Goal: Transaction & Acquisition: Purchase product/service

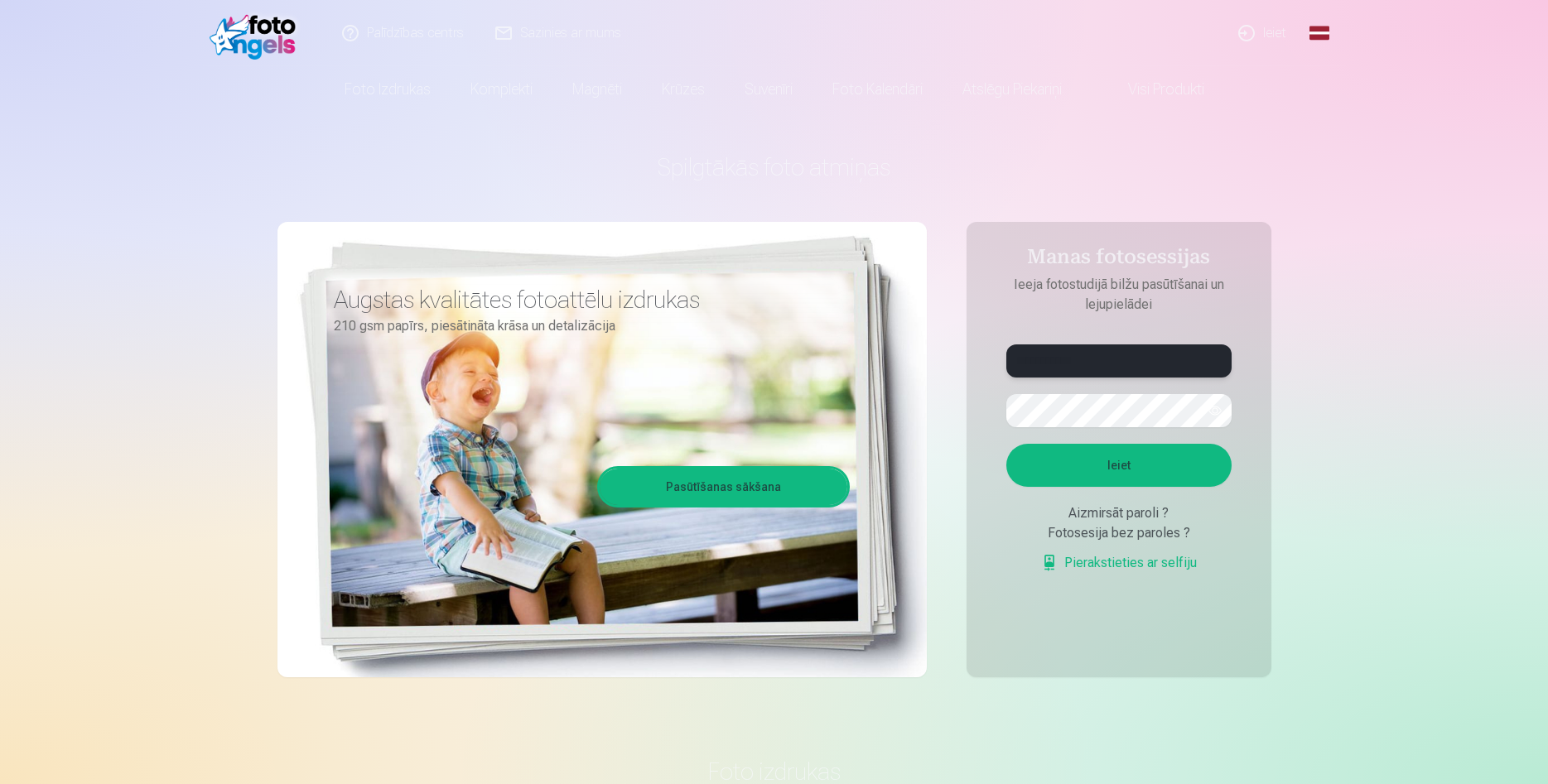
click at [1107, 360] on input "**********" at bounding box center [1119, 361] width 226 height 33
click at [1067, 363] on input "**********" at bounding box center [1119, 361] width 226 height 33
type input "**********"
click at [1099, 468] on button "Ieiet" at bounding box center [1119, 465] width 226 height 43
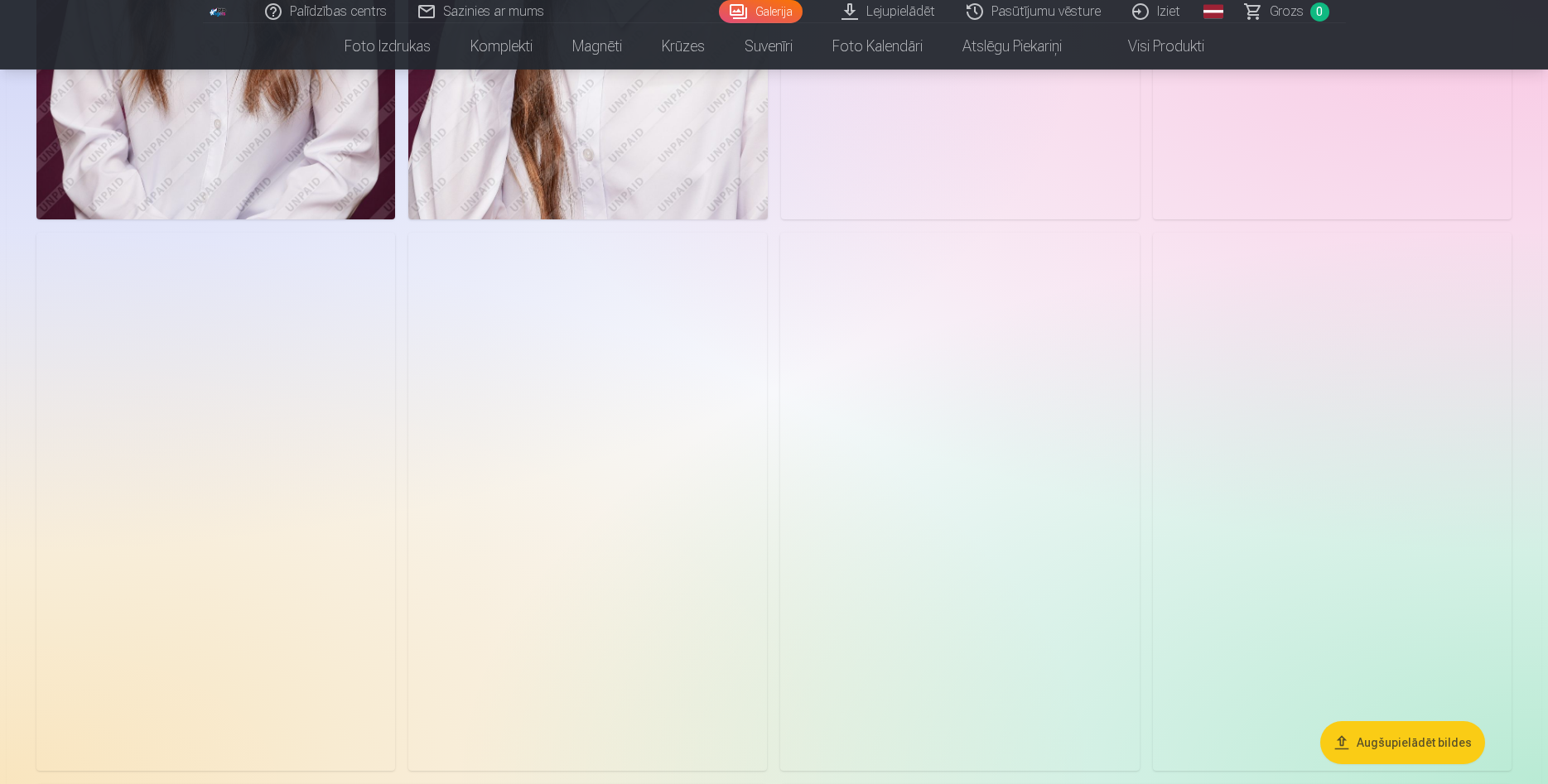
scroll to position [2174, 0]
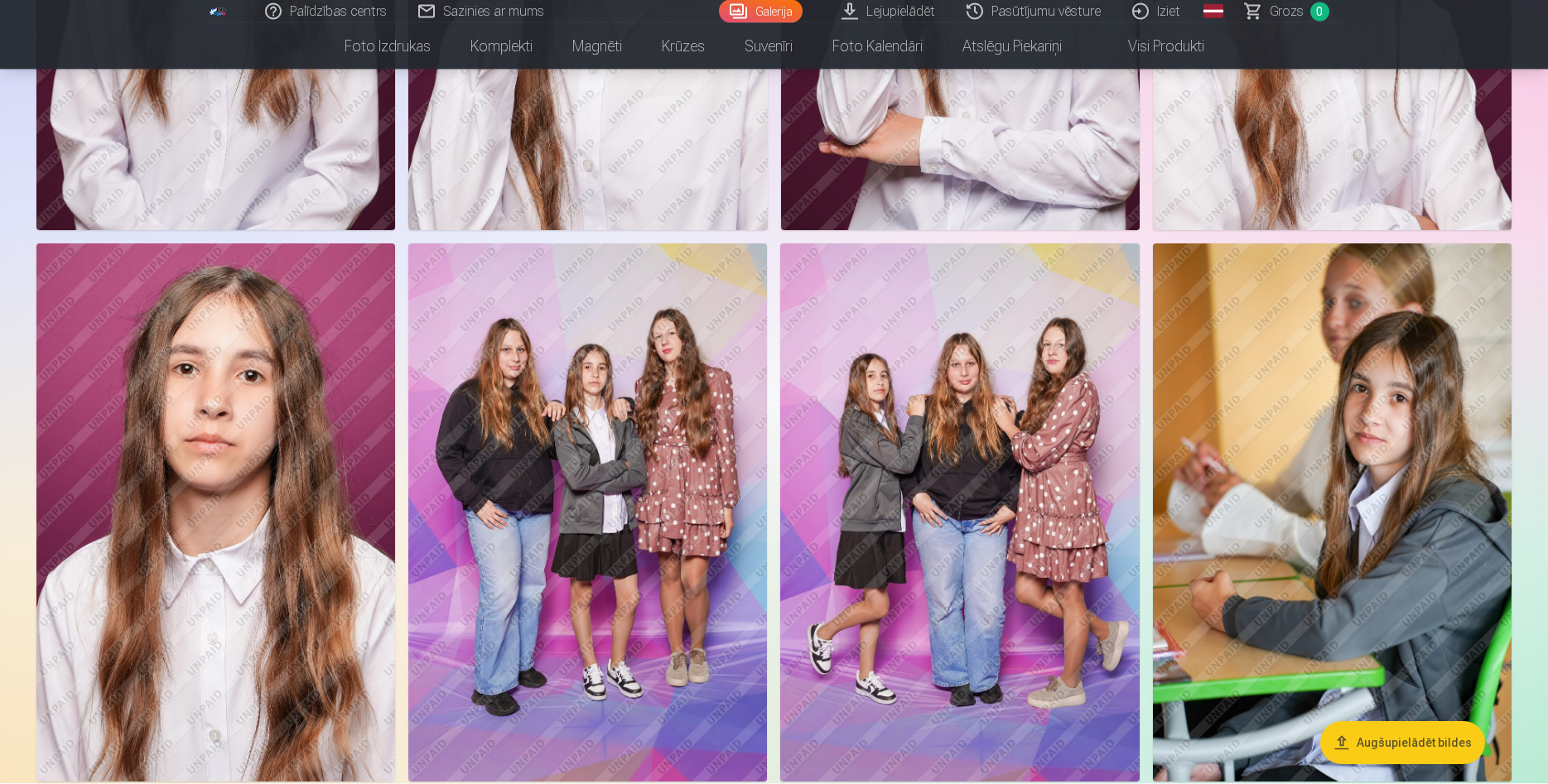
click at [625, 408] on img at bounding box center [588, 513] width 359 height 538
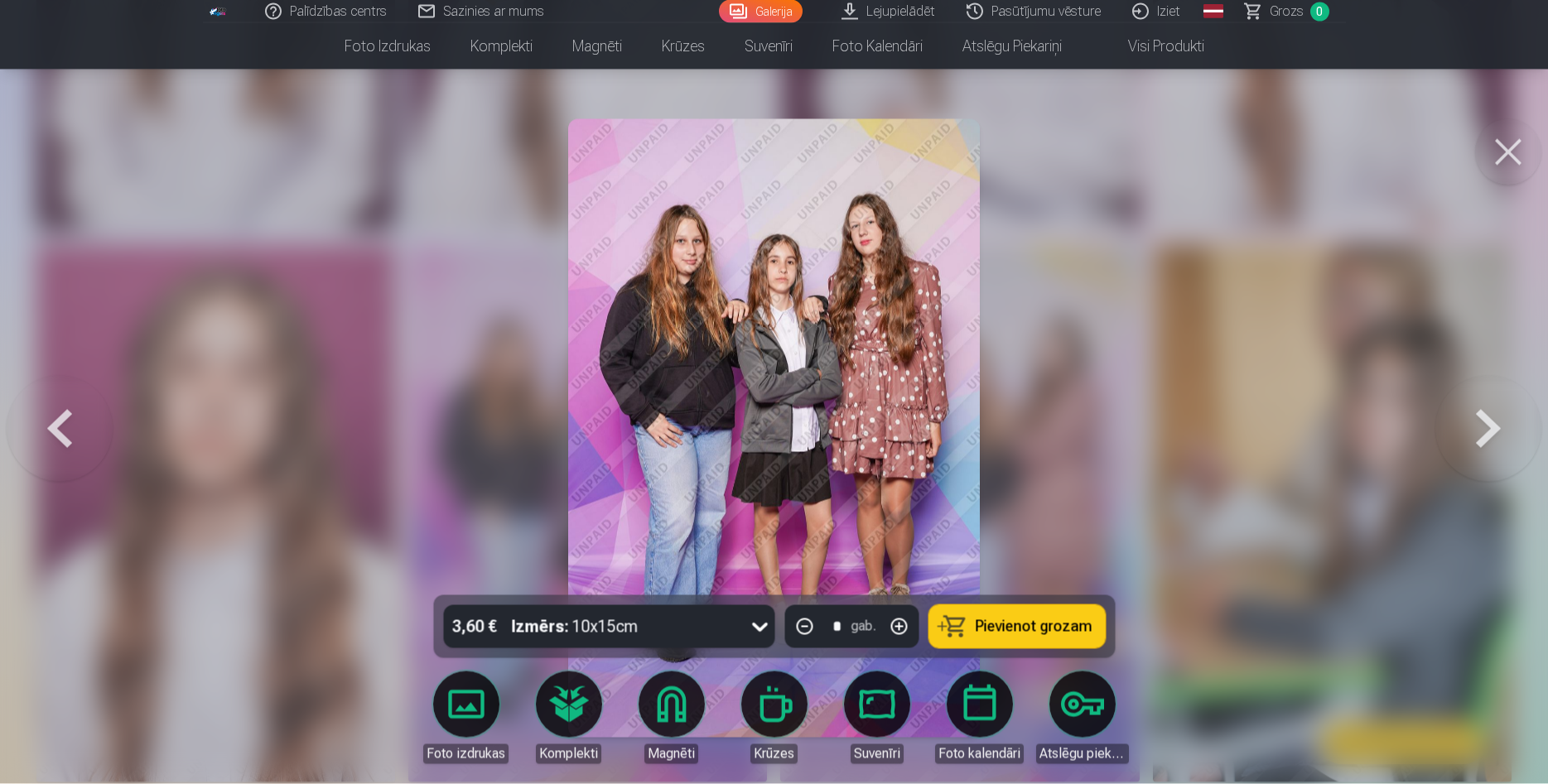
scroll to position [8825, 0]
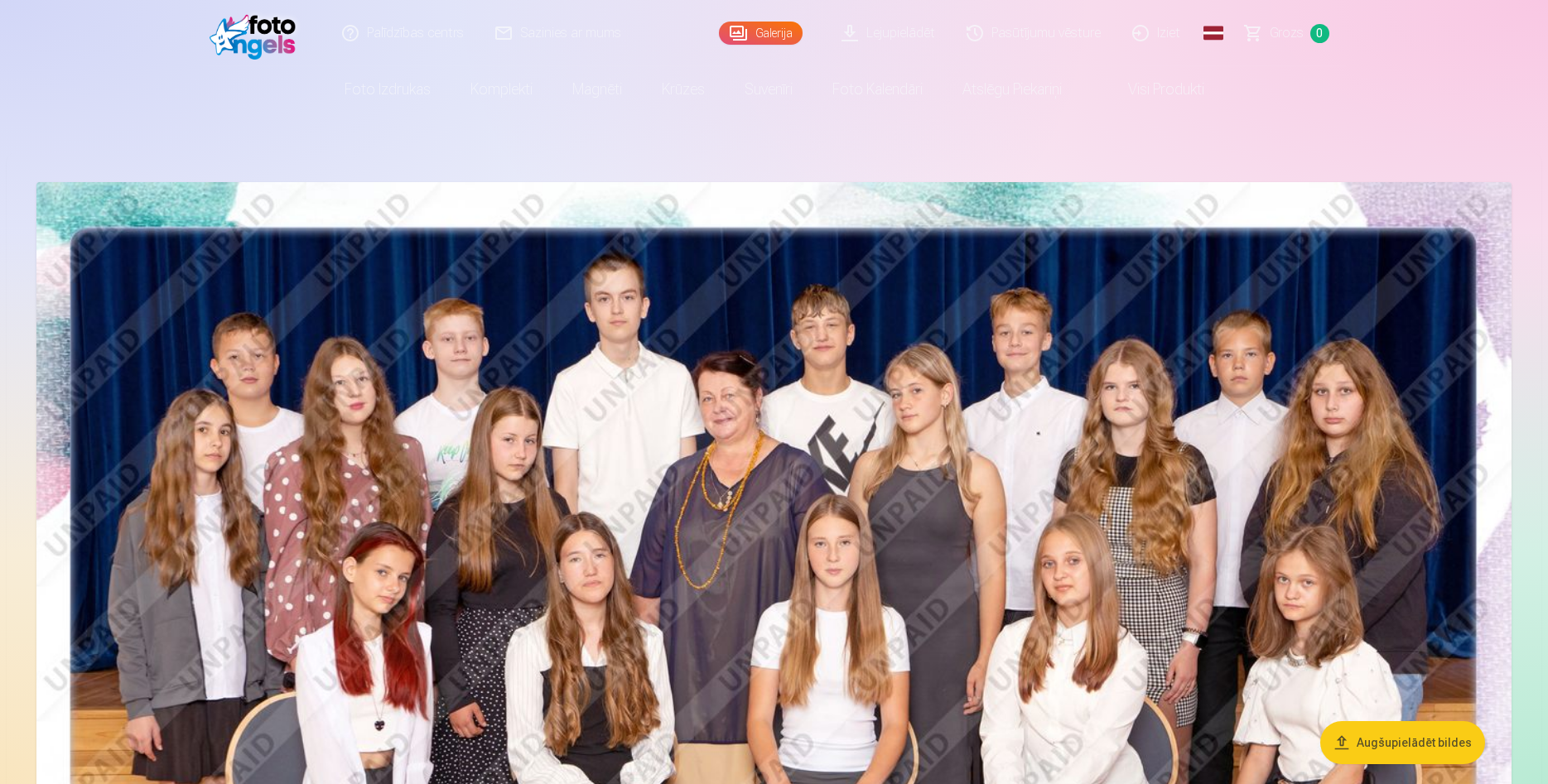
click at [774, 526] on img at bounding box center [774, 673] width 1475 height 983
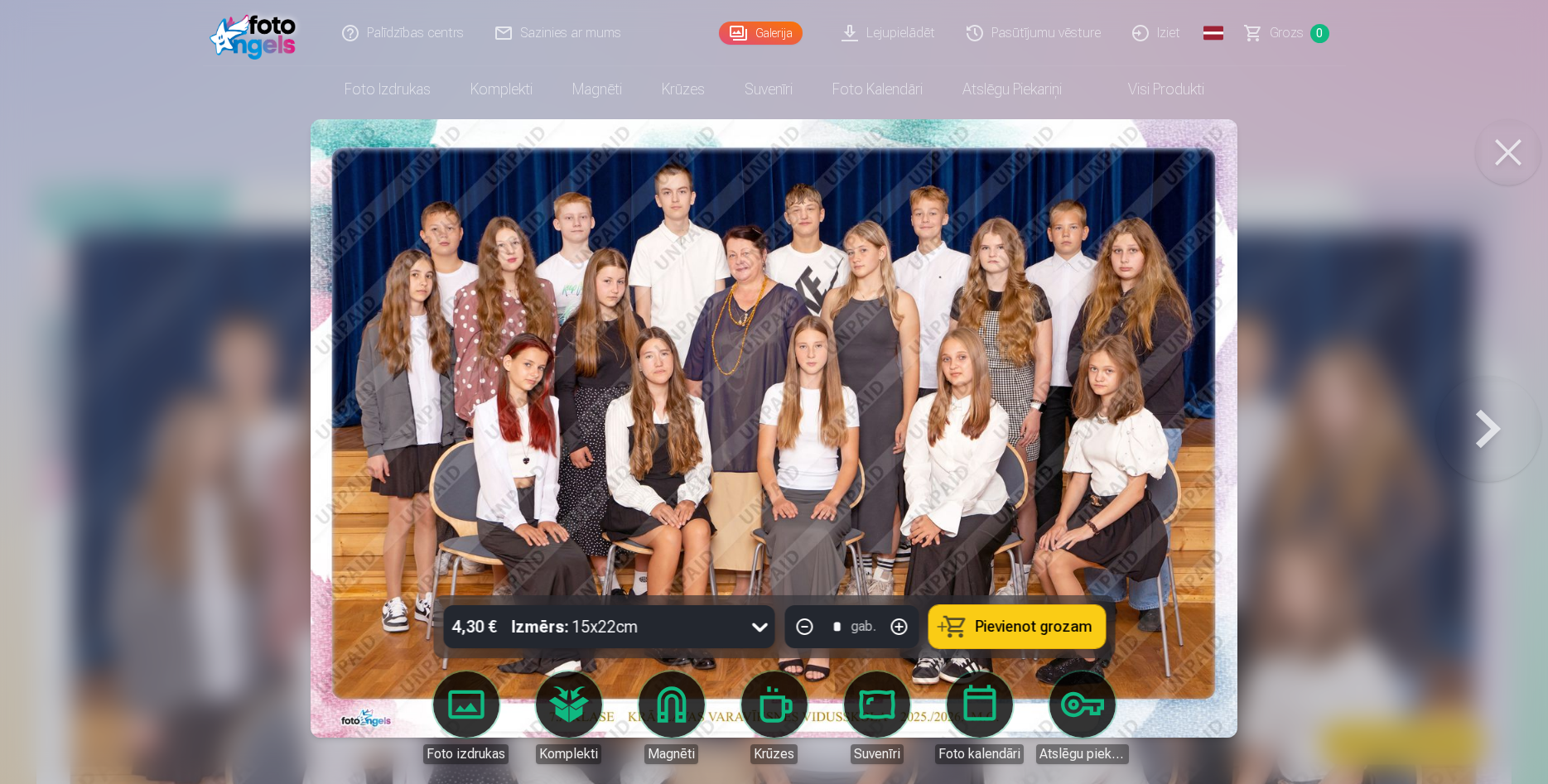
click at [1004, 624] on span "Pievienot grozam" at bounding box center [1033, 627] width 116 height 15
click at [765, 628] on icon at bounding box center [759, 626] width 26 height 26
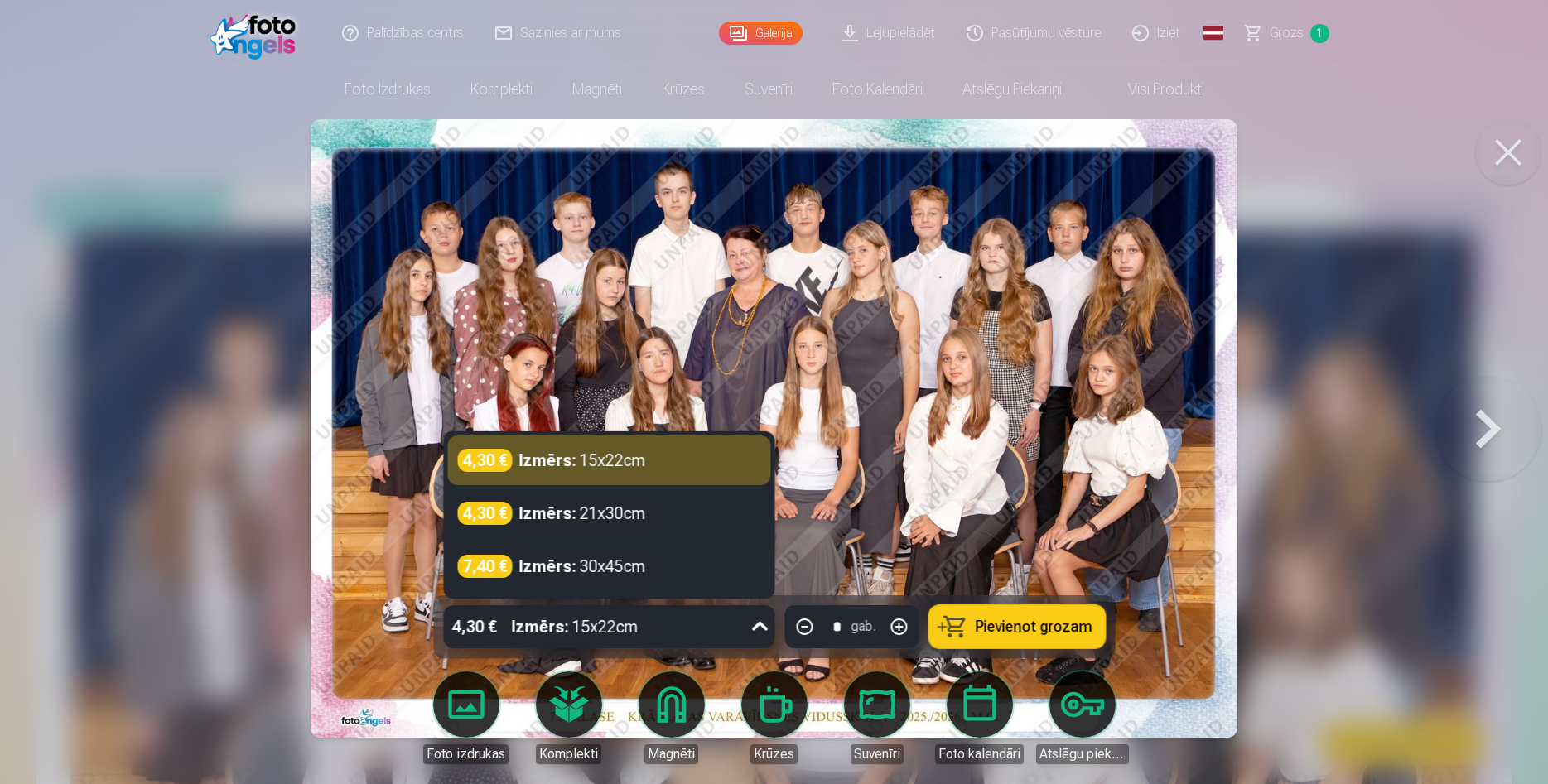
click at [756, 630] on icon at bounding box center [759, 626] width 26 height 26
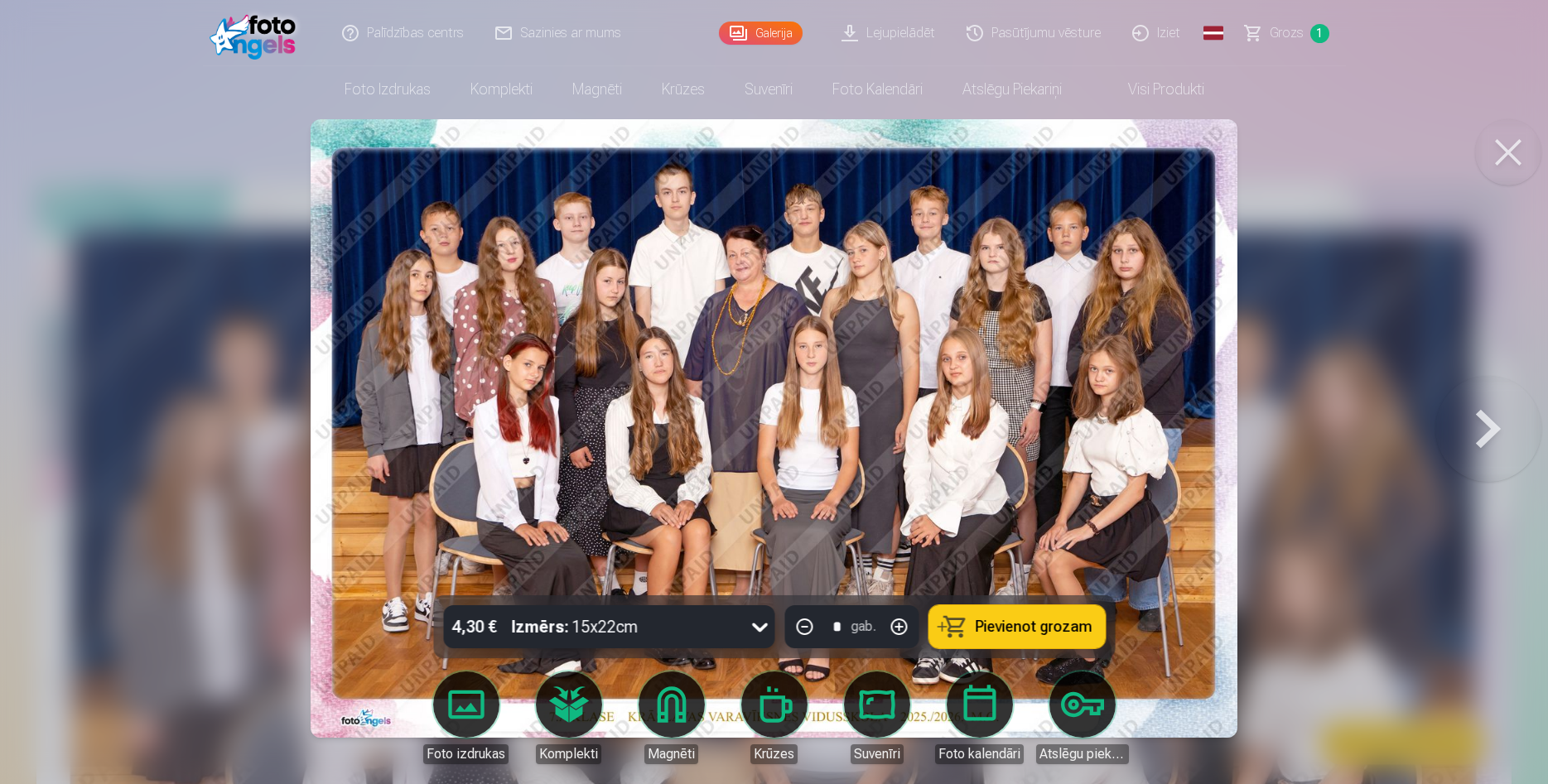
click at [1494, 419] on button at bounding box center [1488, 428] width 106 height 300
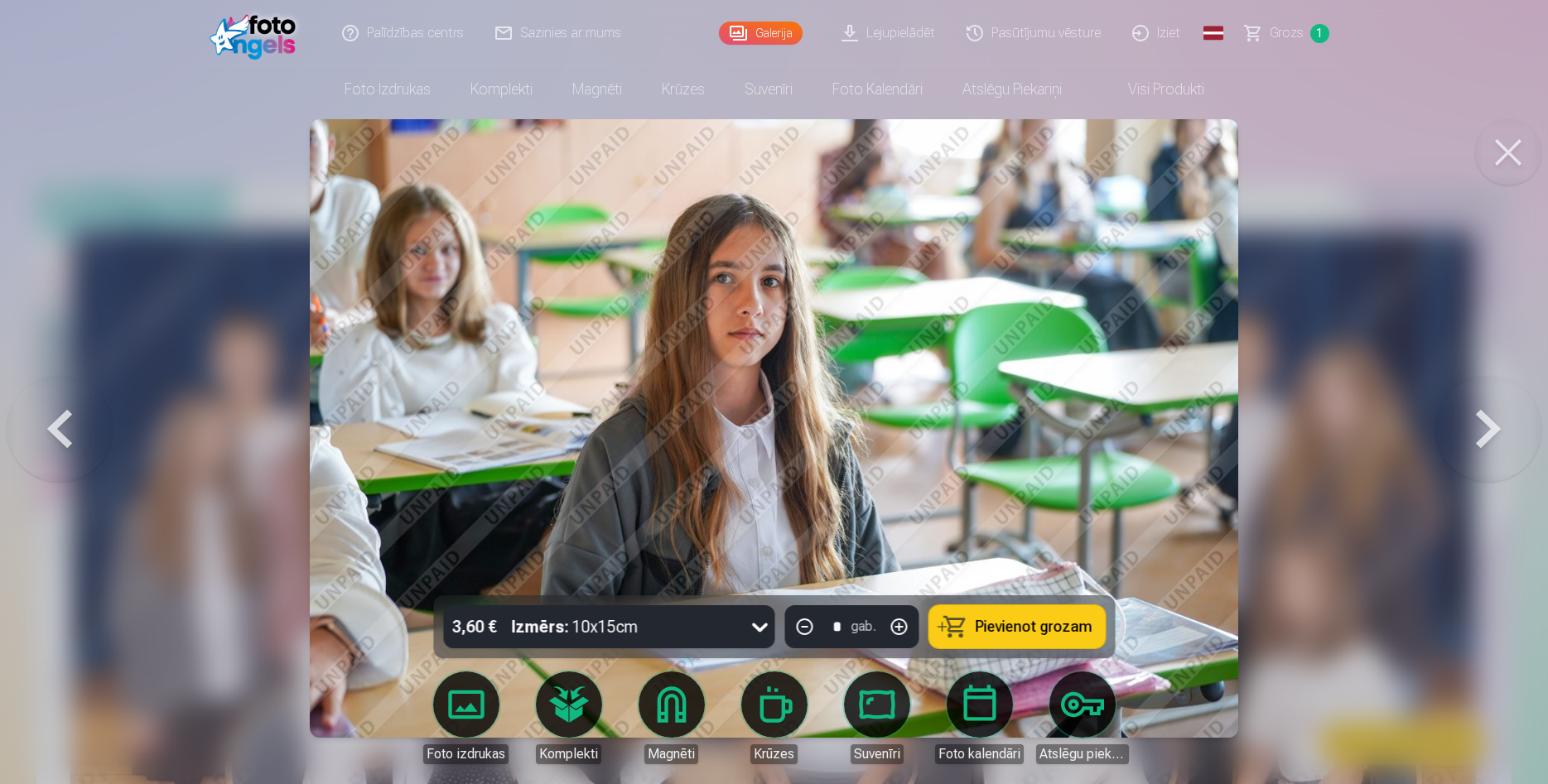
click at [998, 633] on span "Pievienot grozam" at bounding box center [1033, 627] width 116 height 15
click at [1502, 436] on button at bounding box center [1488, 428] width 106 height 300
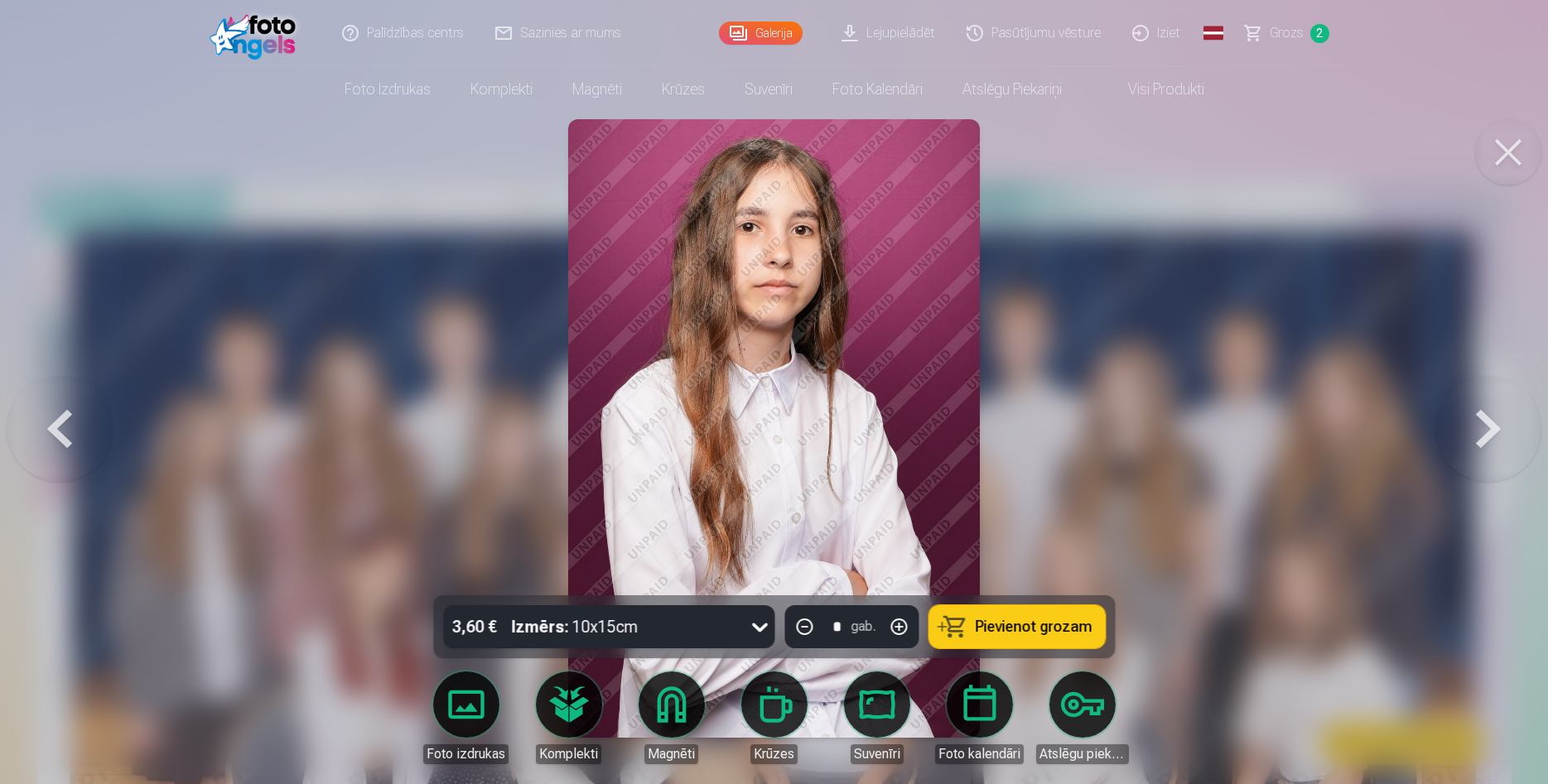
click at [1499, 442] on button at bounding box center [1488, 428] width 106 height 300
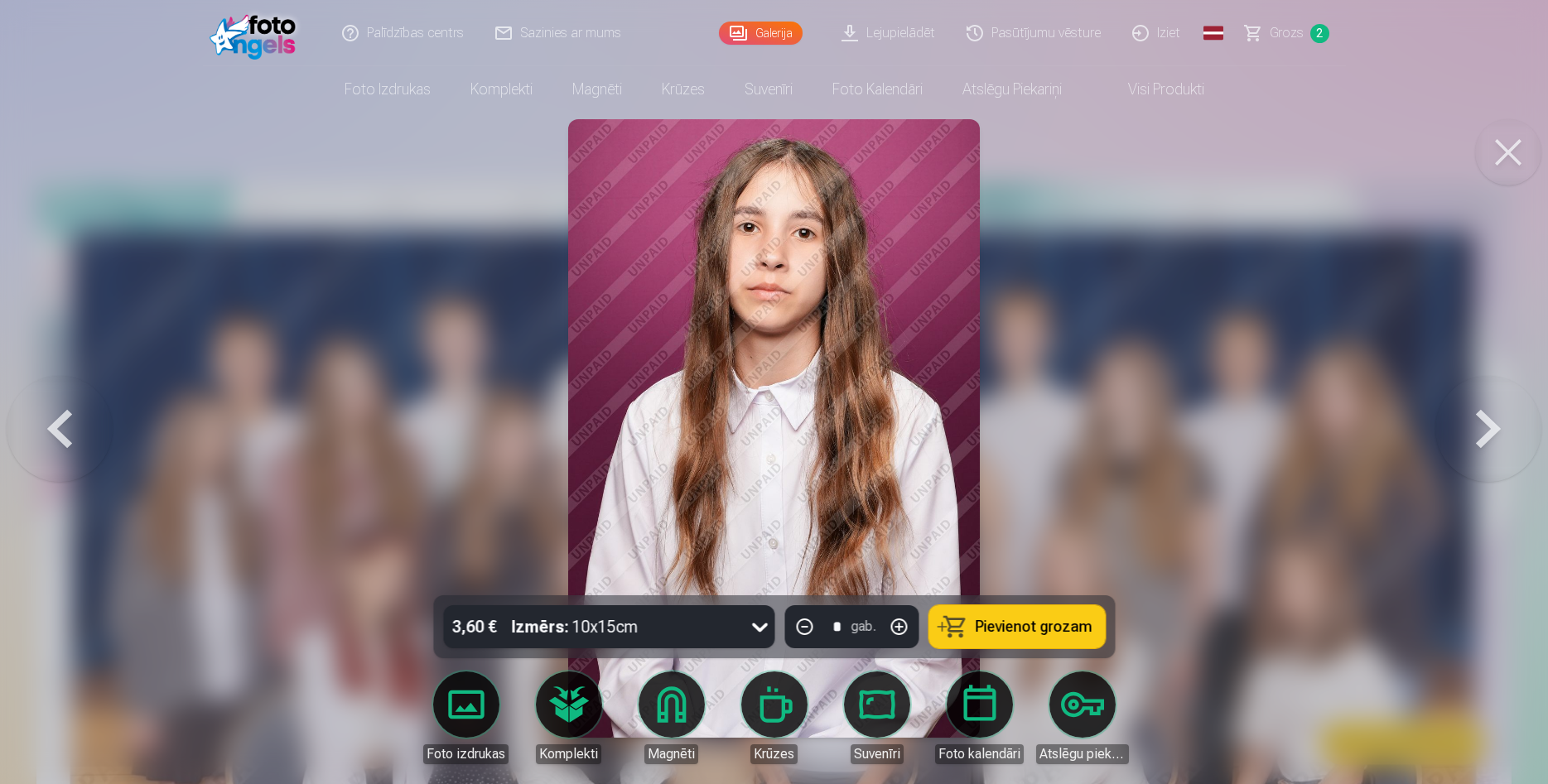
click at [1499, 442] on button at bounding box center [1488, 428] width 106 height 300
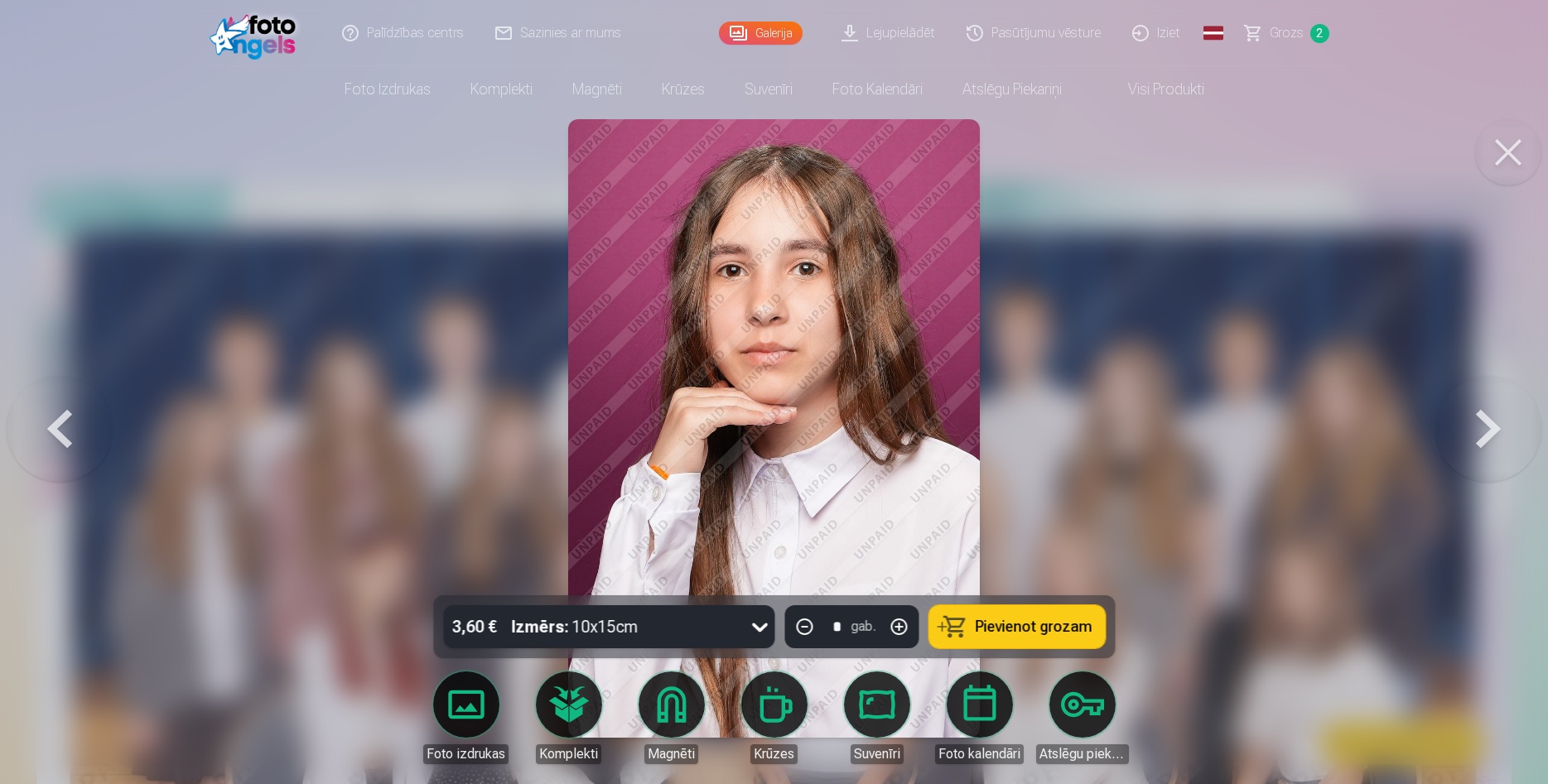
click at [1499, 442] on button at bounding box center [1488, 428] width 106 height 300
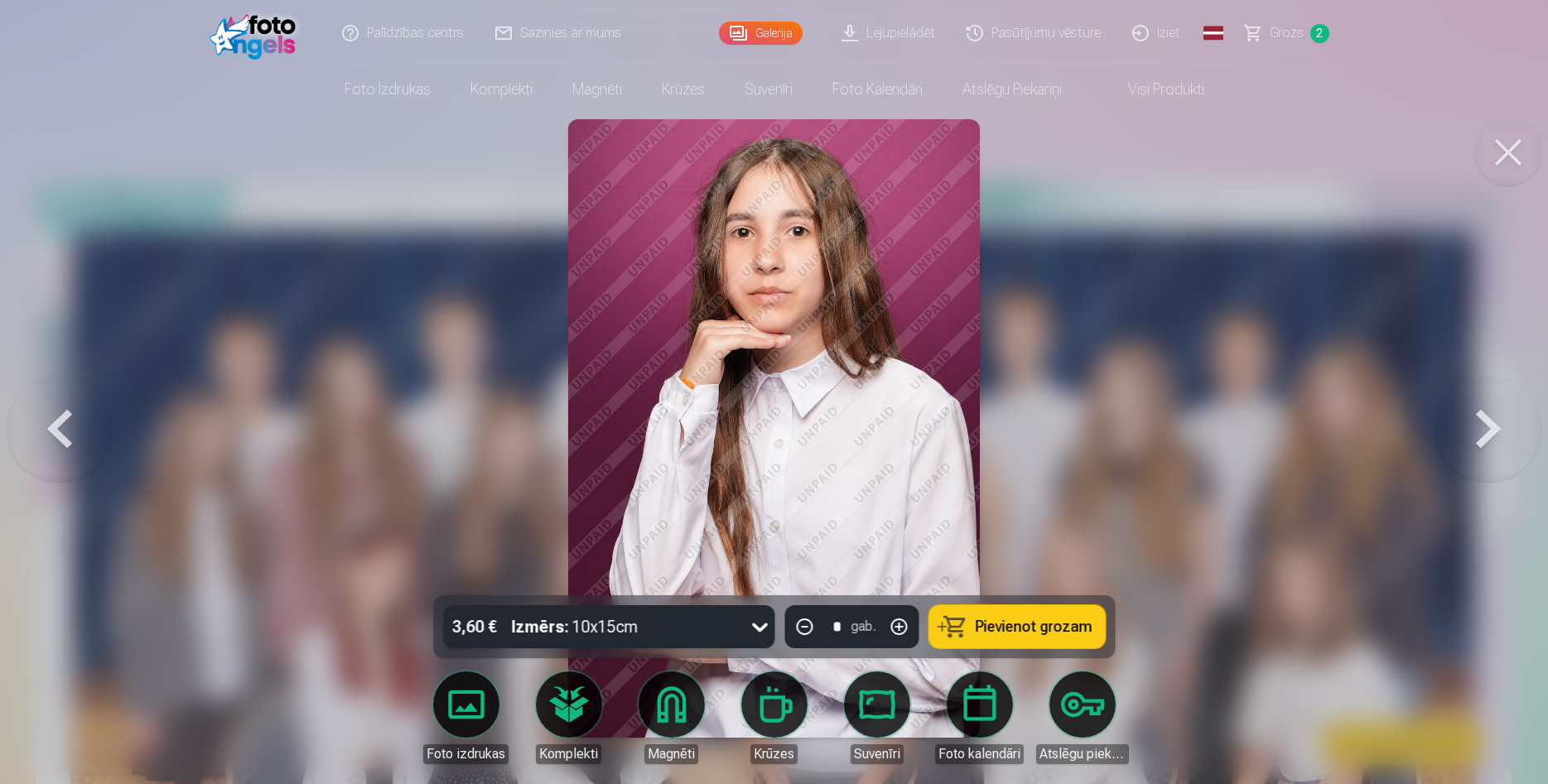
click at [1499, 442] on button at bounding box center [1488, 428] width 106 height 300
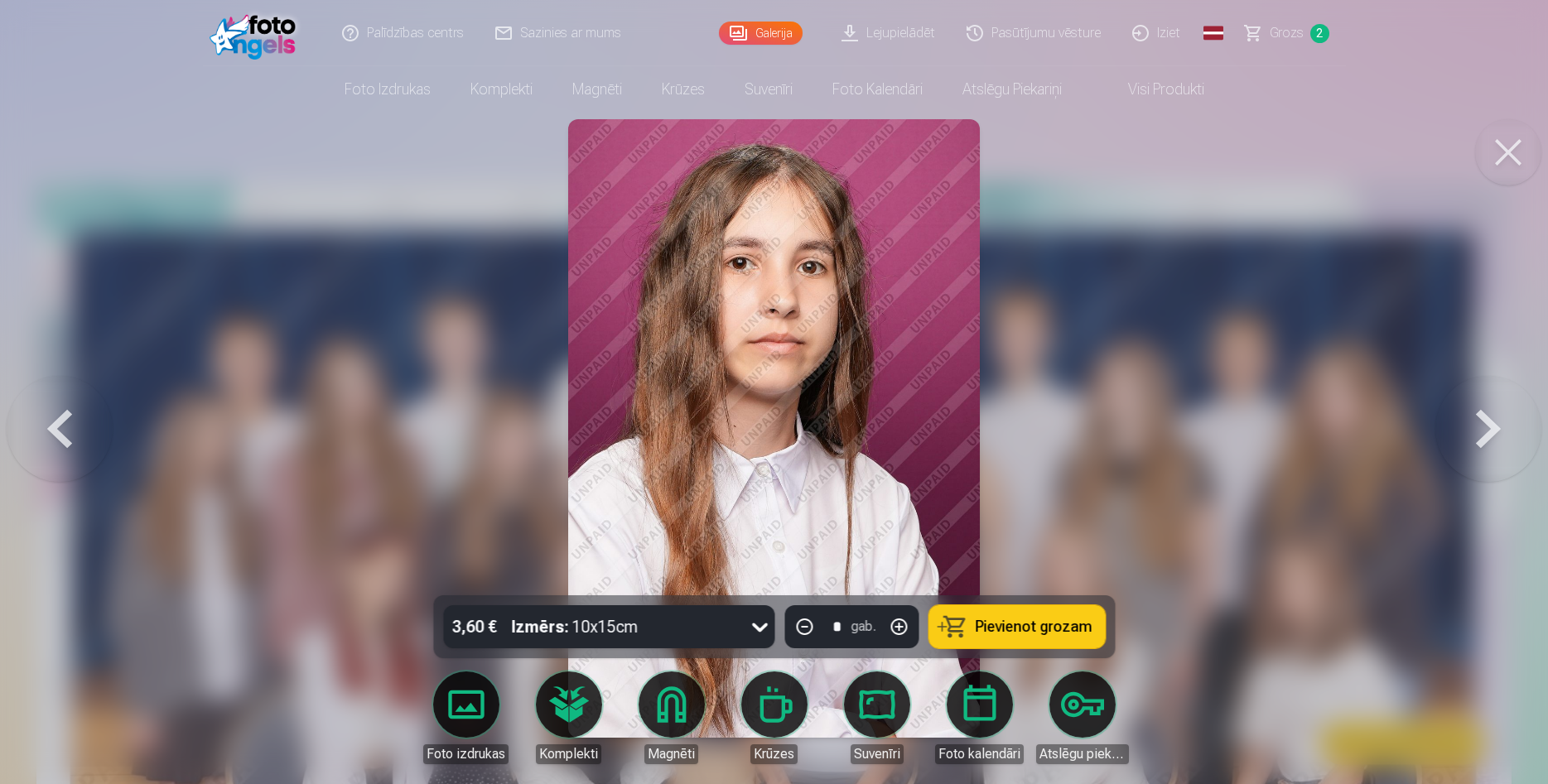
click at [1499, 442] on button at bounding box center [1488, 428] width 106 height 300
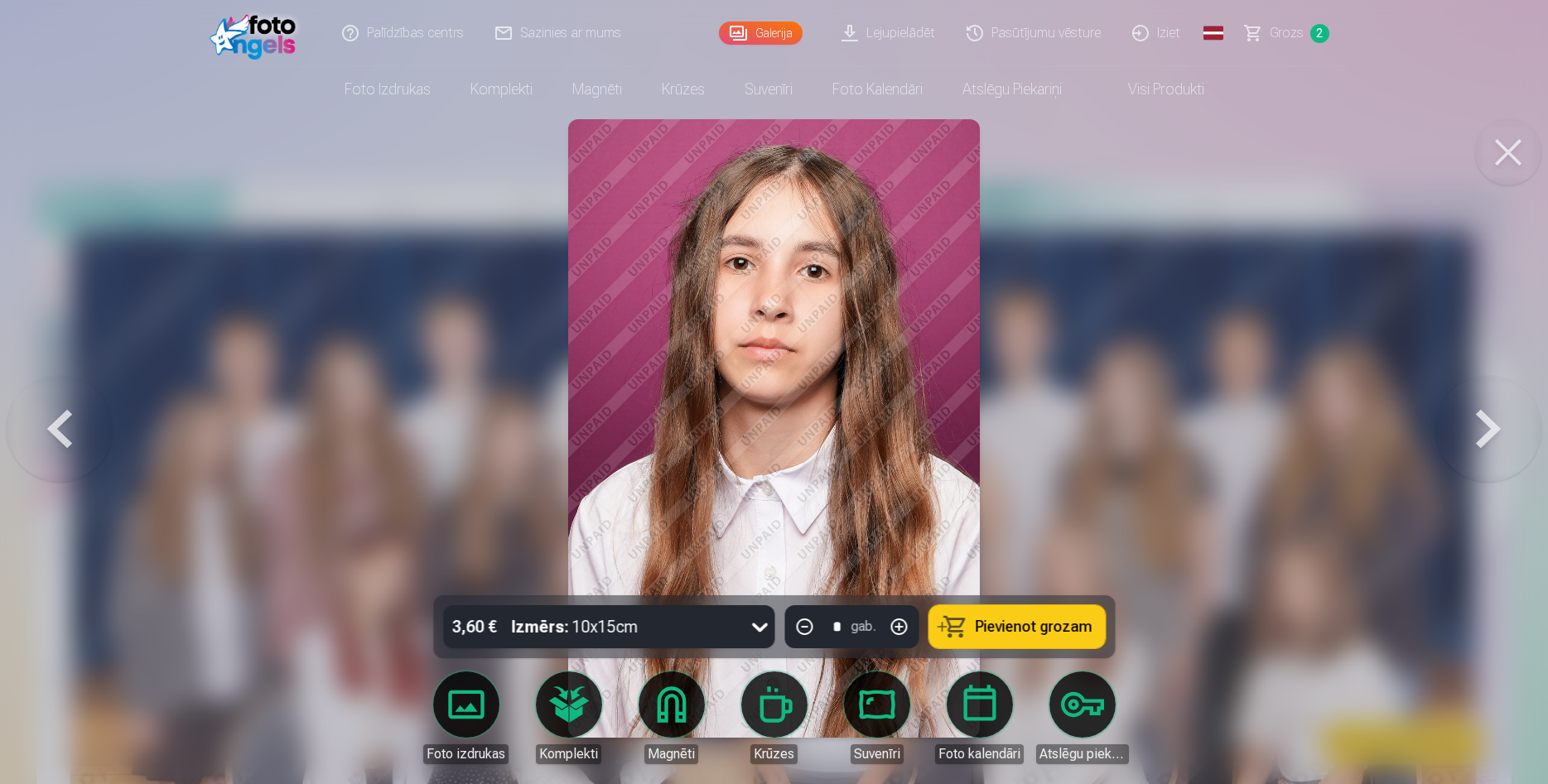
click at [1499, 442] on button at bounding box center [1488, 428] width 106 height 300
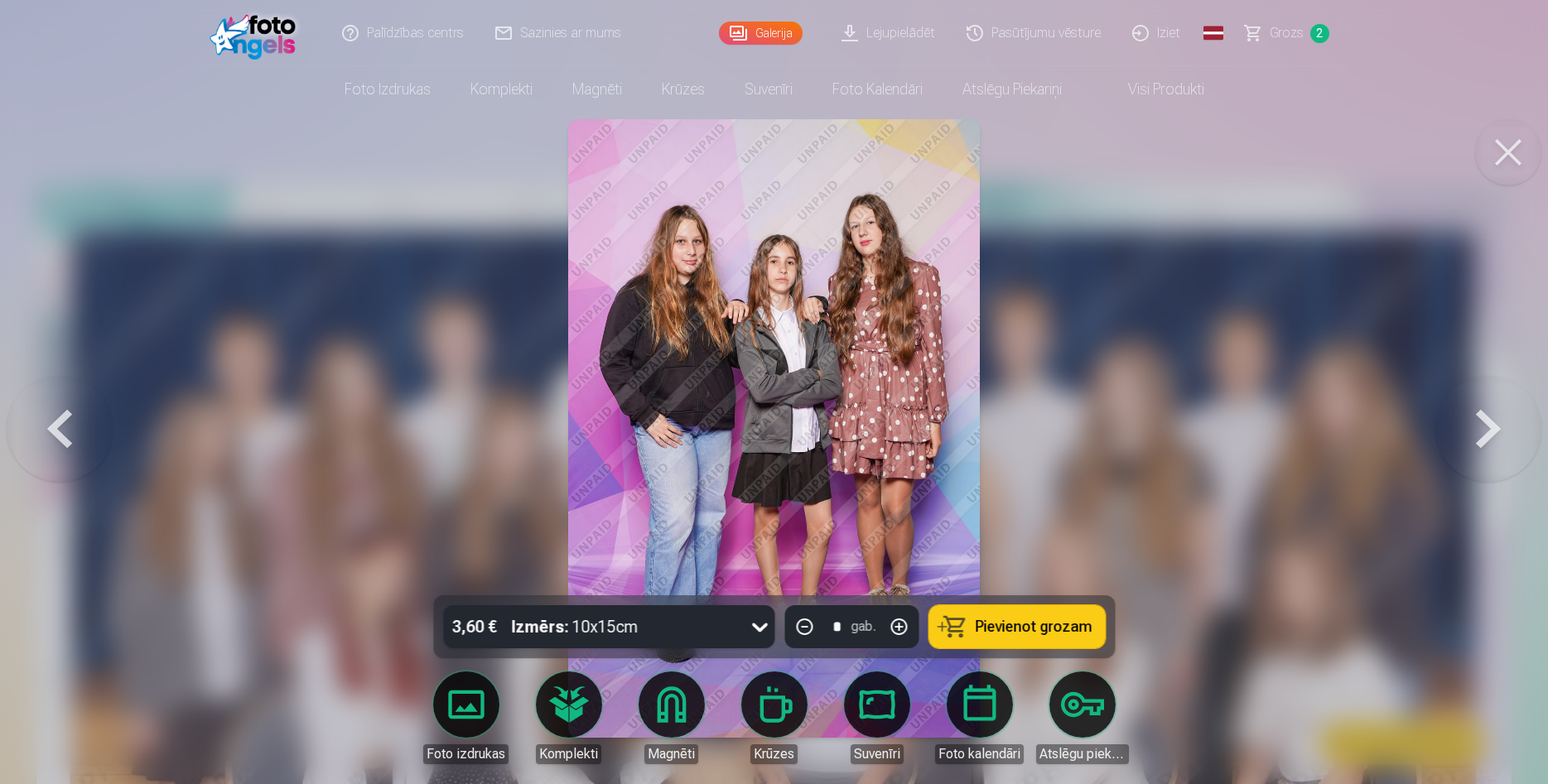
click at [1499, 442] on button at bounding box center [1488, 428] width 106 height 300
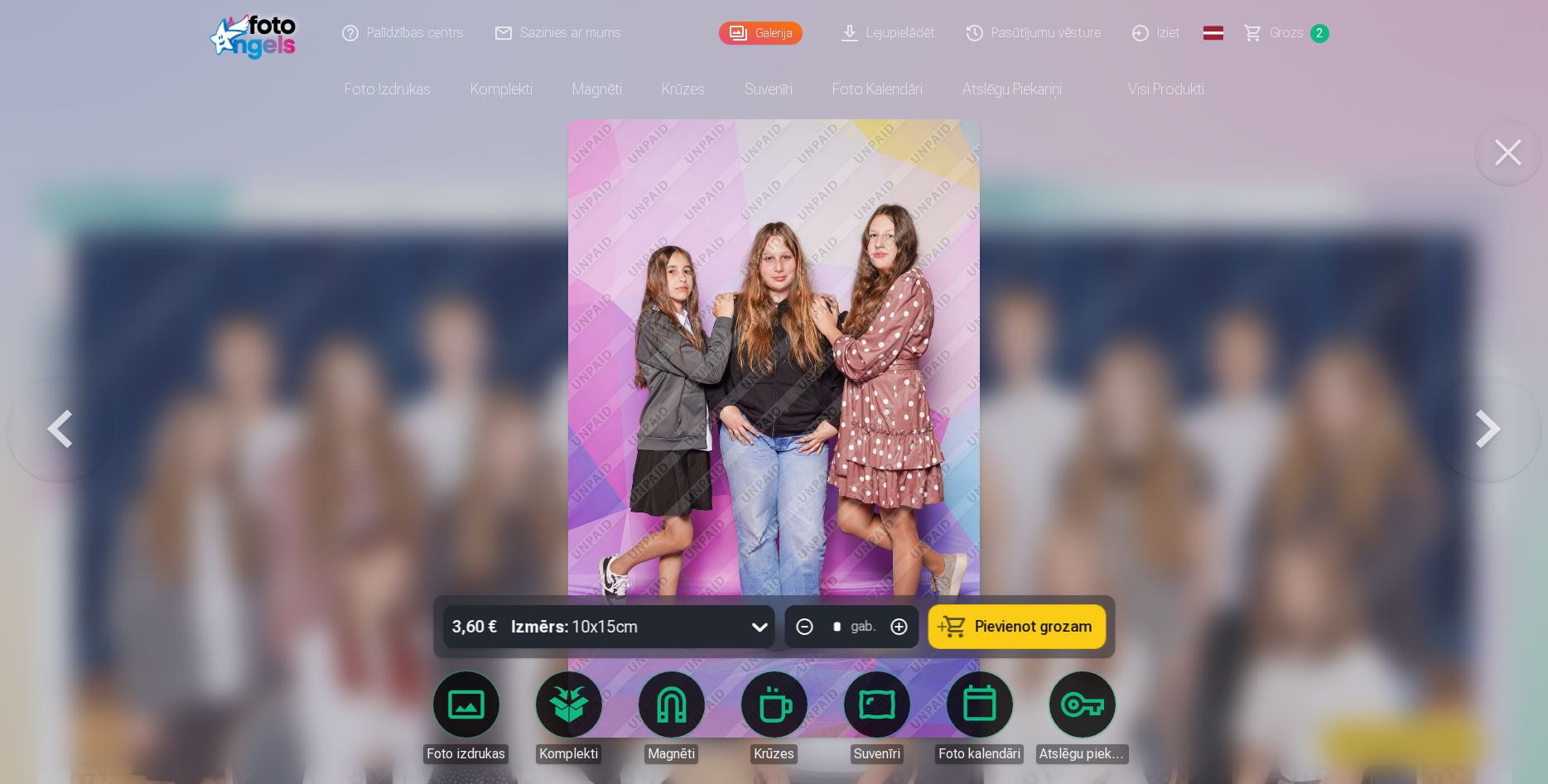
click at [67, 421] on button at bounding box center [59, 428] width 106 height 300
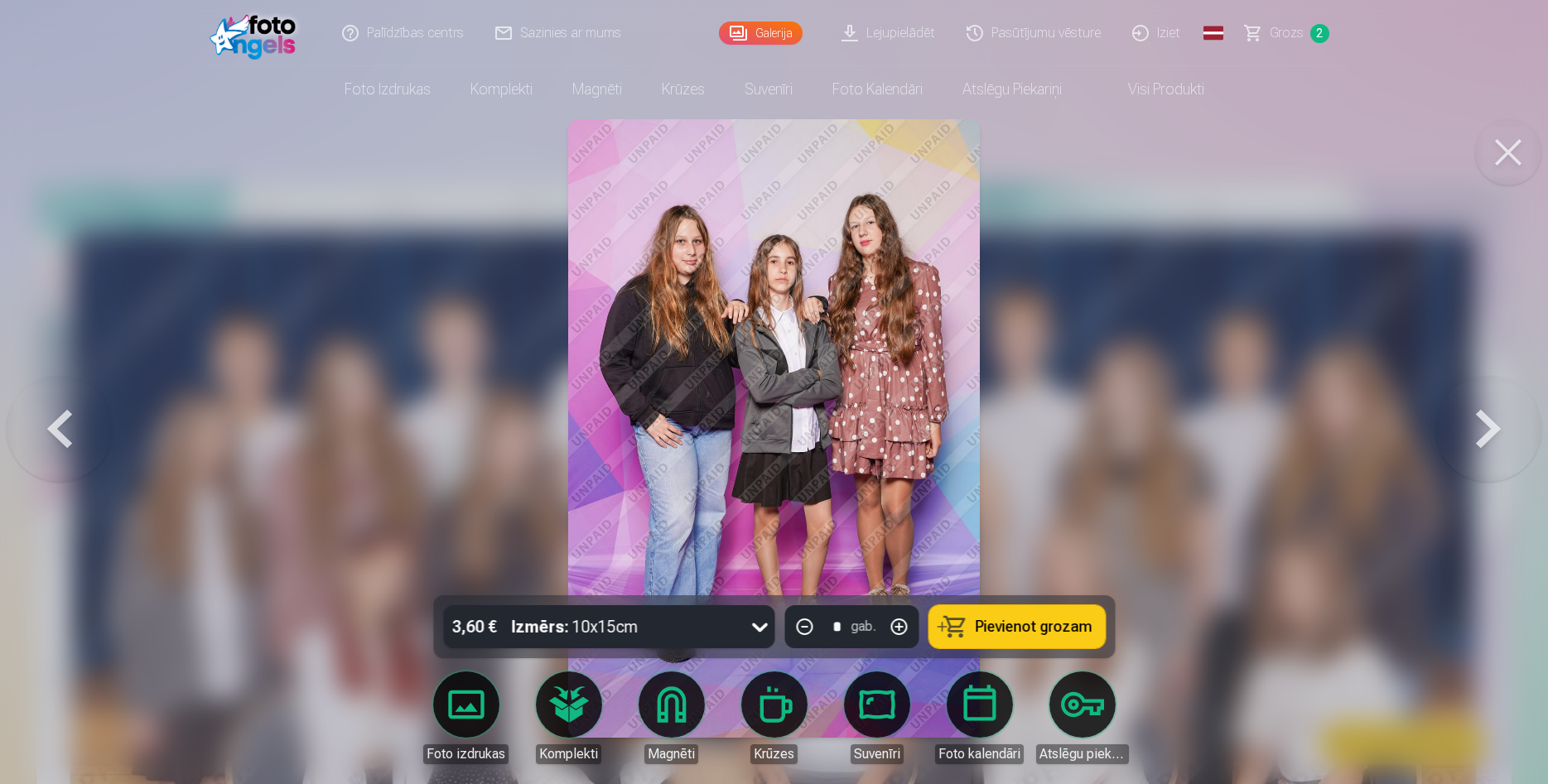
click at [995, 619] on span "Pievienot grozam" at bounding box center [1033, 627] width 116 height 15
click at [1505, 422] on button at bounding box center [1488, 428] width 106 height 300
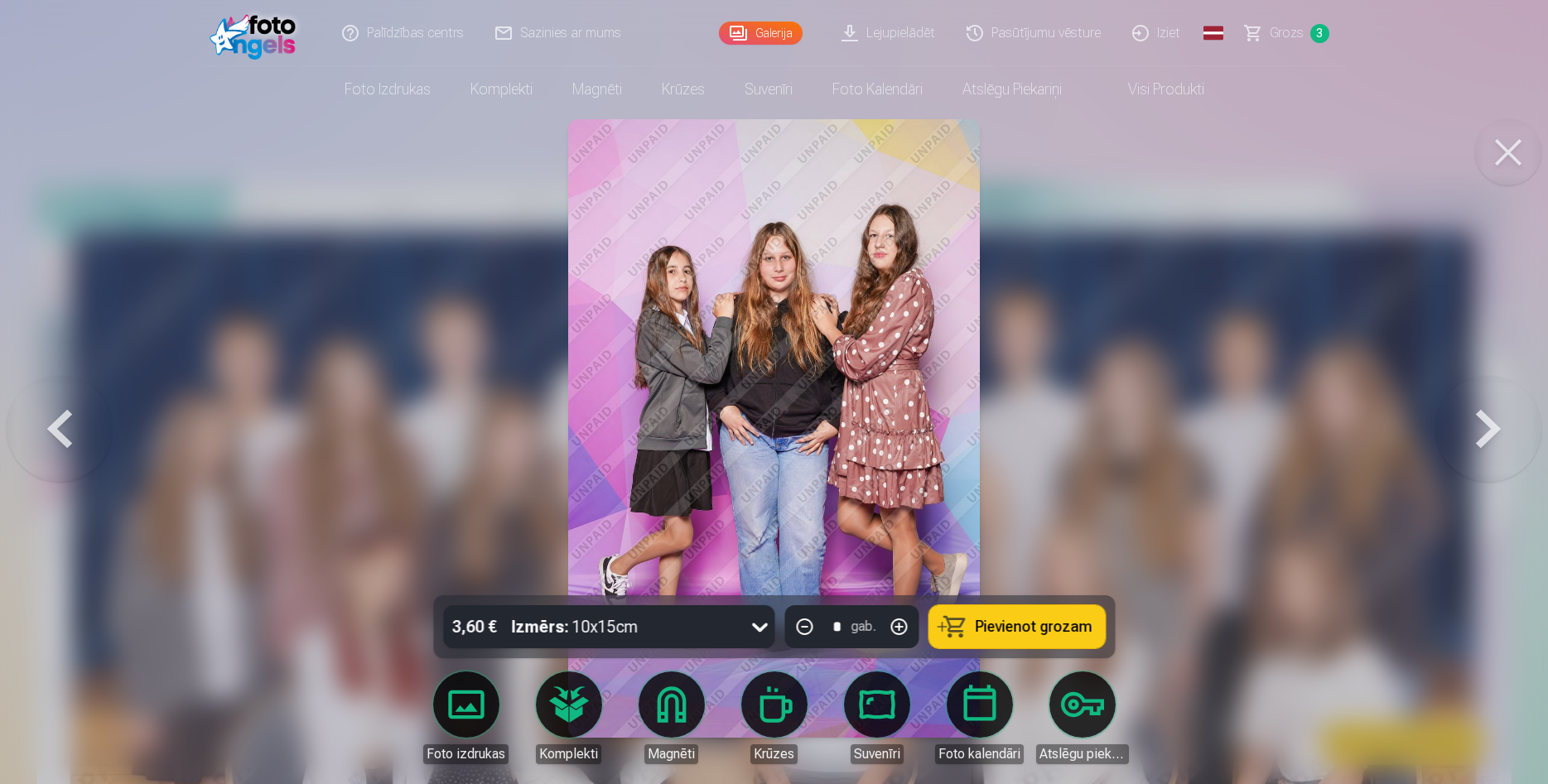
click at [1505, 419] on button at bounding box center [1488, 428] width 106 height 300
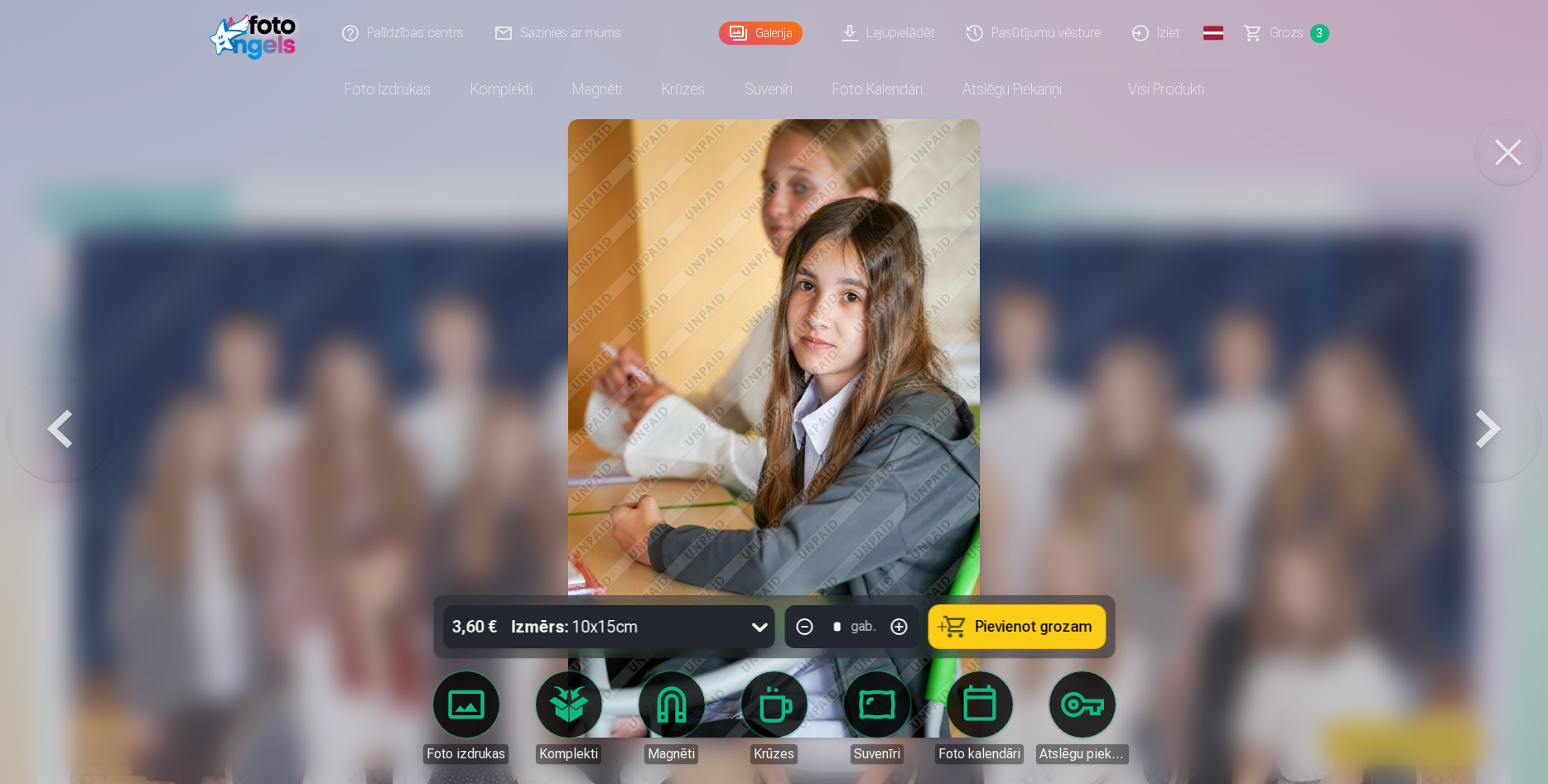
click at [1505, 419] on button at bounding box center [1488, 428] width 106 height 300
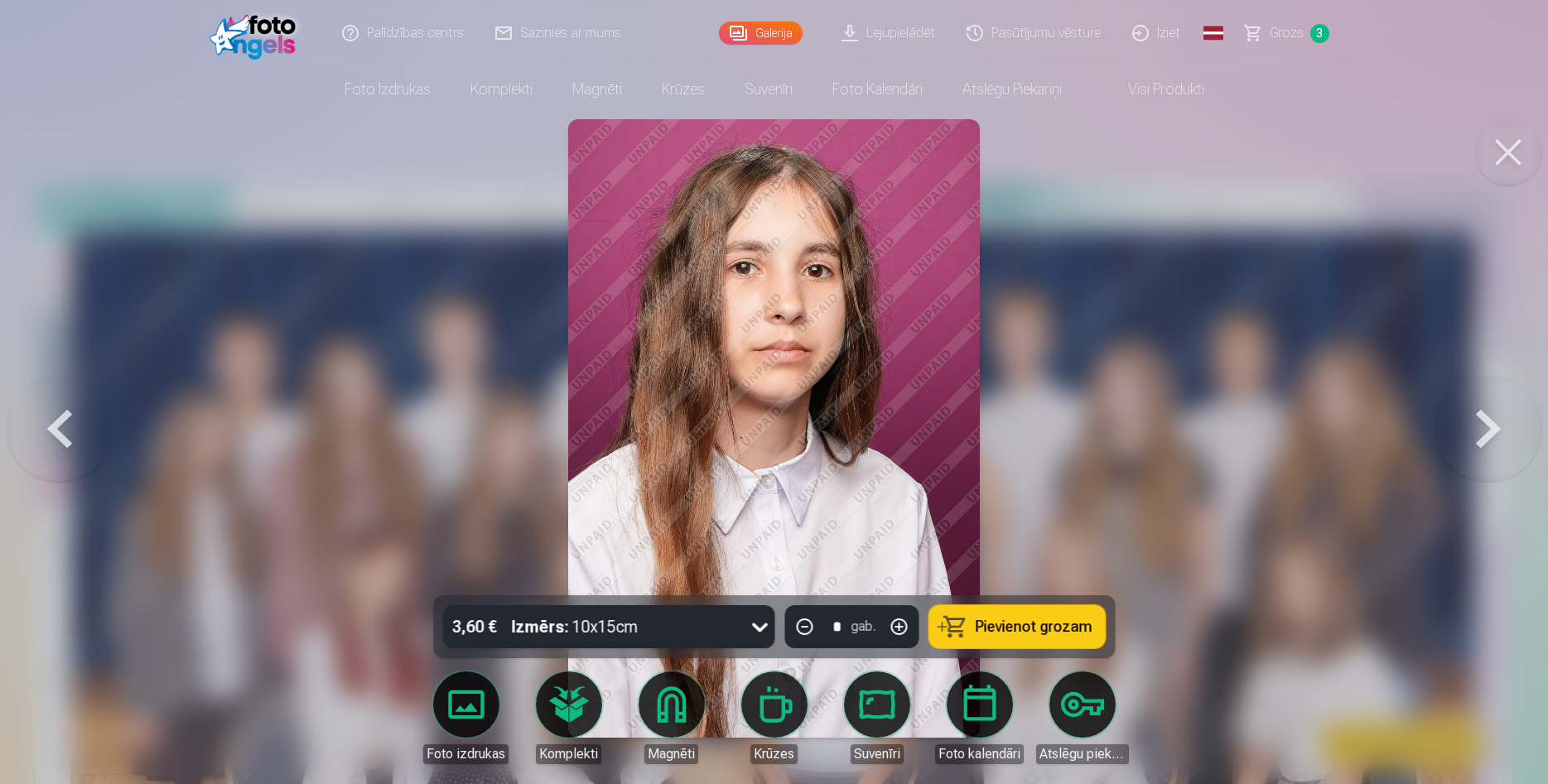
click at [1505, 419] on button at bounding box center [1488, 428] width 106 height 300
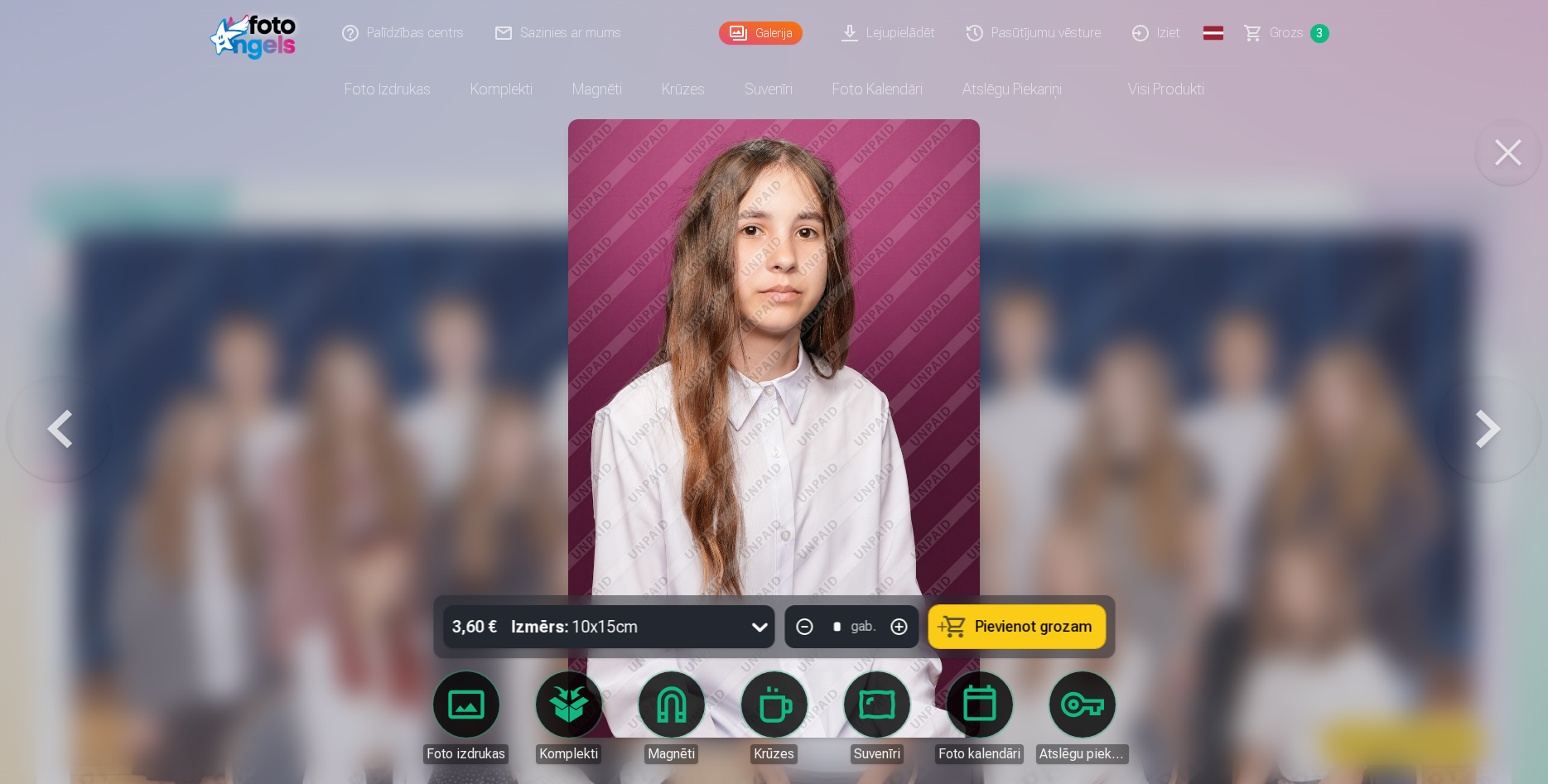
click at [1505, 418] on button at bounding box center [1488, 428] width 106 height 300
click at [1505, 418] on div at bounding box center [774, 392] width 1548 height 784
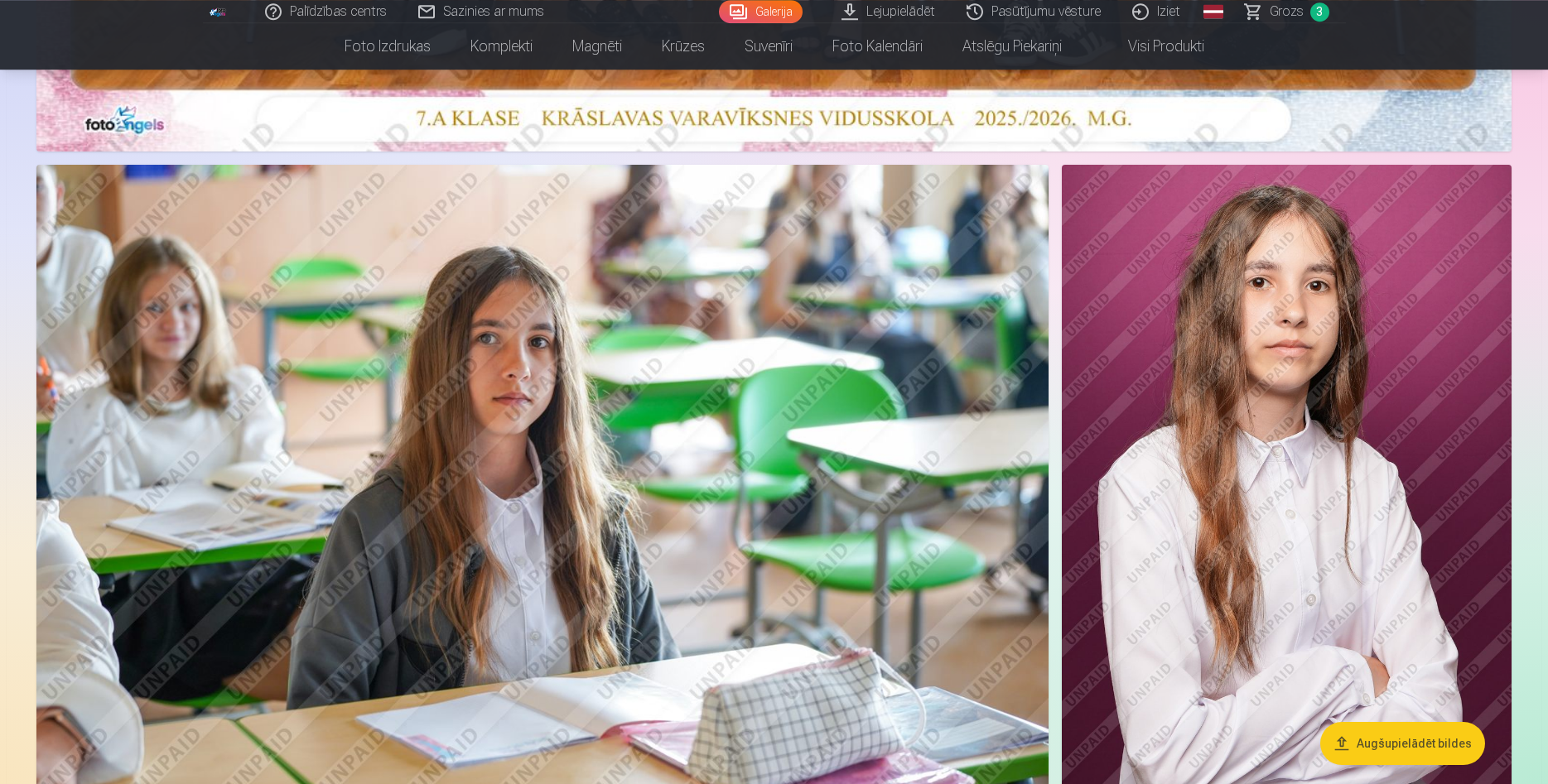
scroll to position [1013, 0]
click at [1324, 16] on span "3" at bounding box center [1320, 12] width 19 height 19
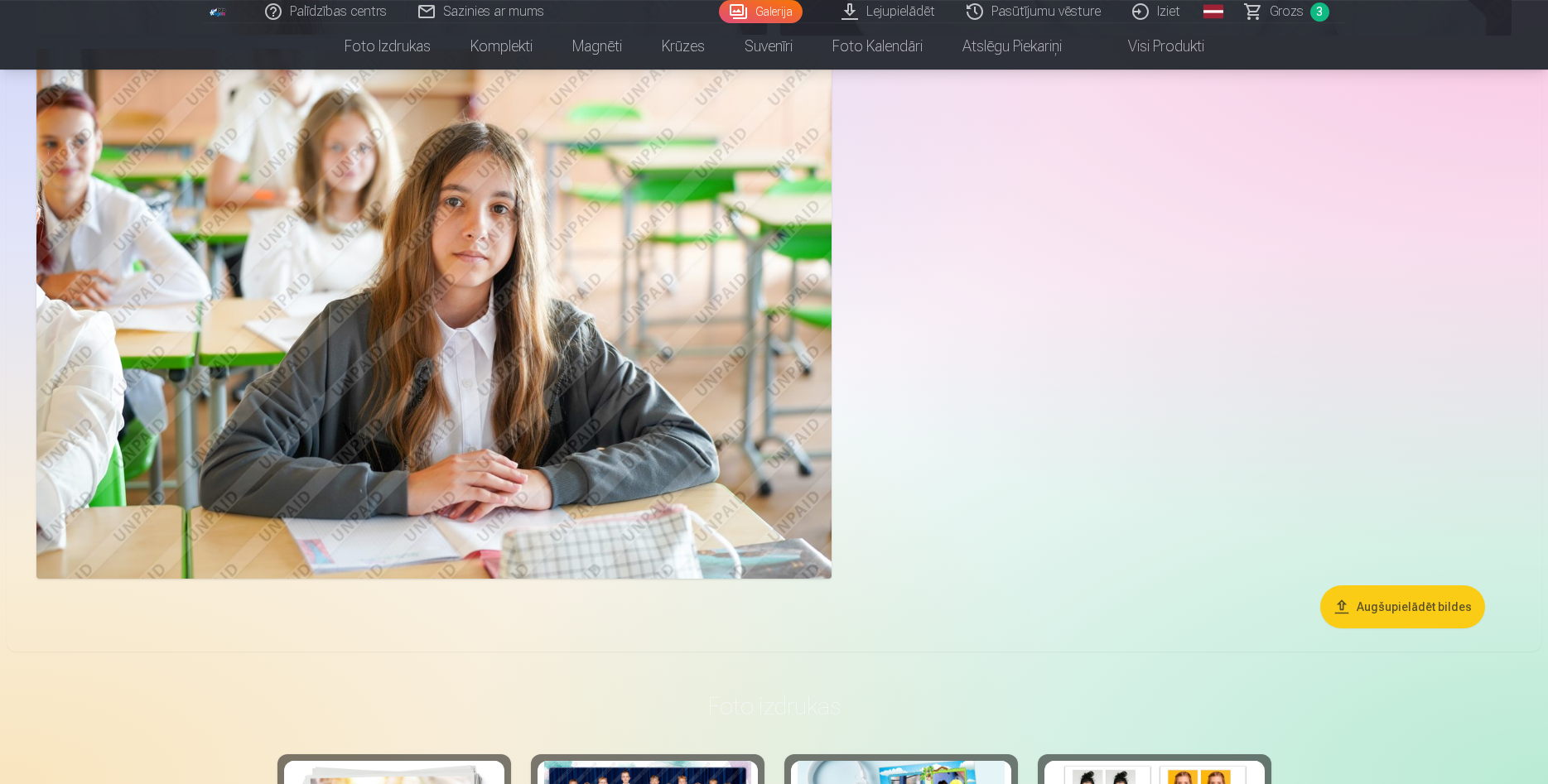
scroll to position [4032, 0]
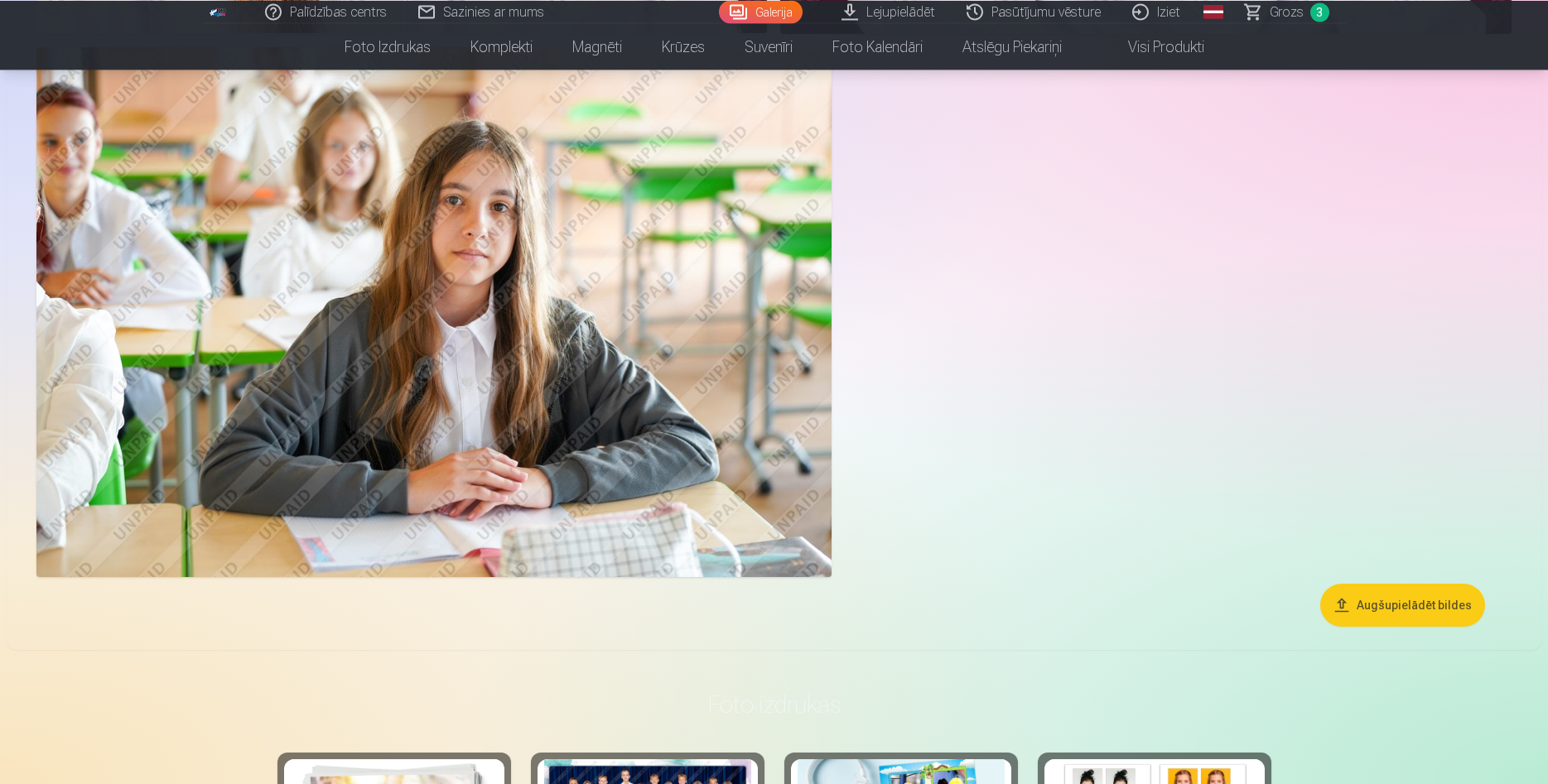
click at [521, 404] on img at bounding box center [434, 312] width 795 height 529
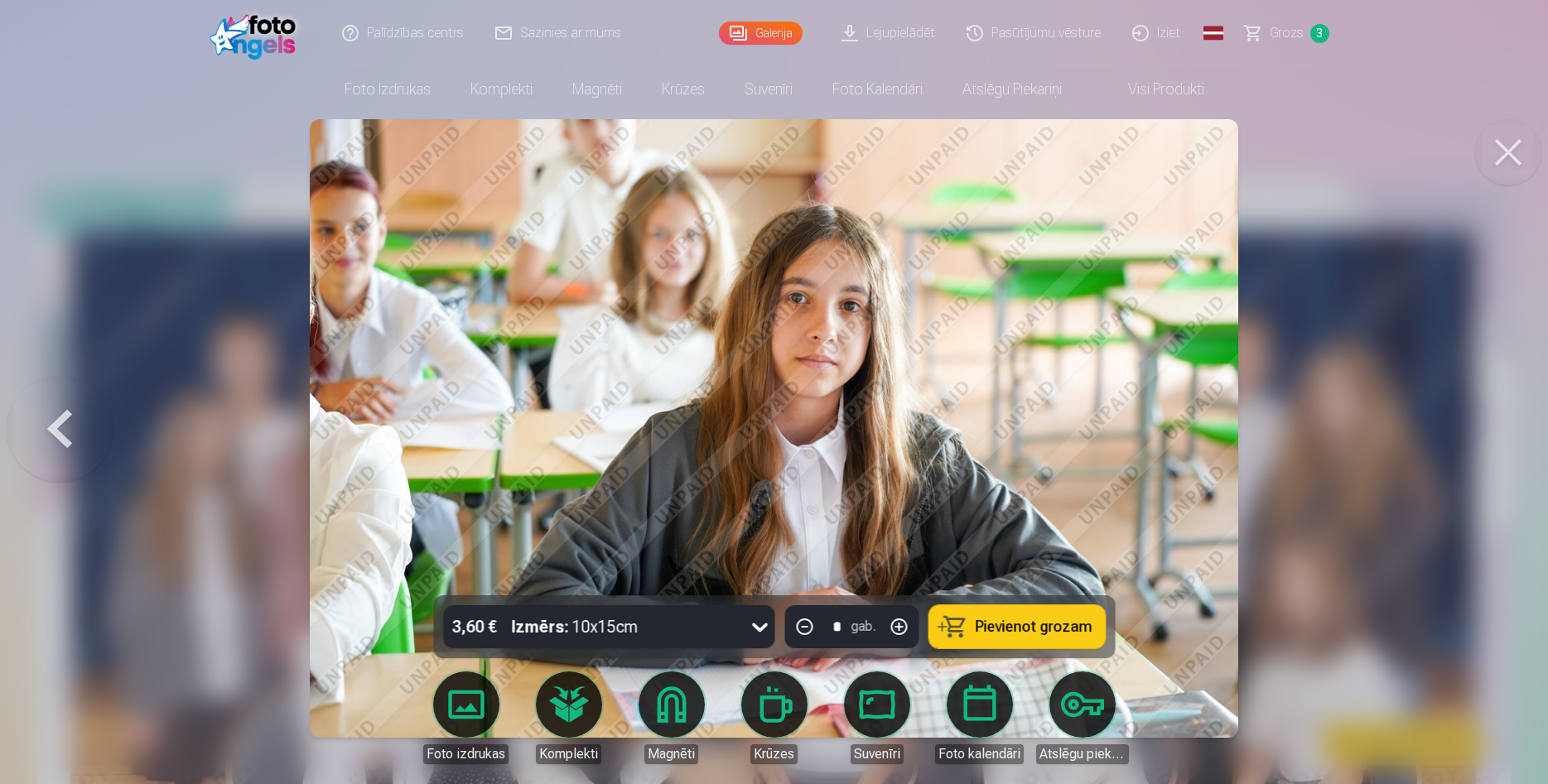
click at [1034, 637] on button "Pievienot grozam" at bounding box center [1017, 626] width 177 height 43
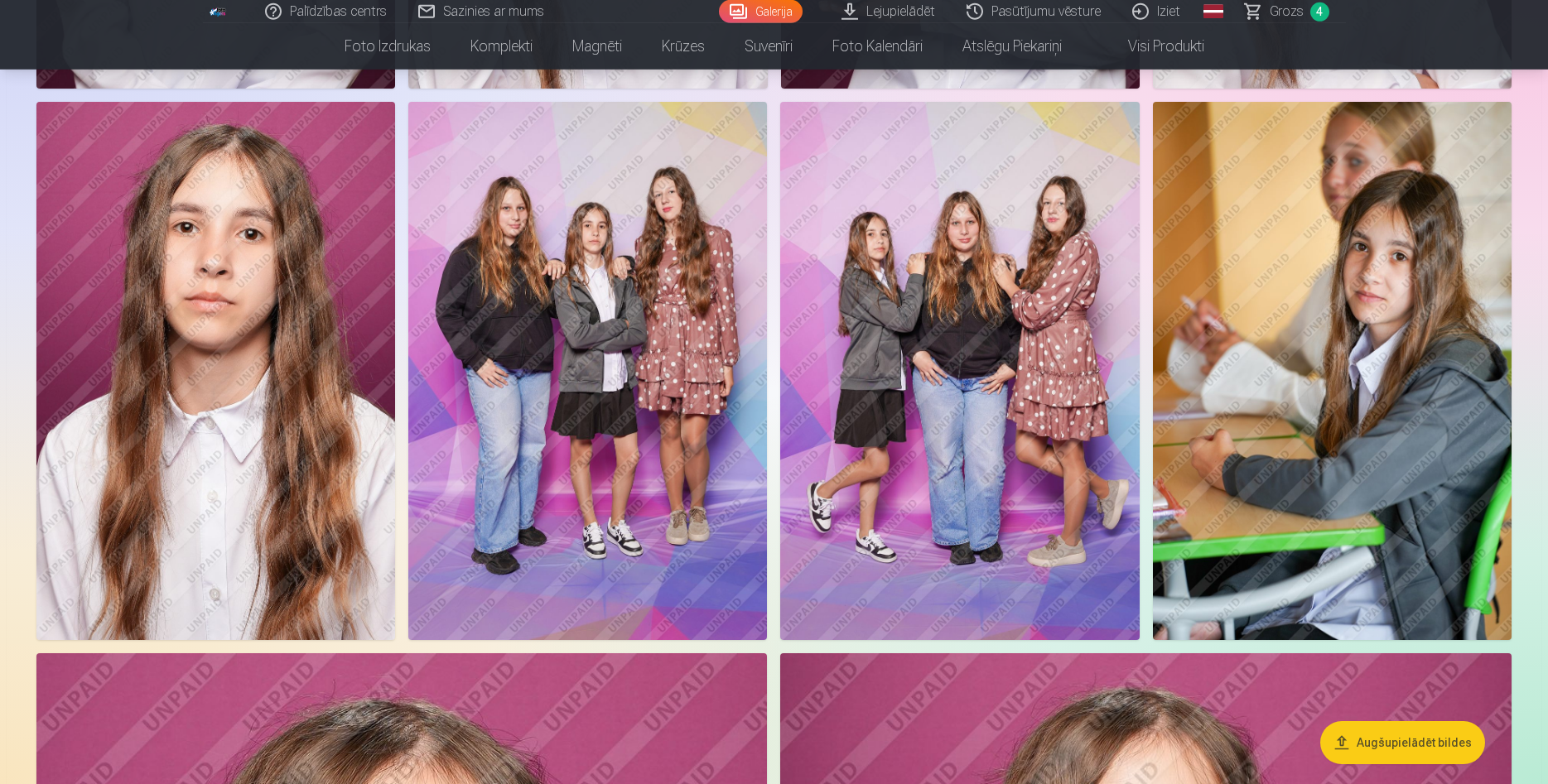
scroll to position [2279, 0]
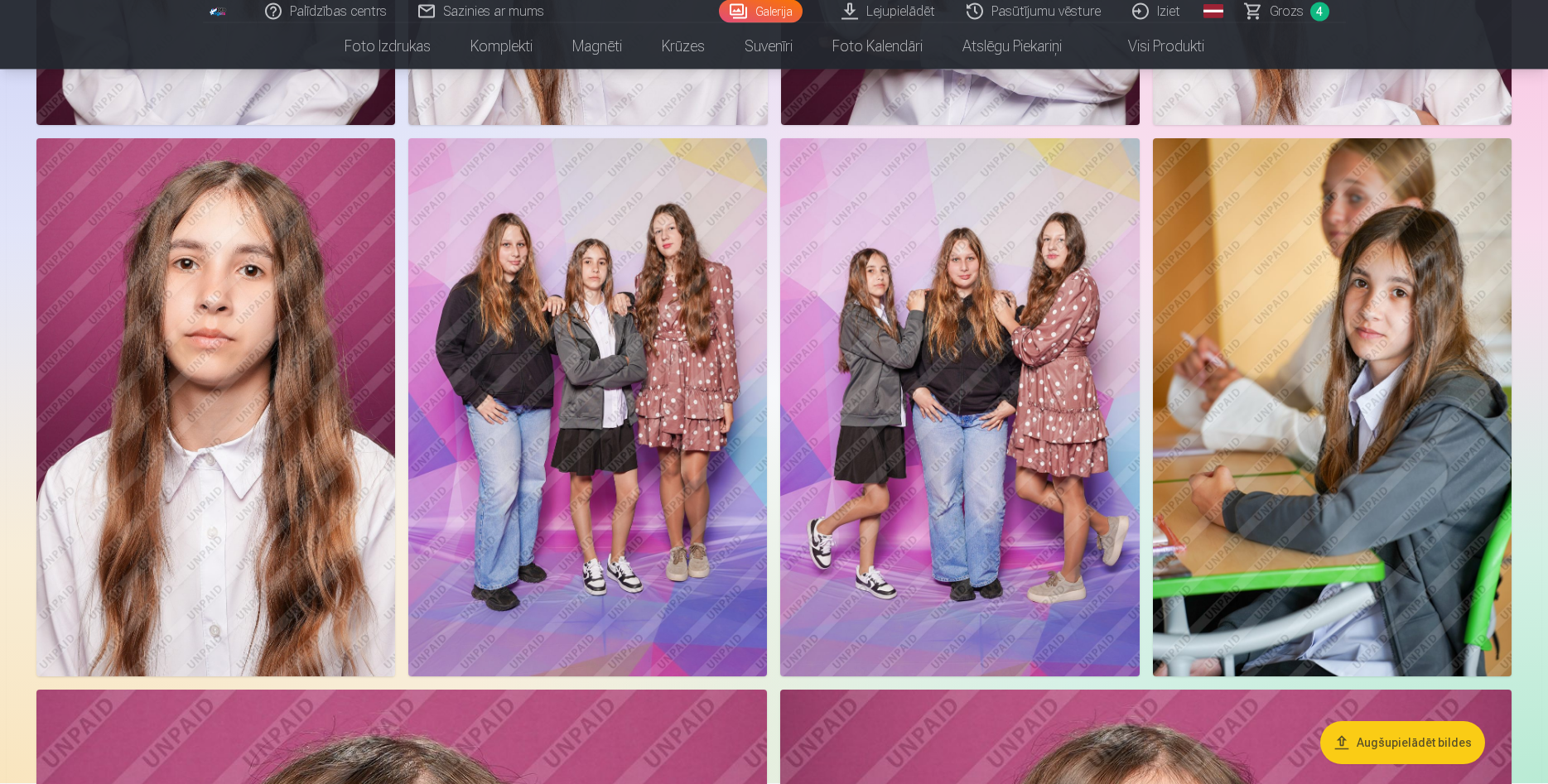
click at [1363, 367] on img at bounding box center [1332, 408] width 359 height 538
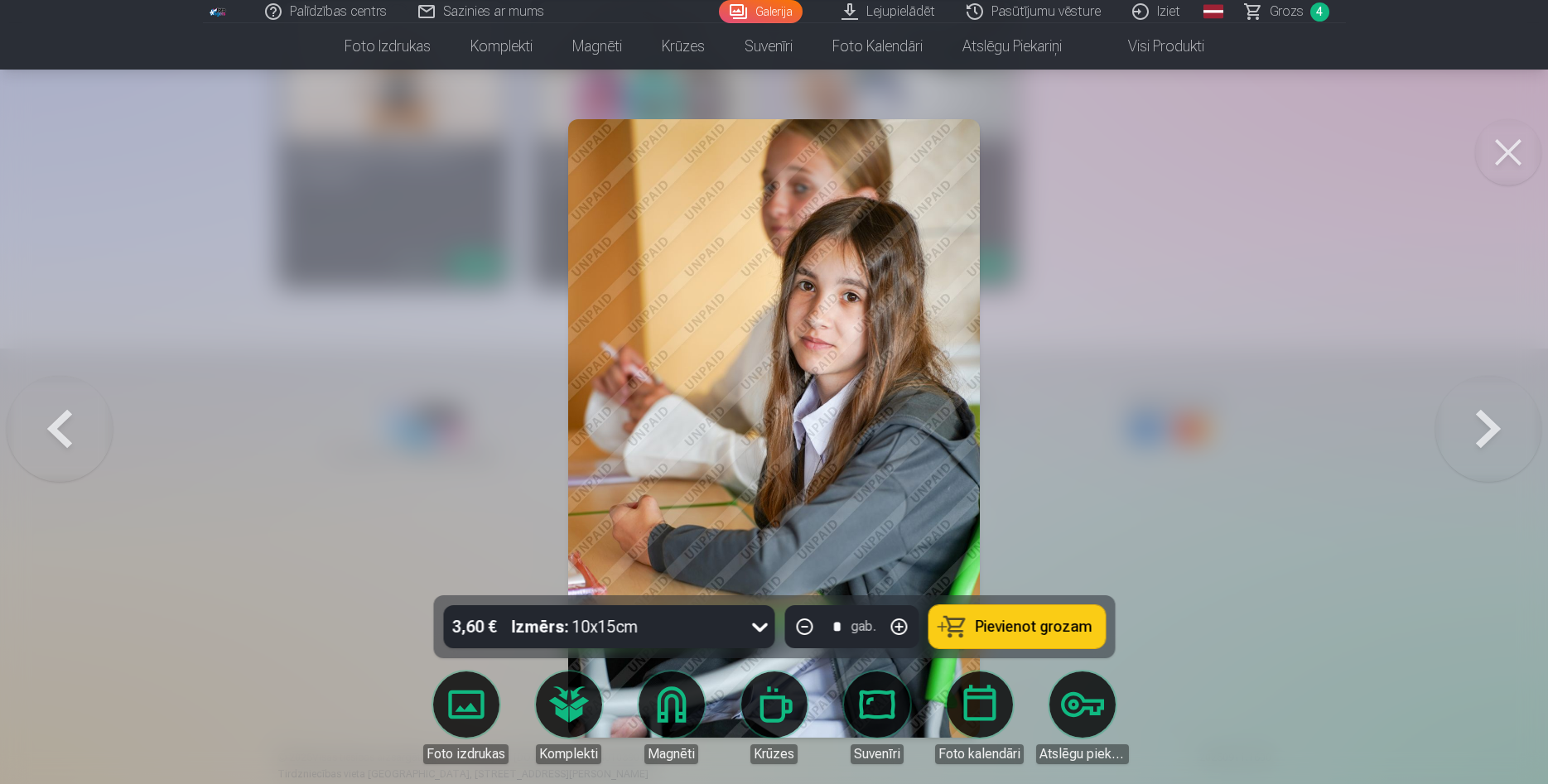
click at [1027, 619] on span "Pievienot grozam" at bounding box center [1033, 627] width 116 height 15
click at [1297, 16] on span "Grozs" at bounding box center [1286, 12] width 34 height 20
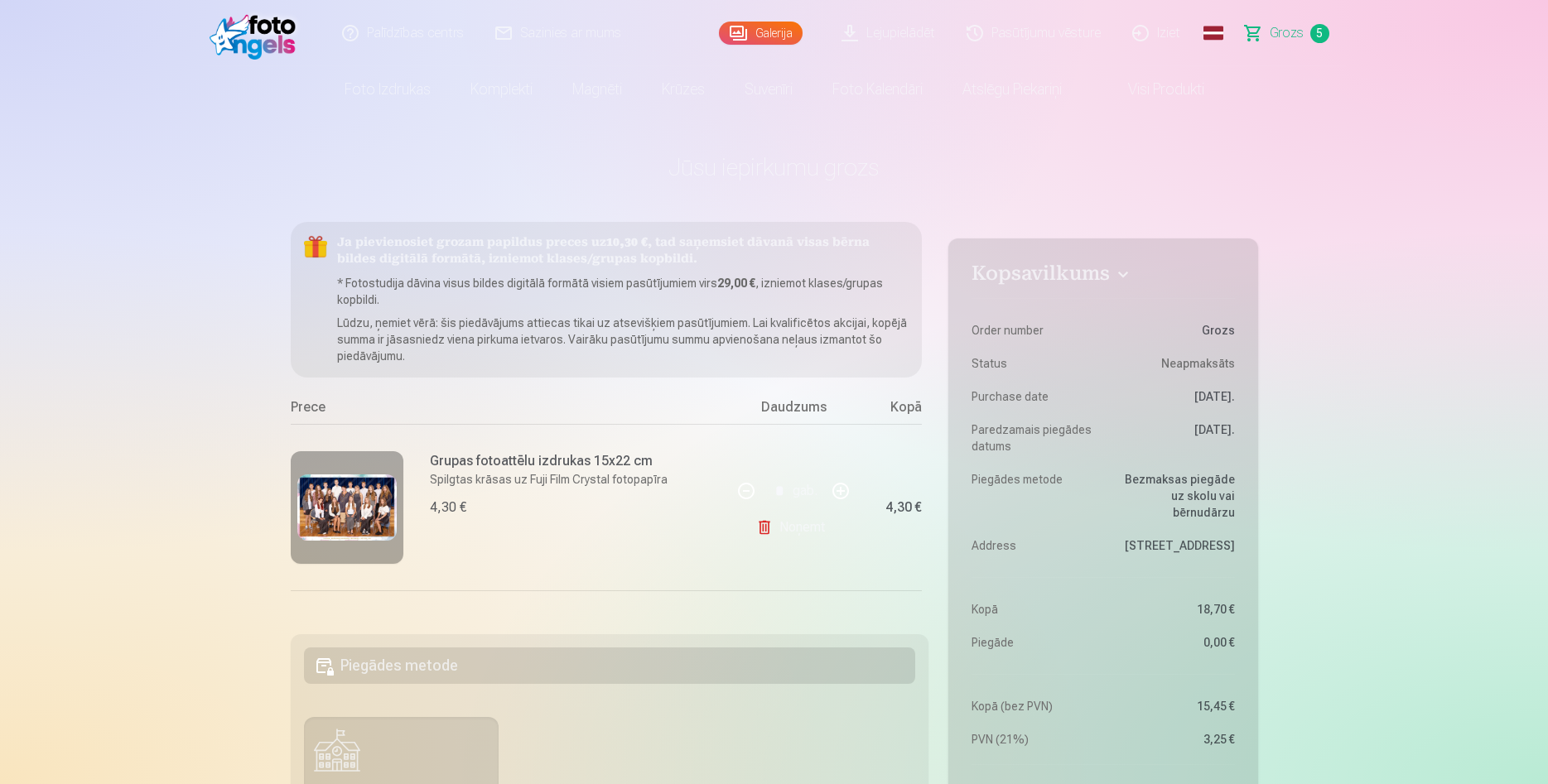
scroll to position [5549, 0]
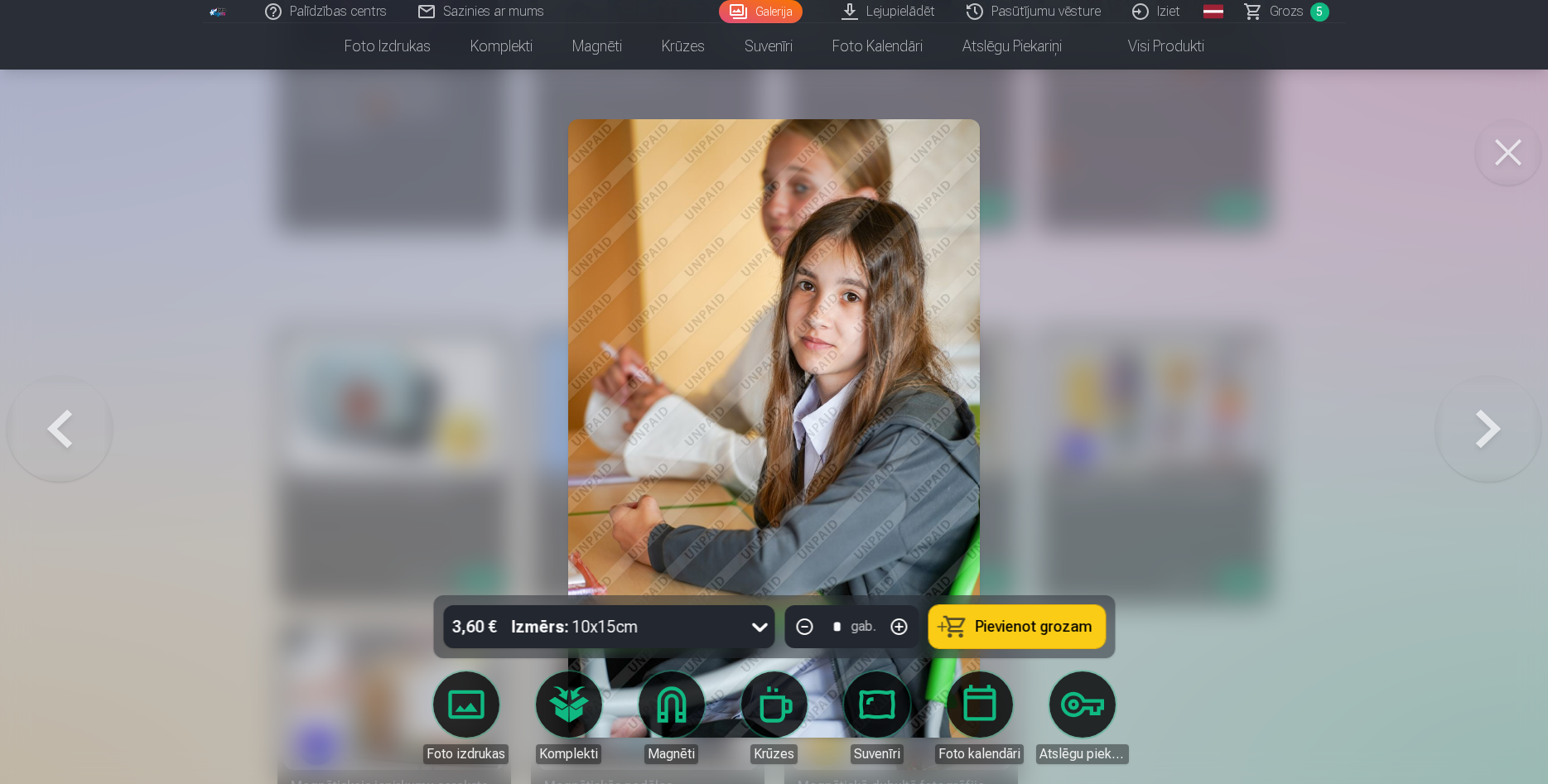
click at [1508, 166] on button at bounding box center [1508, 152] width 66 height 66
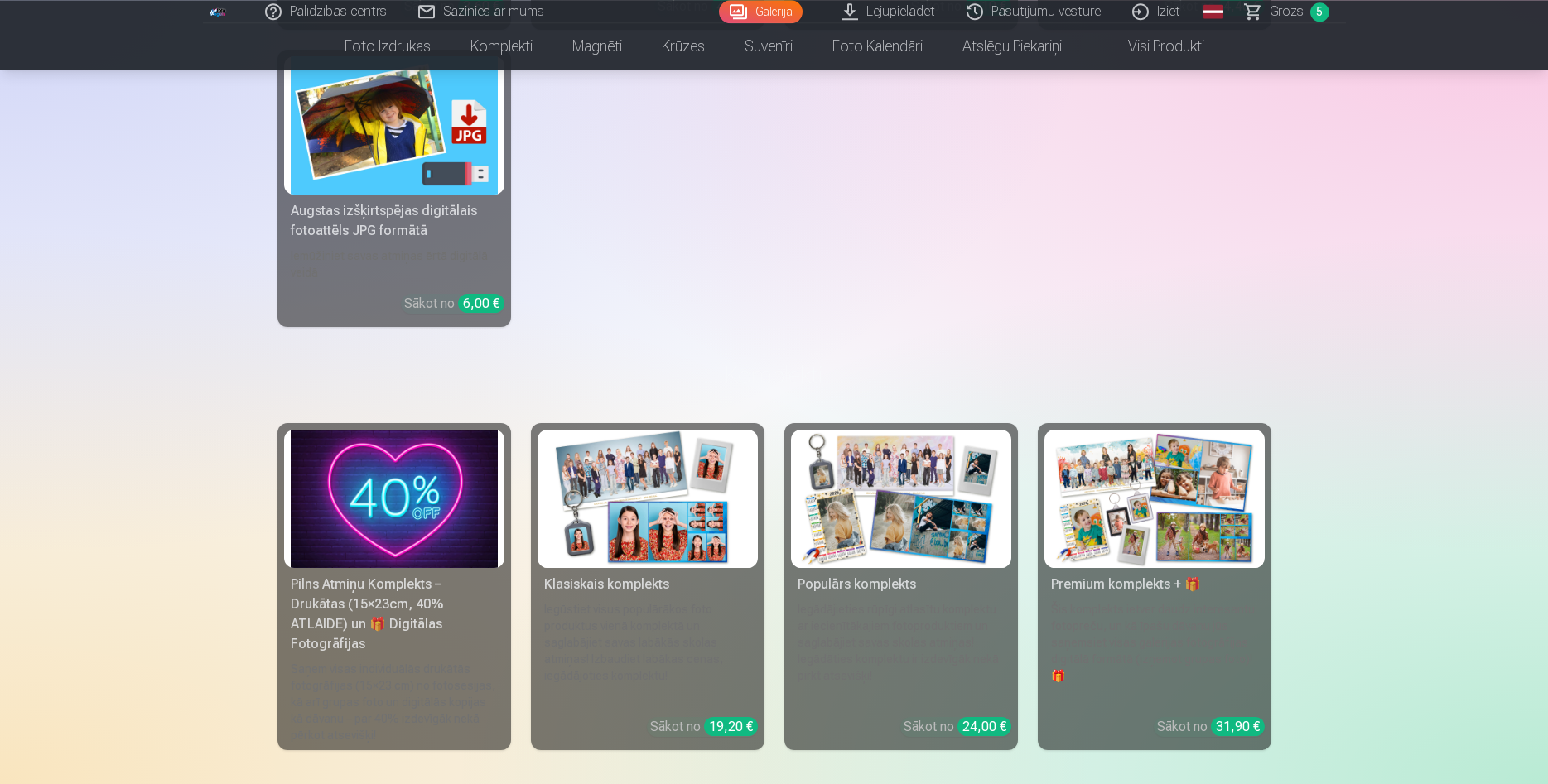
scroll to position [5106, 0]
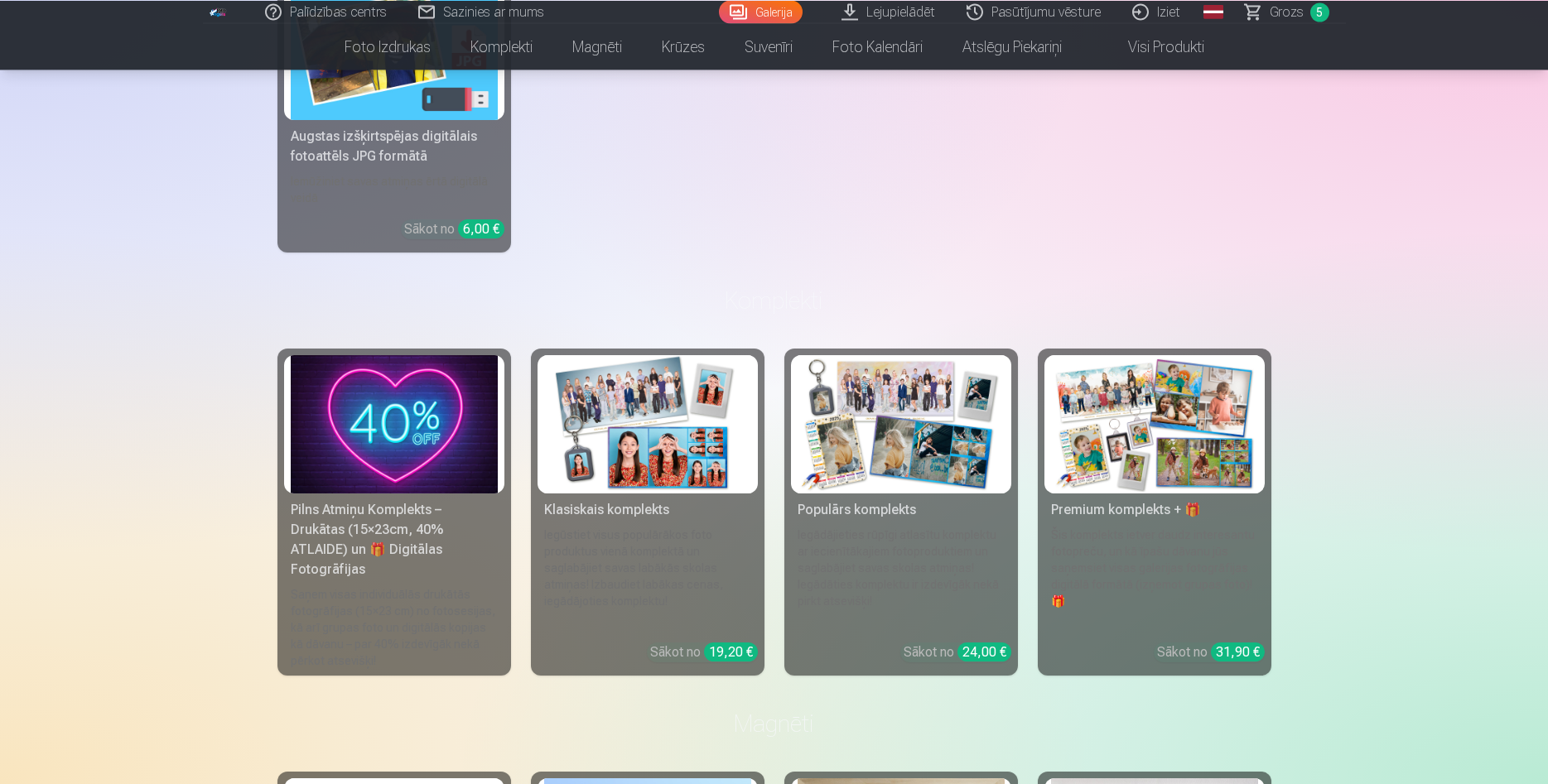
click at [662, 607] on link "Klasiskais komplekts Iegūstiet visus populārākos foto produktus vienā komplektā…" at bounding box center [647, 512] width 234 height 327
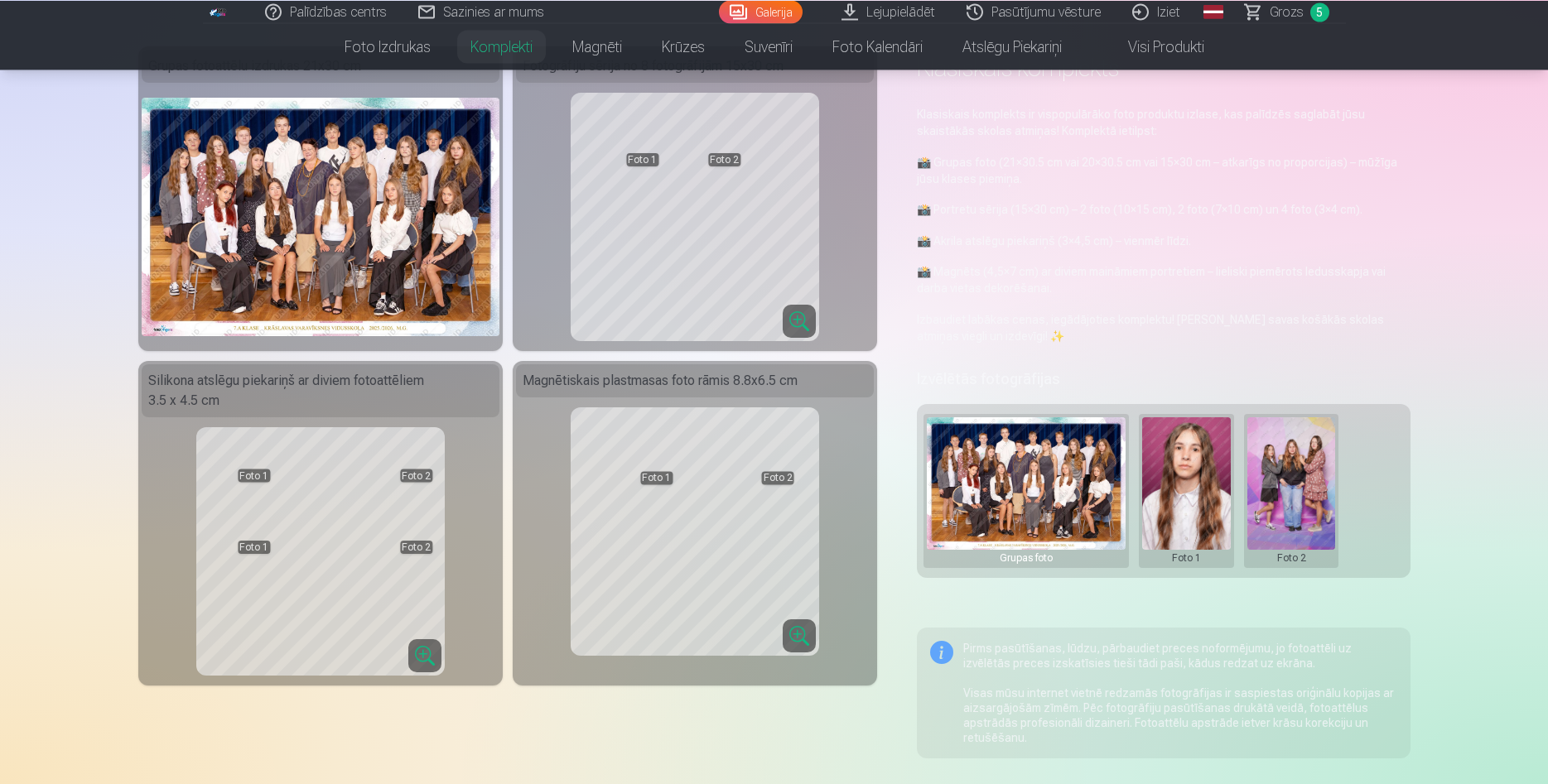
scroll to position [85, 0]
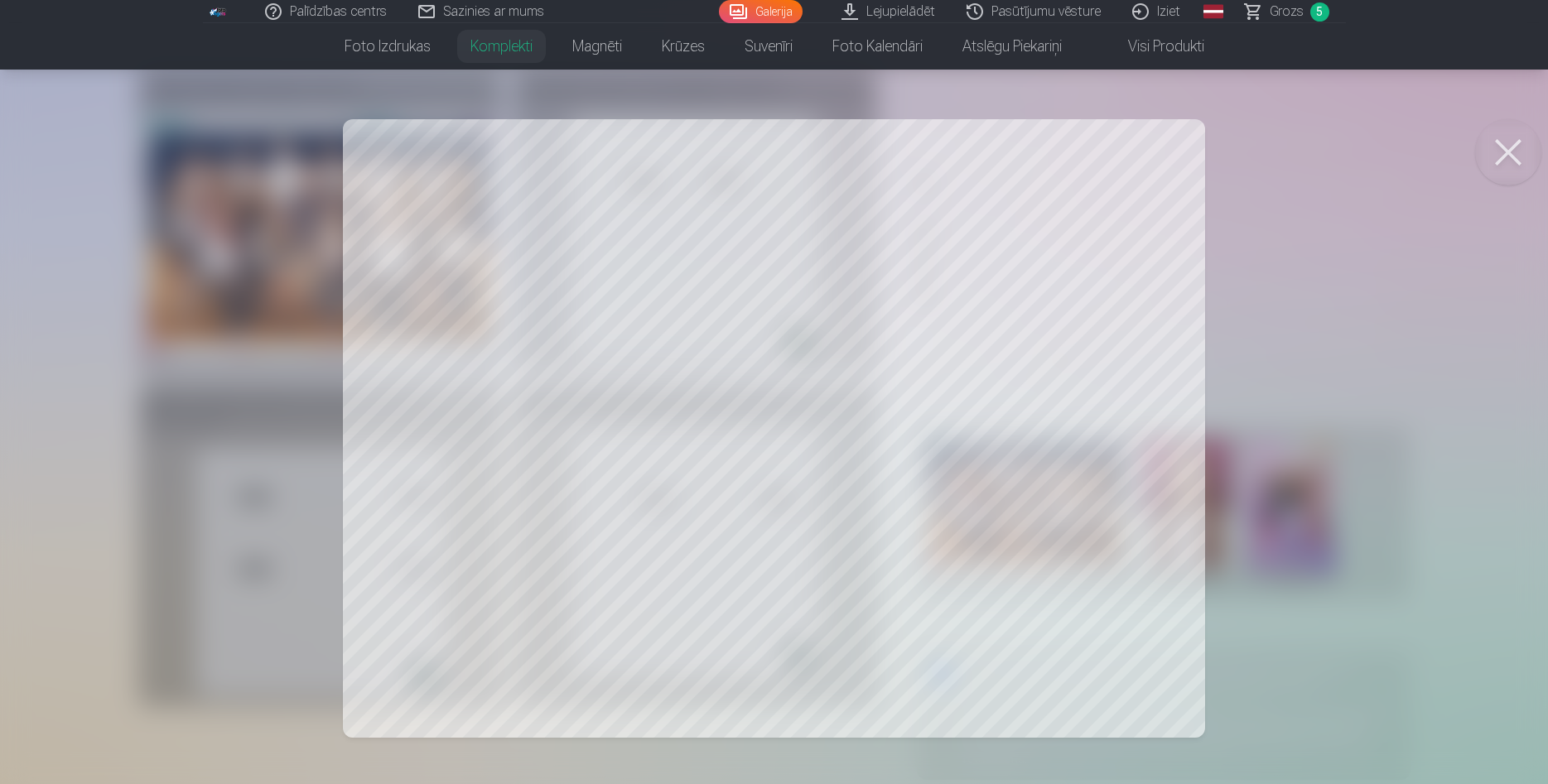
click at [487, 282] on div at bounding box center [774, 392] width 1548 height 784
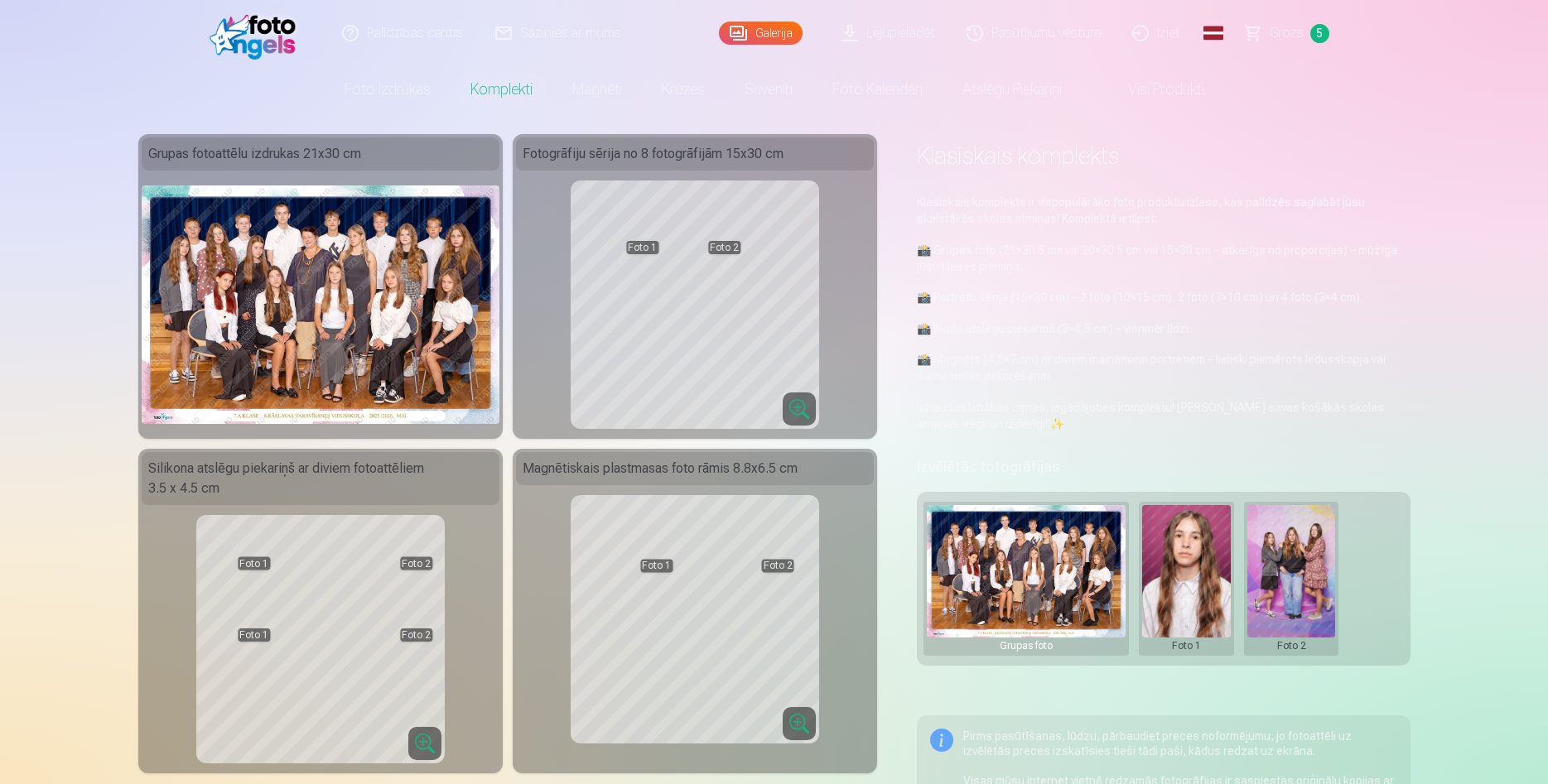
scroll to position [0, 0]
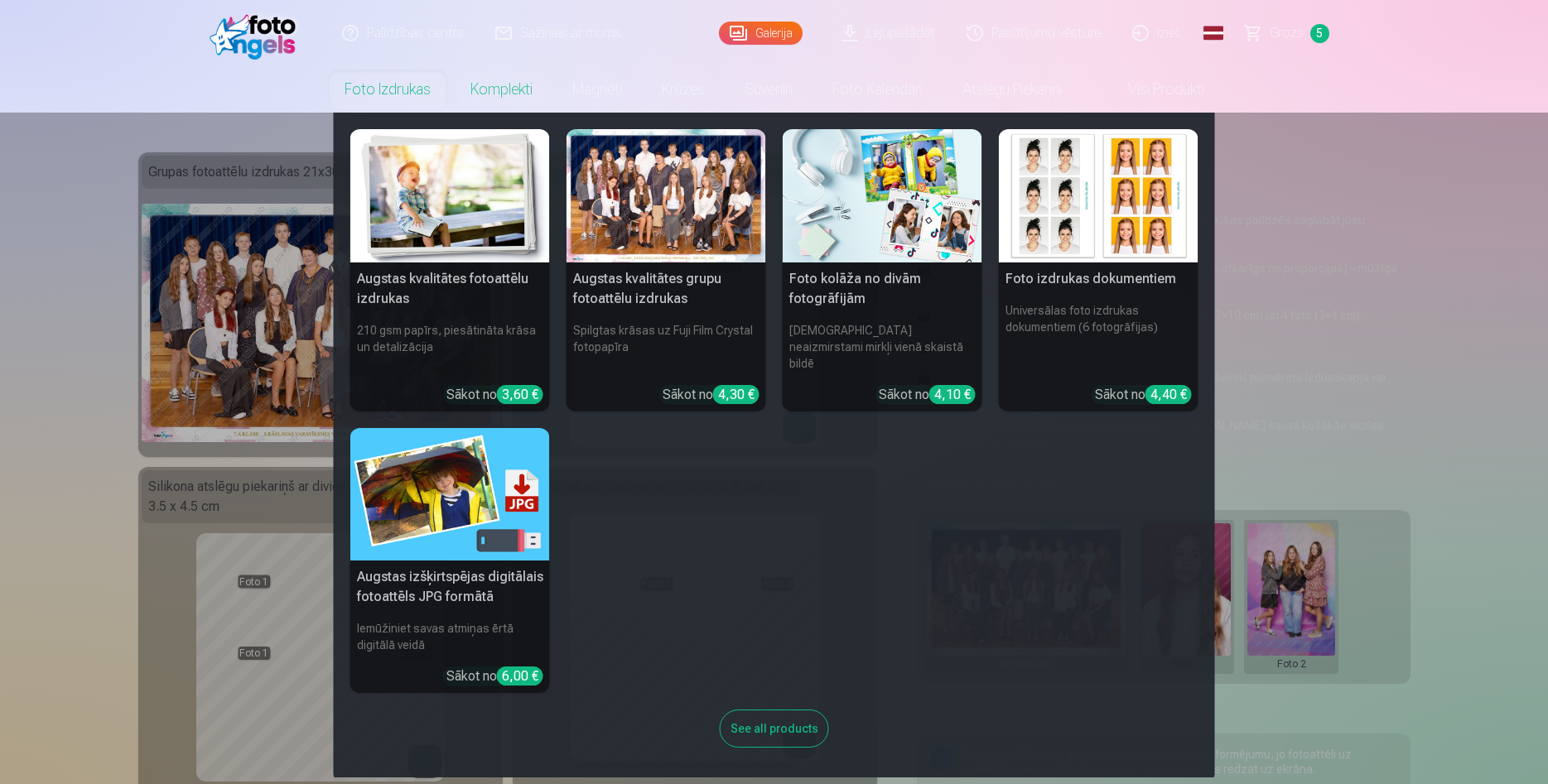
click at [361, 87] on link "Foto izdrukas" at bounding box center [388, 89] width 126 height 46
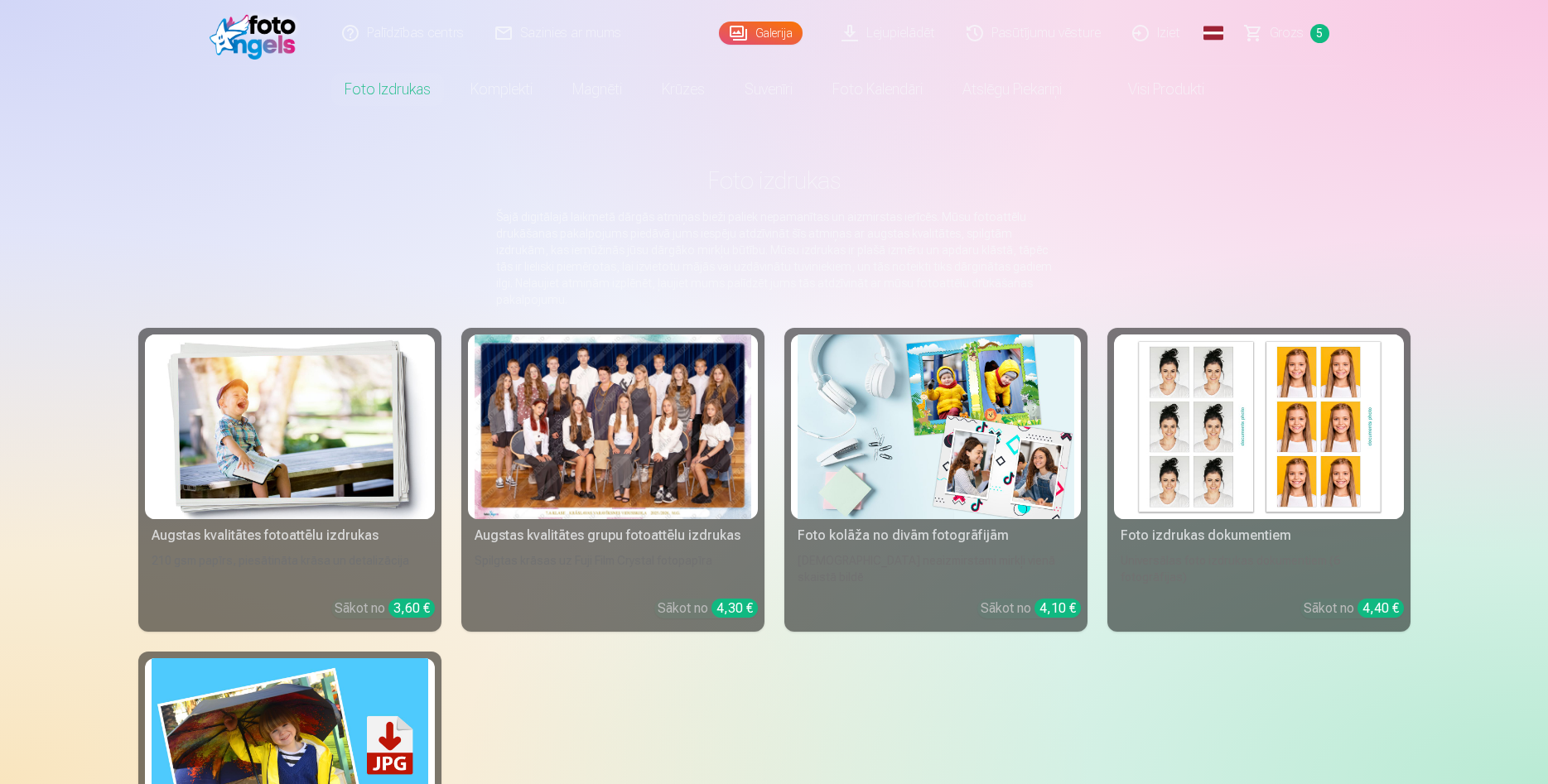
click at [1321, 42] on link "Grozs 5" at bounding box center [1288, 33] width 116 height 66
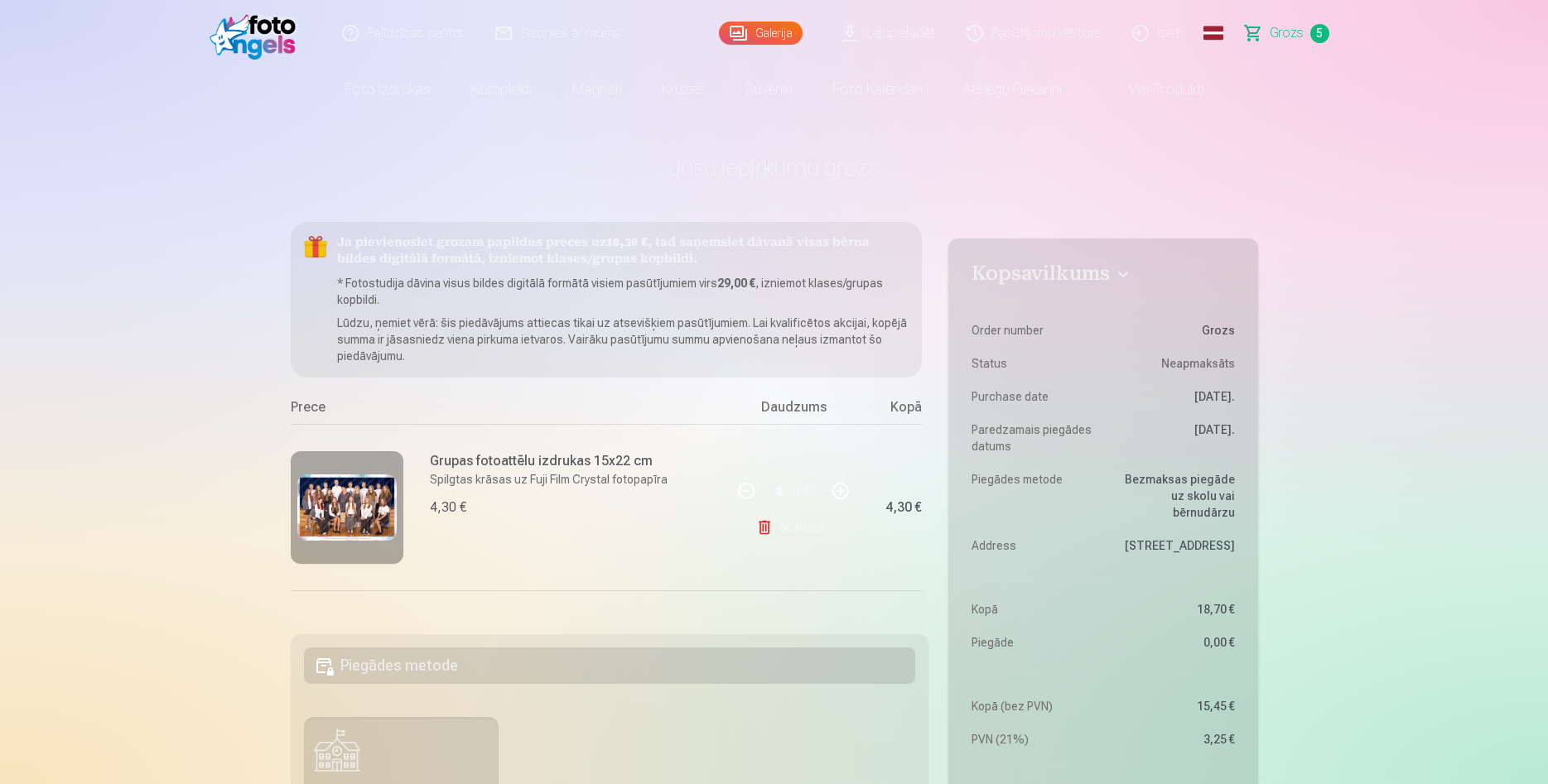
click at [345, 505] on img at bounding box center [347, 508] width 99 height 66
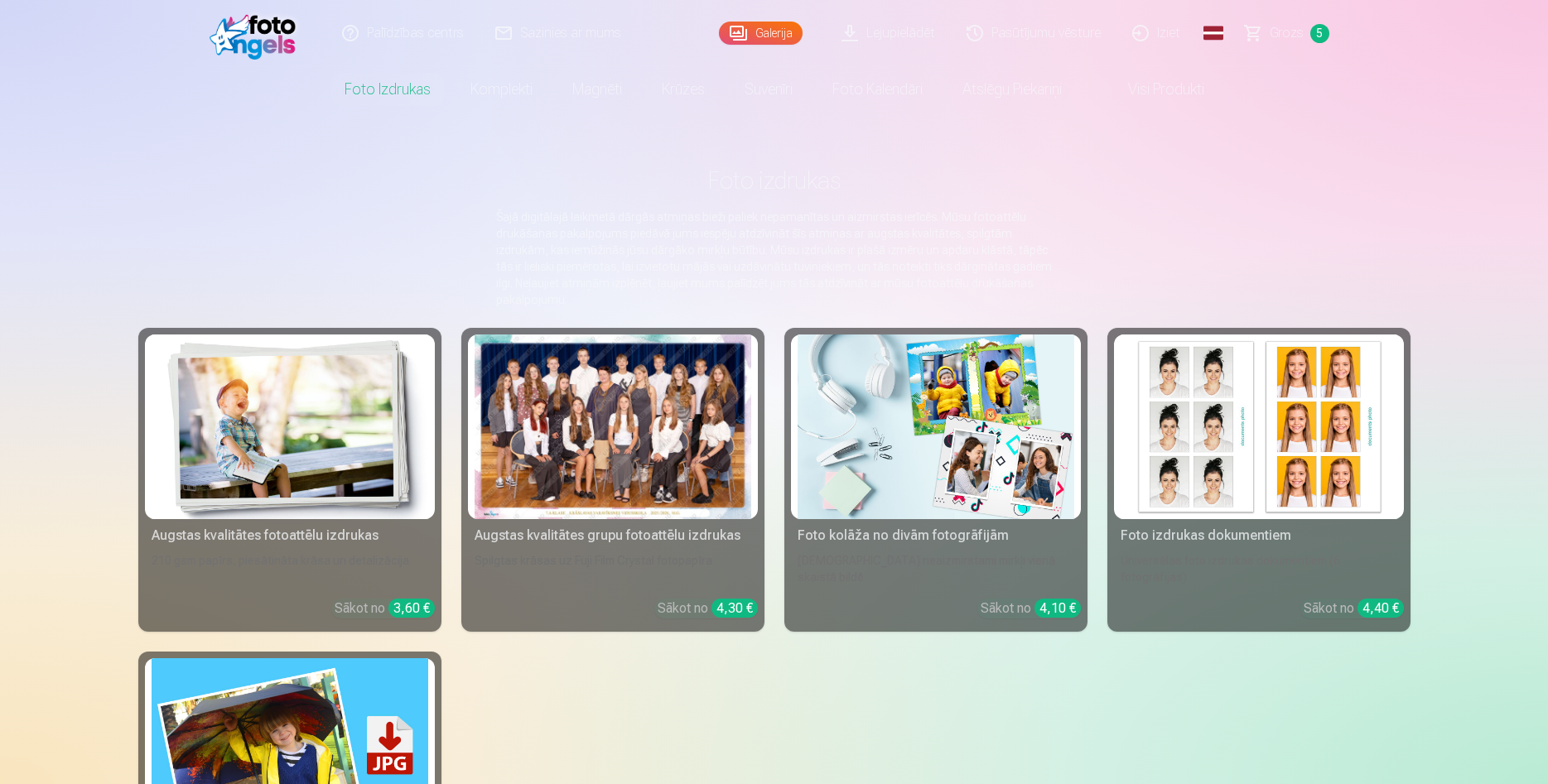
click at [1322, 31] on span "5" at bounding box center [1320, 33] width 19 height 19
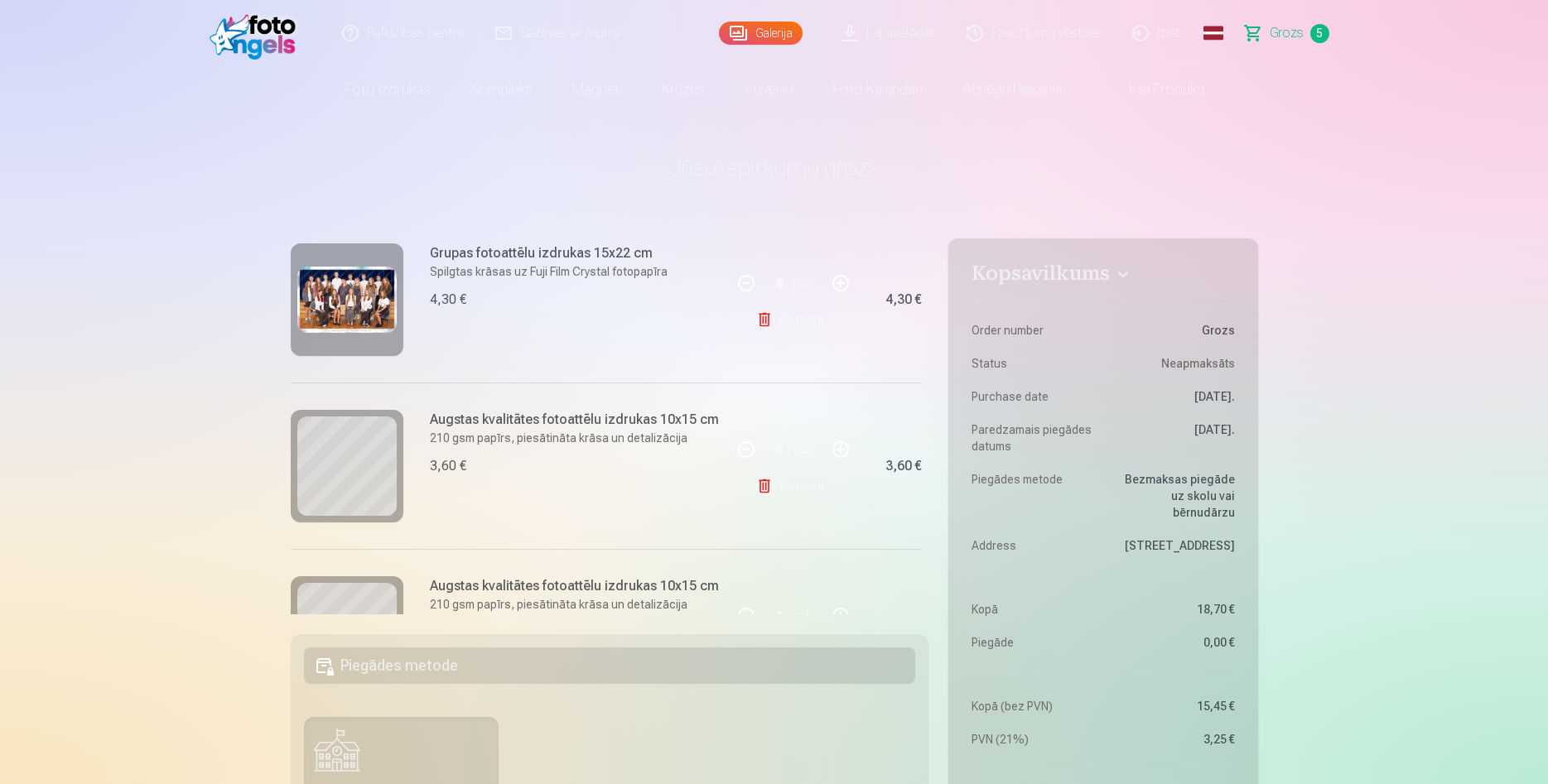
scroll to position [208, 0]
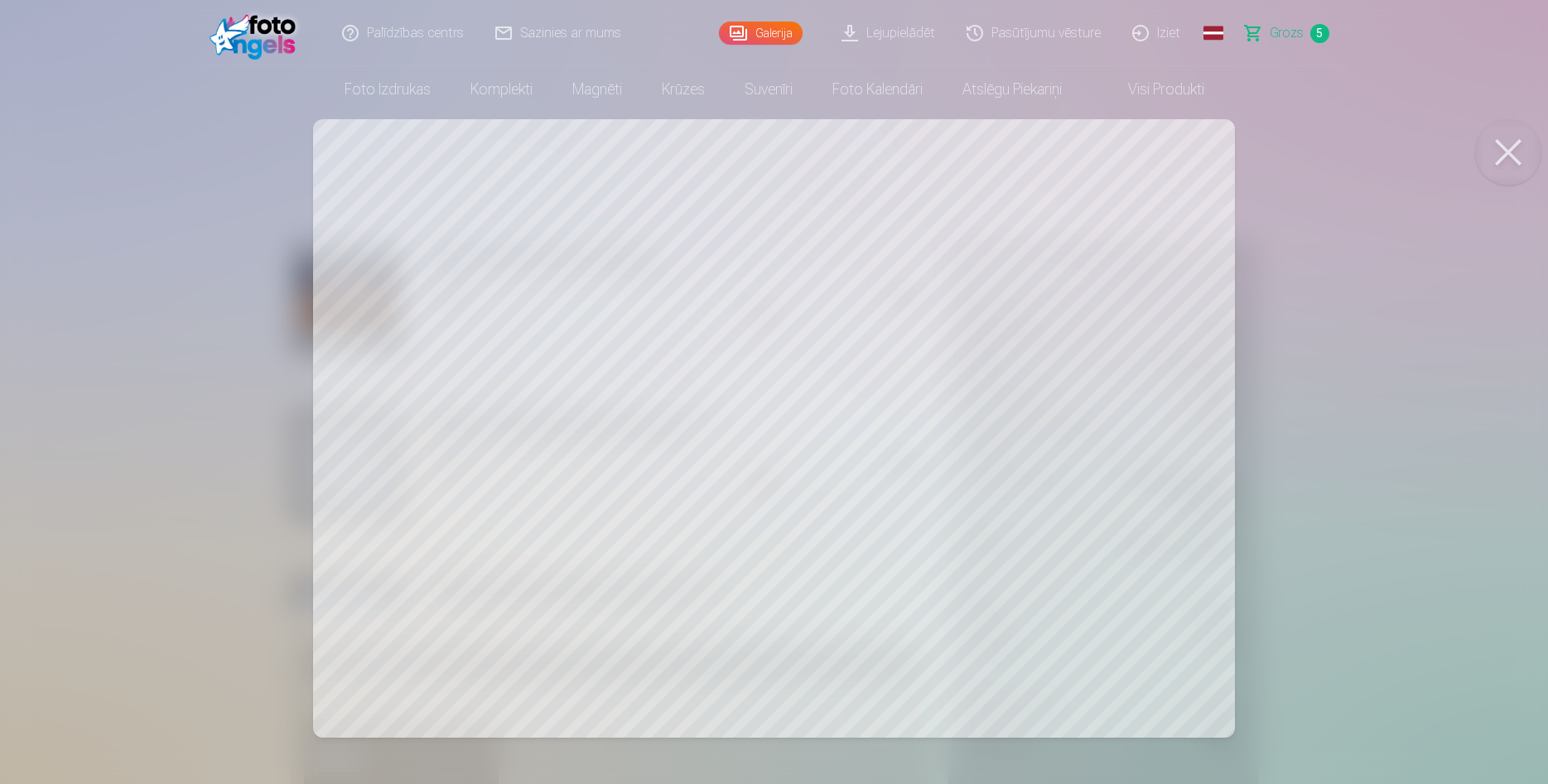
click at [1517, 153] on button at bounding box center [1508, 152] width 66 height 66
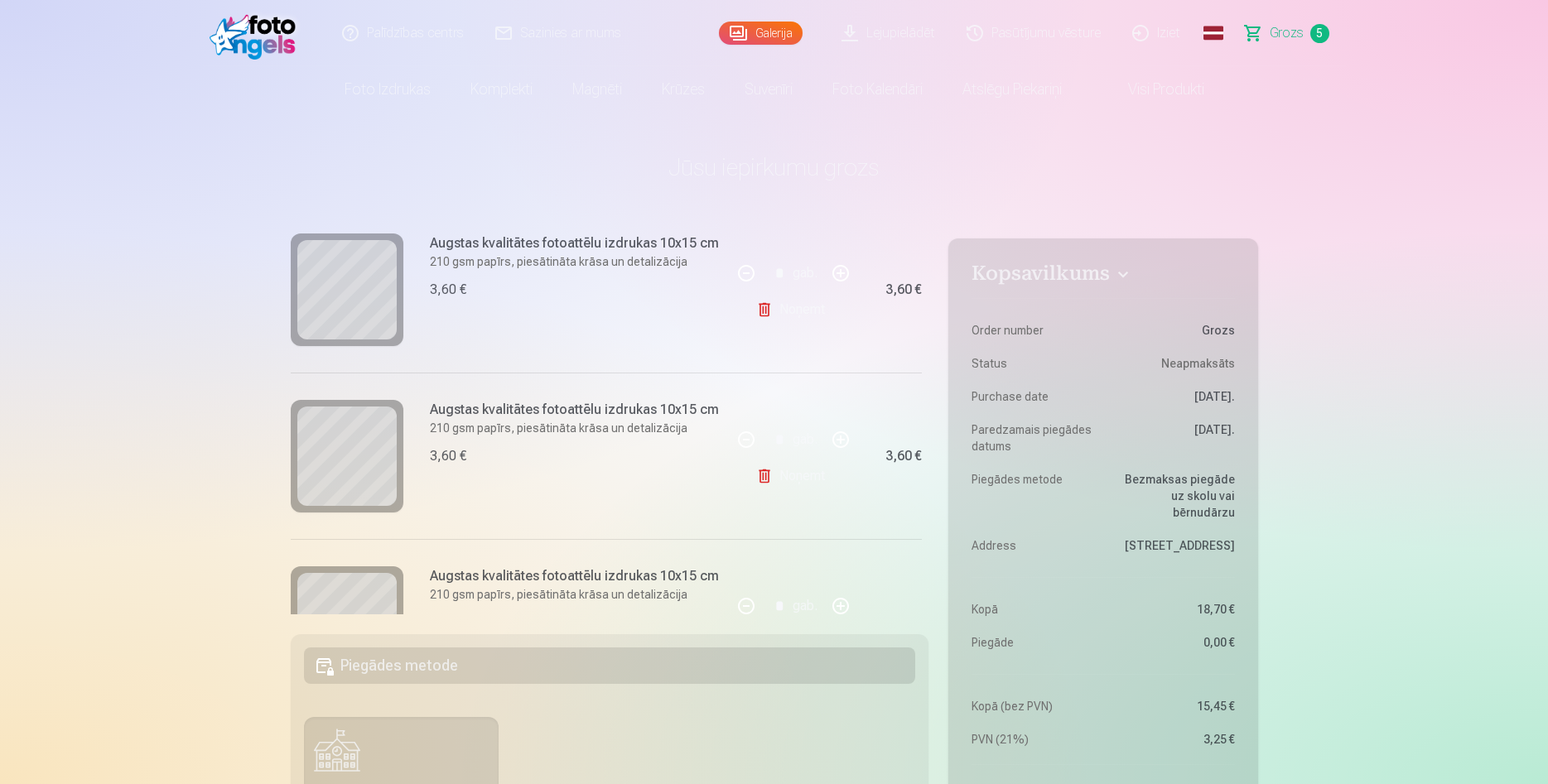
scroll to position [391, 0]
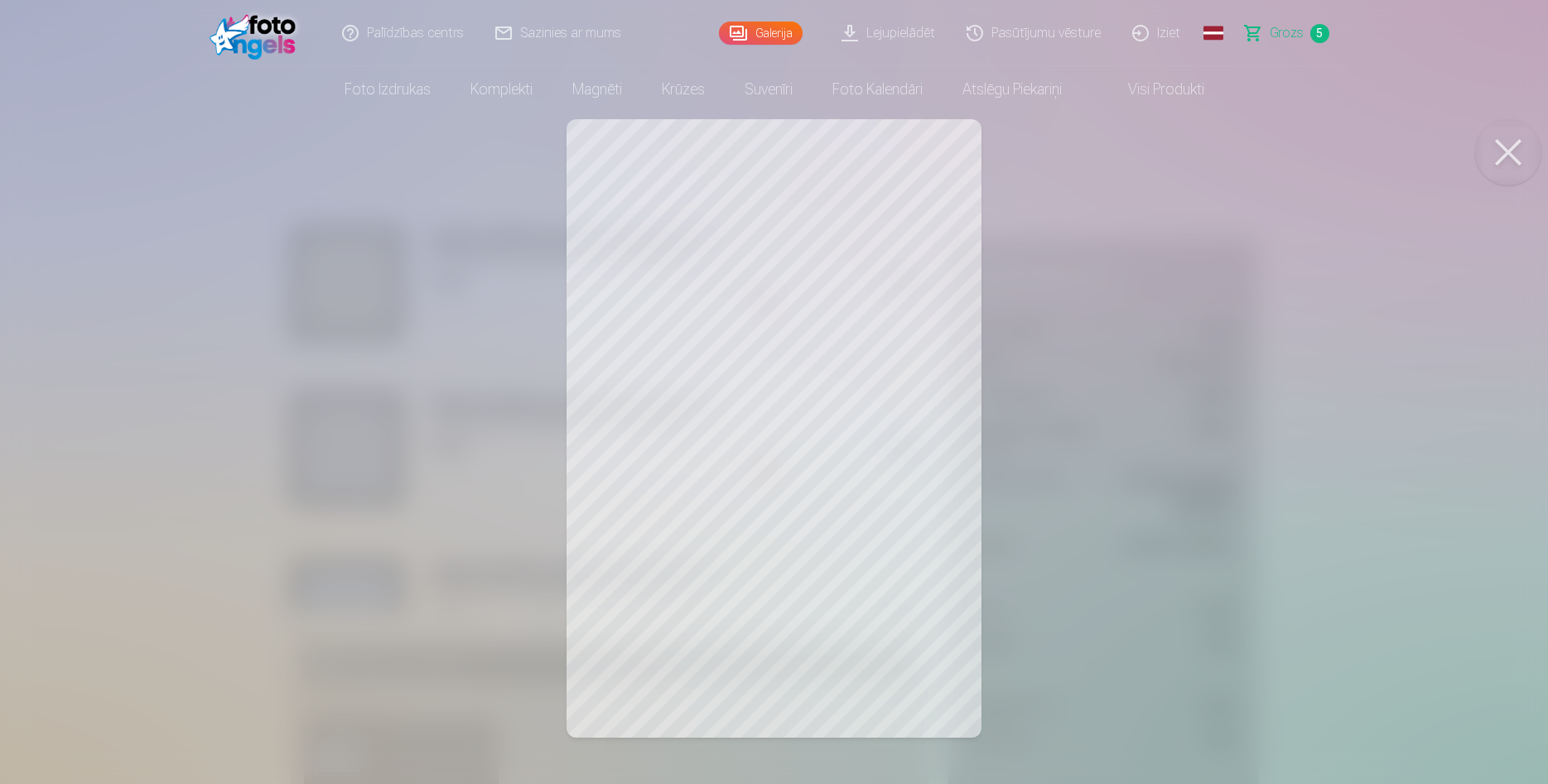
click at [1499, 156] on button at bounding box center [1508, 152] width 66 height 66
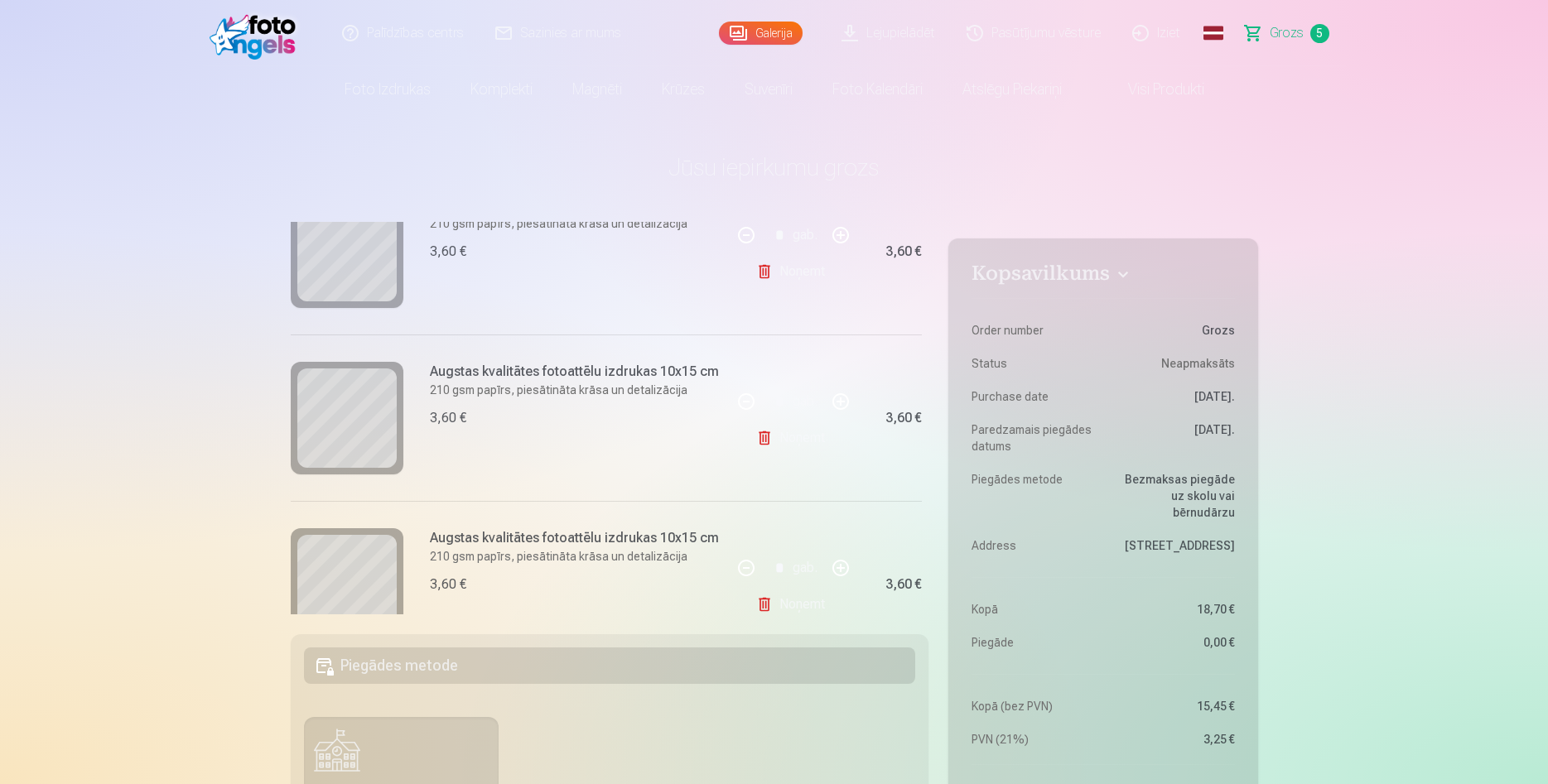
scroll to position [600, 0]
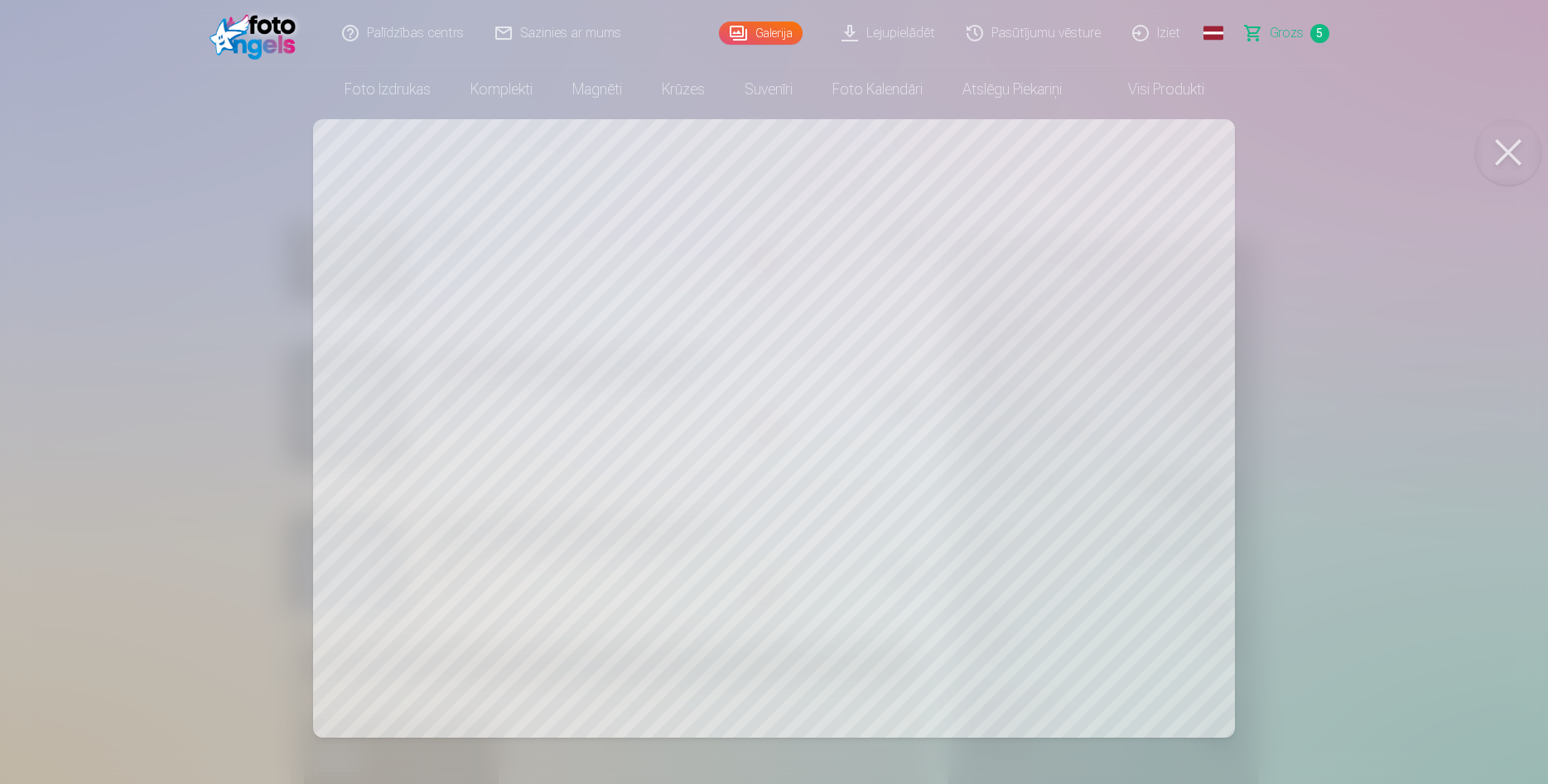
click at [1507, 157] on button at bounding box center [1508, 152] width 66 height 66
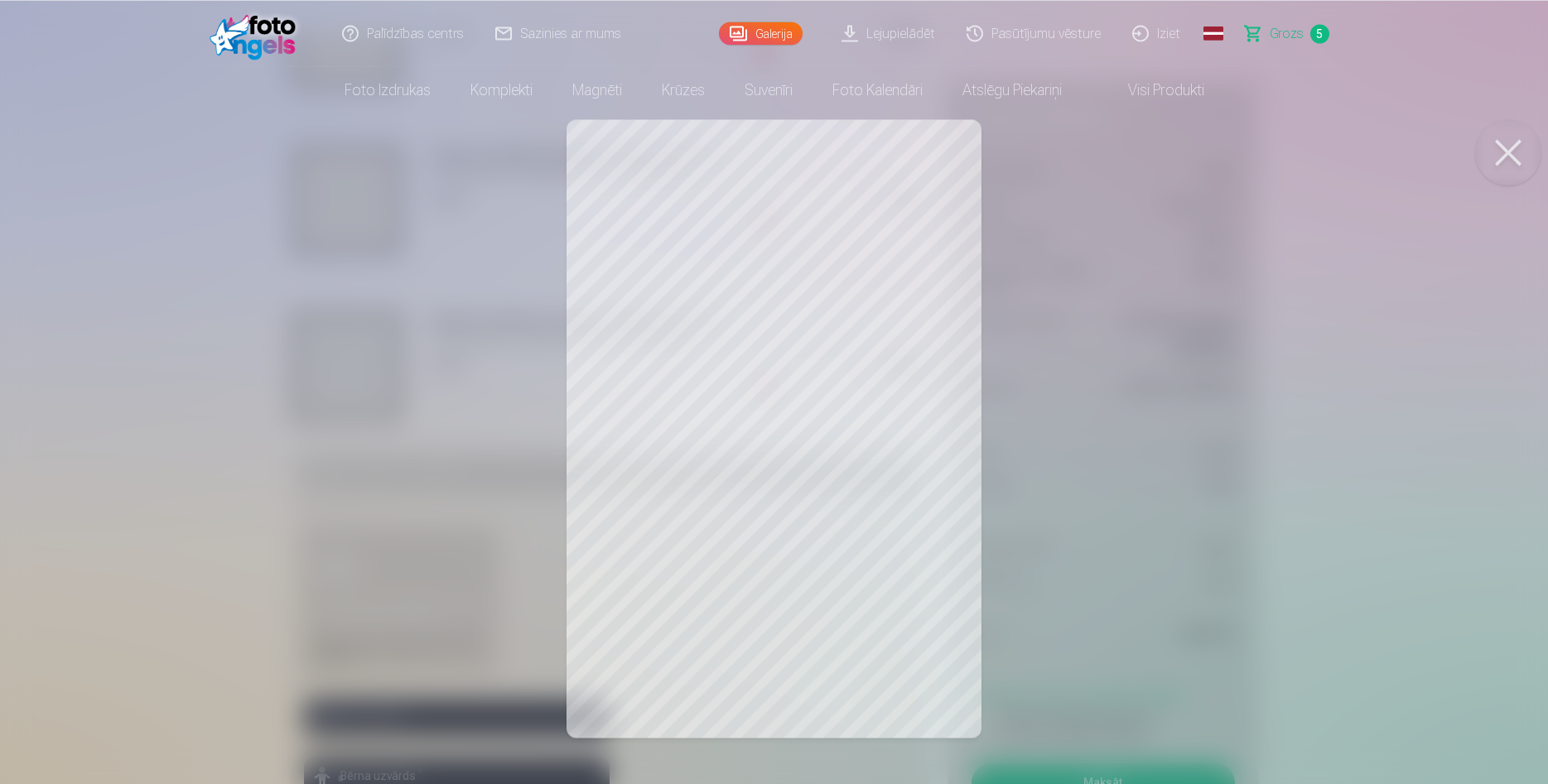
scroll to position [0, 0]
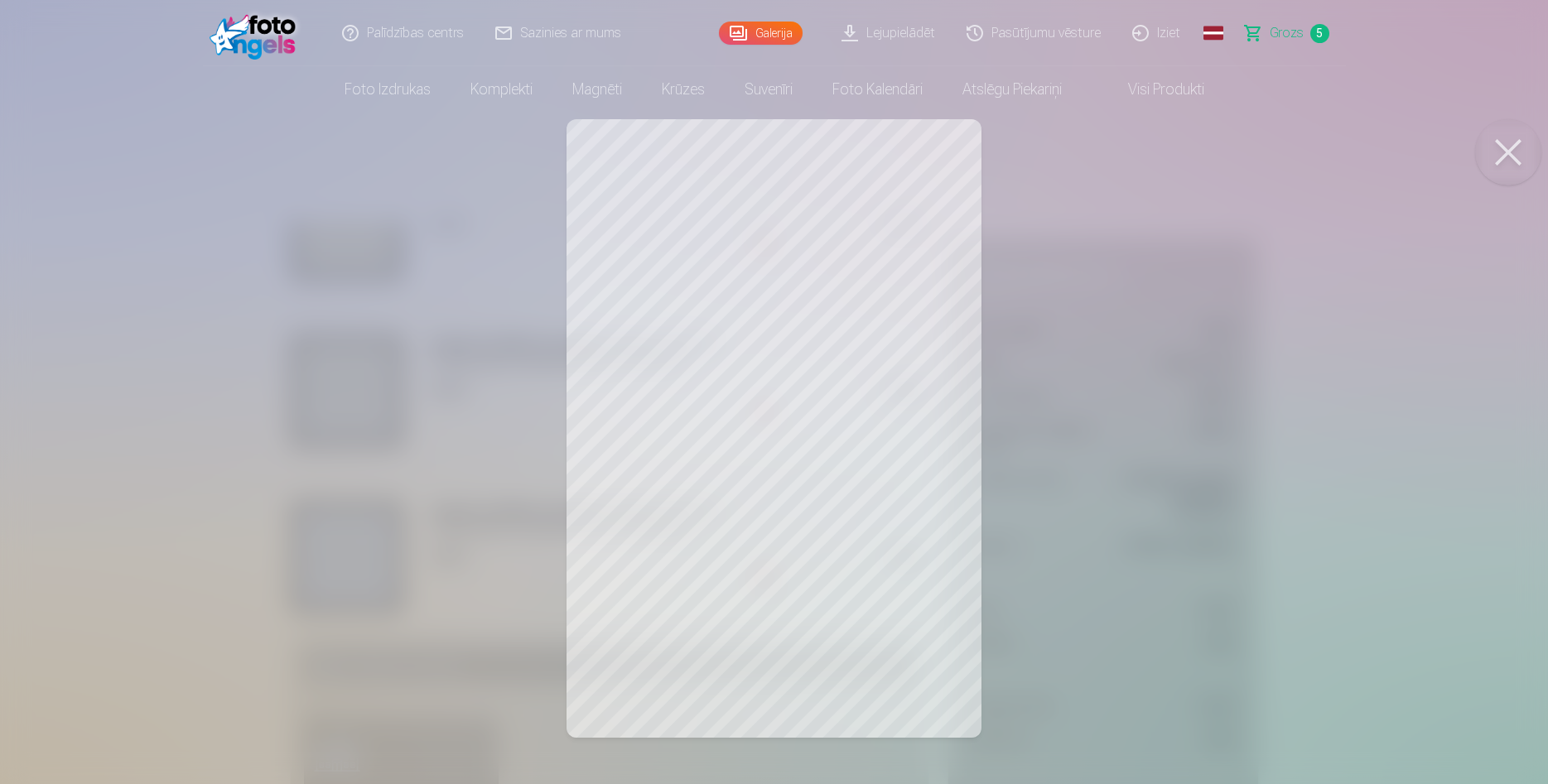
click at [1498, 152] on button at bounding box center [1508, 152] width 66 height 66
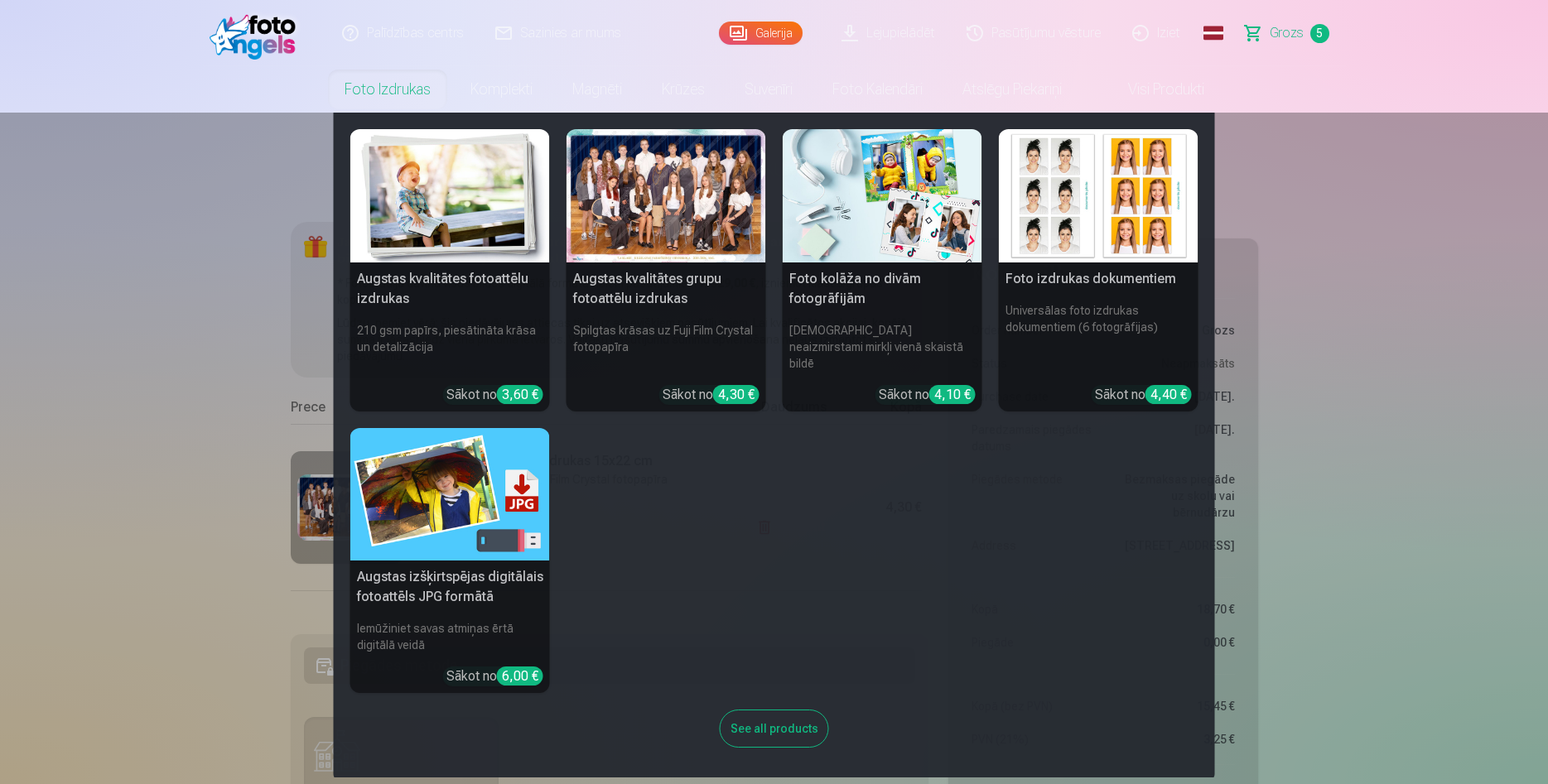
click at [390, 92] on link "Foto izdrukas" at bounding box center [388, 89] width 126 height 46
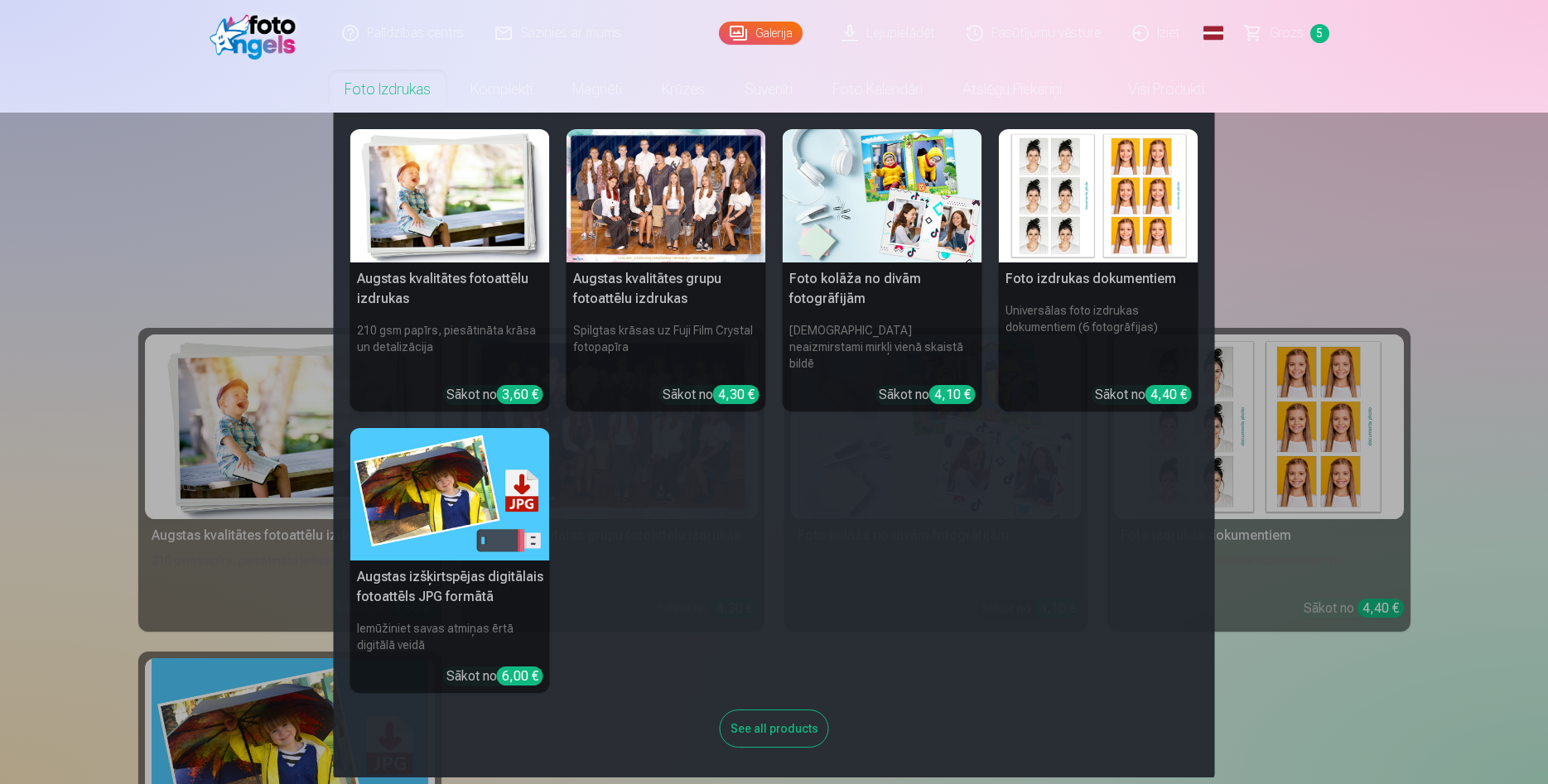
click at [672, 235] on div at bounding box center [666, 196] width 199 height 134
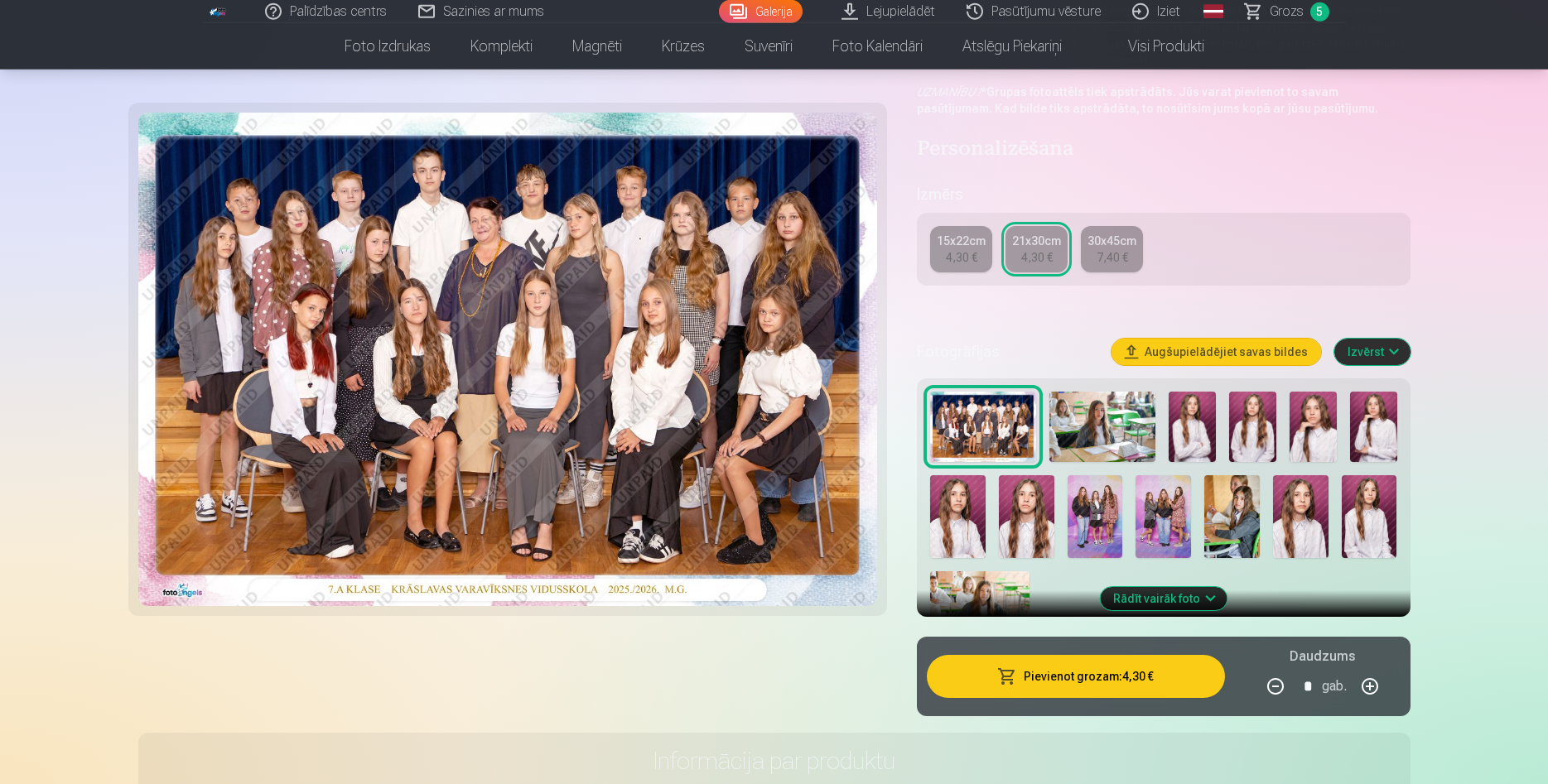
scroll to position [254, 0]
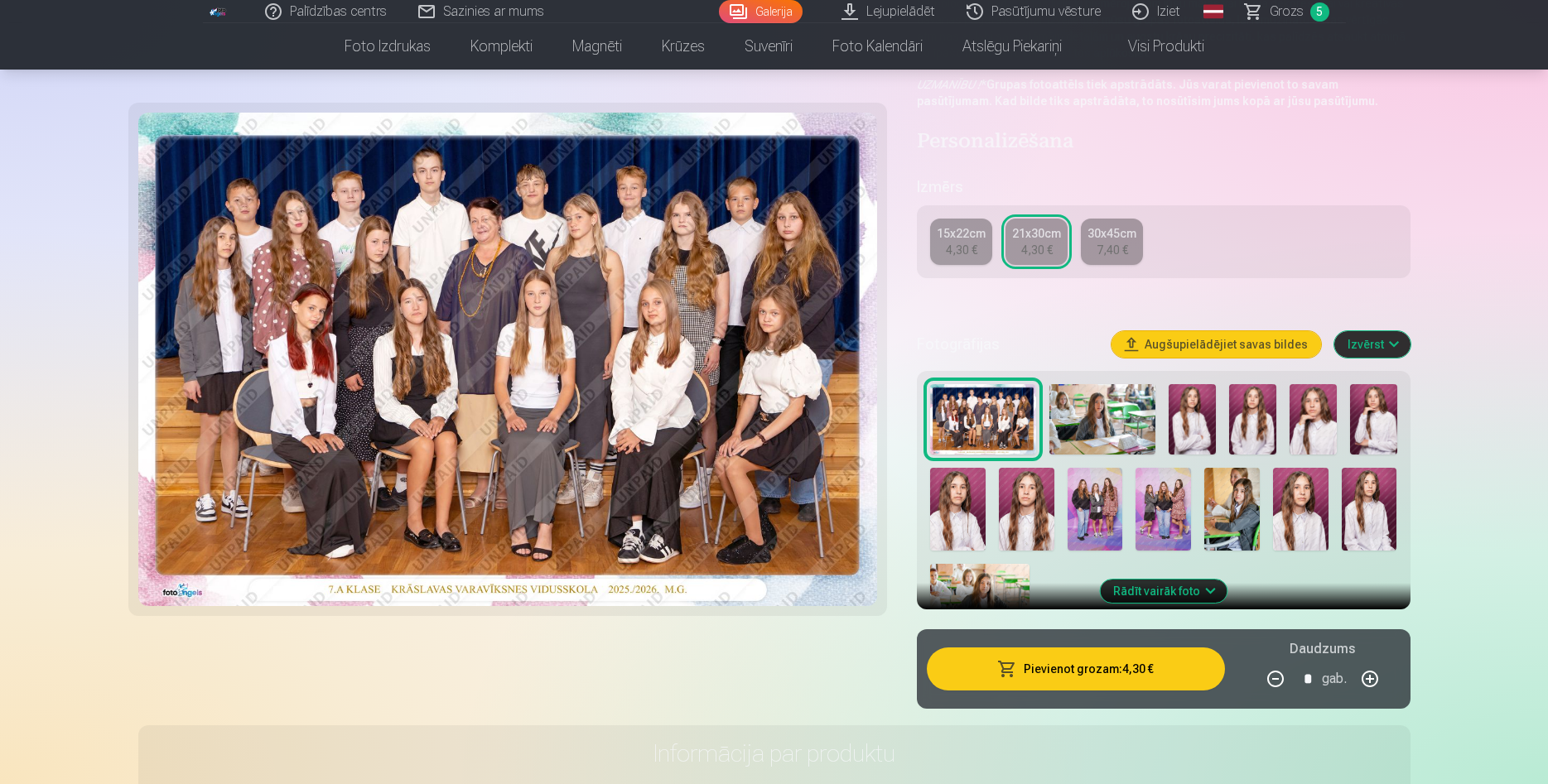
click at [1111, 410] on img at bounding box center [1102, 418] width 106 height 70
click at [1102, 434] on img at bounding box center [1102, 418] width 106 height 70
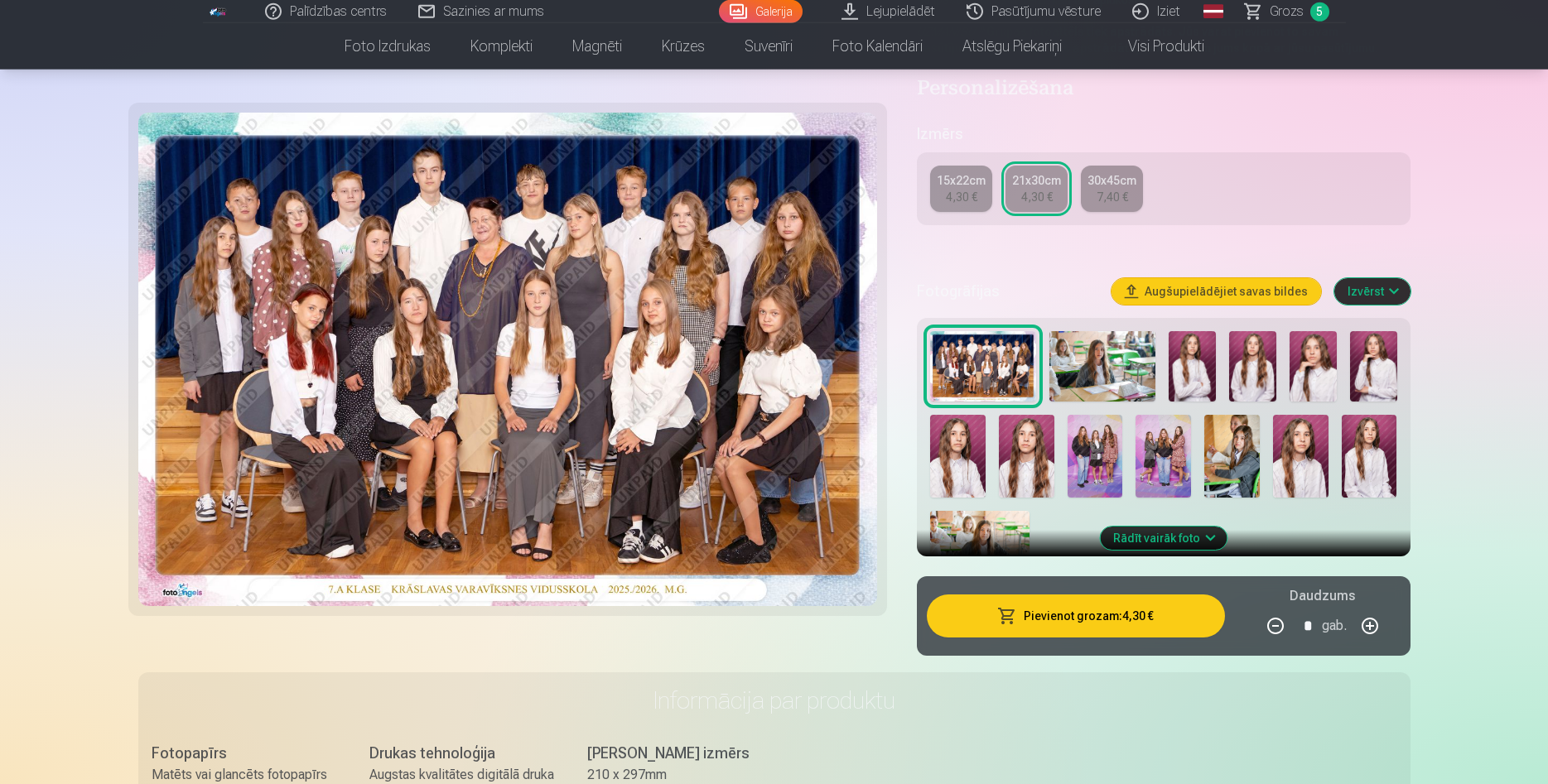
scroll to position [317, 0]
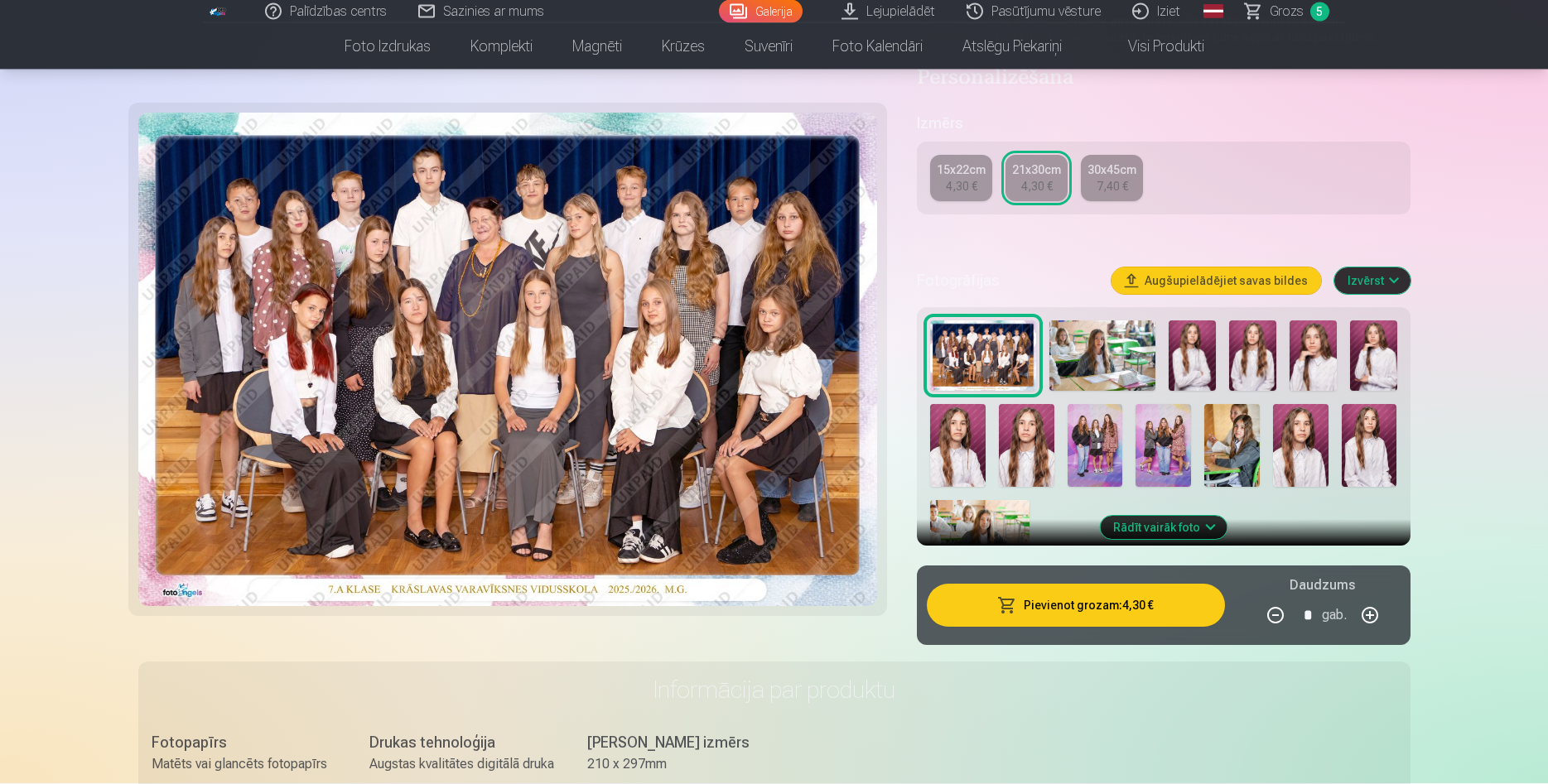
click at [1208, 527] on button "Rādīt vairāk foto" at bounding box center [1163, 528] width 126 height 23
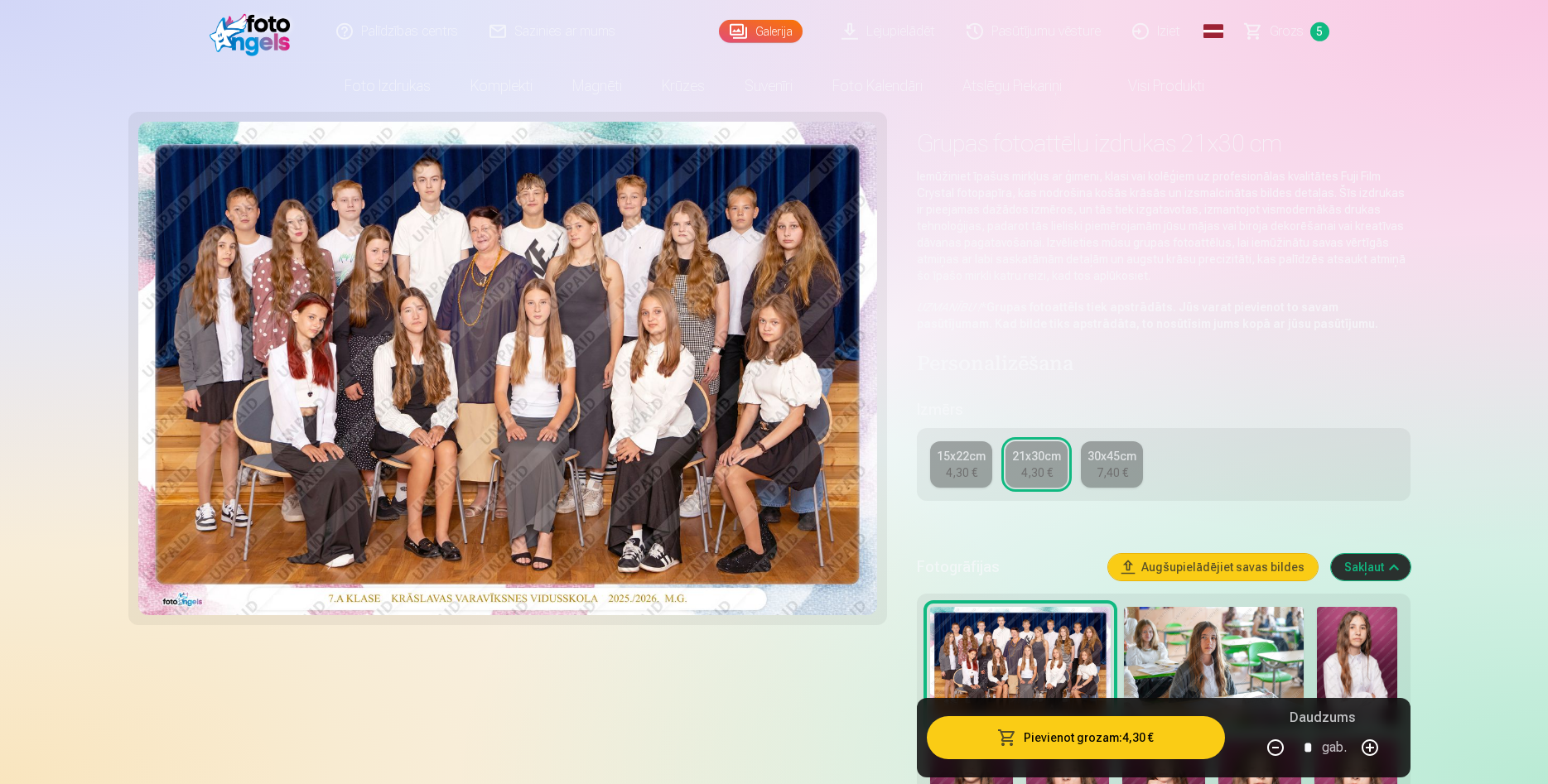
scroll to position [0, 0]
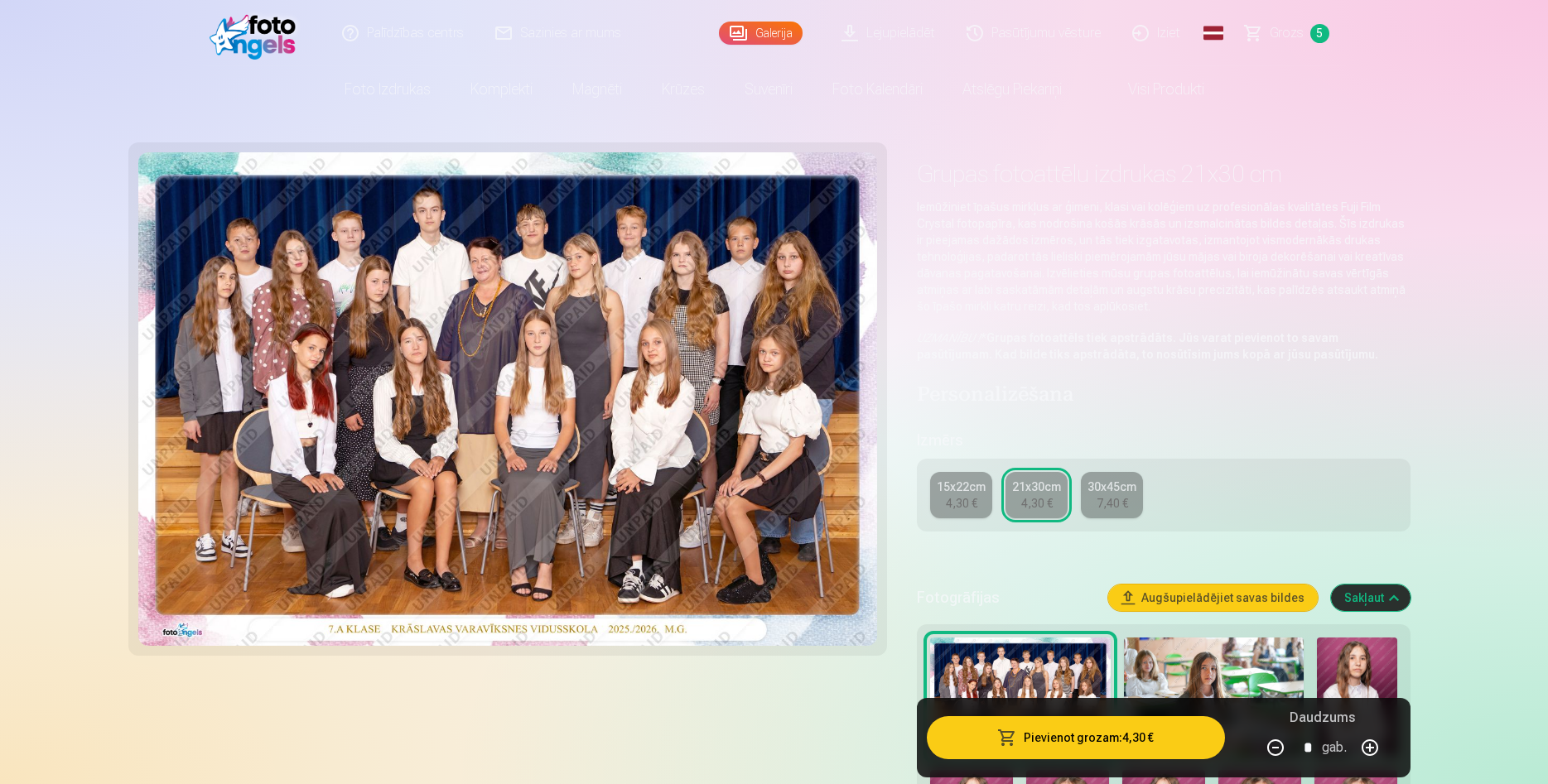
click at [1310, 37] on link "Grozs 5" at bounding box center [1288, 33] width 116 height 66
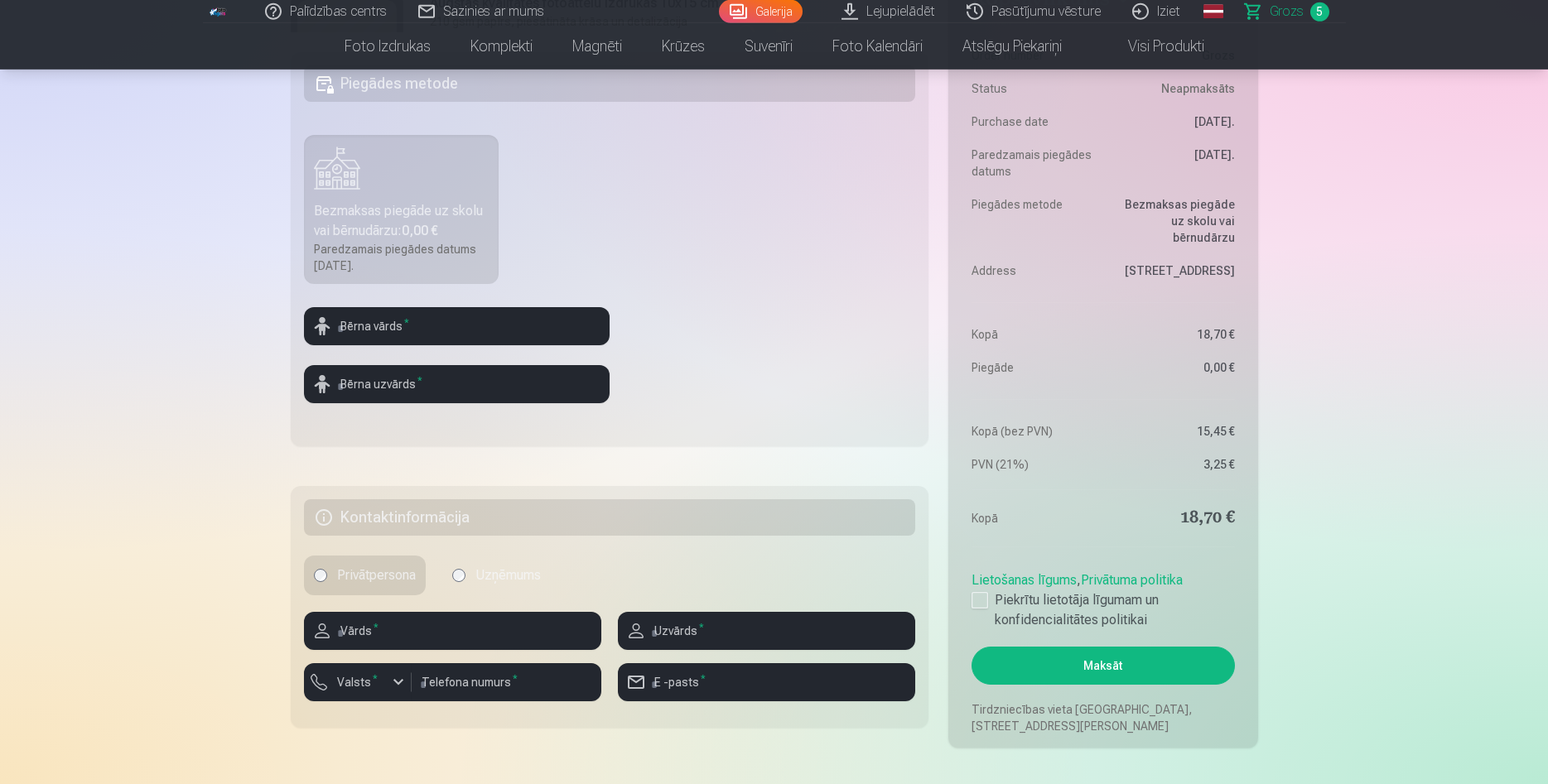
scroll to position [591, 0]
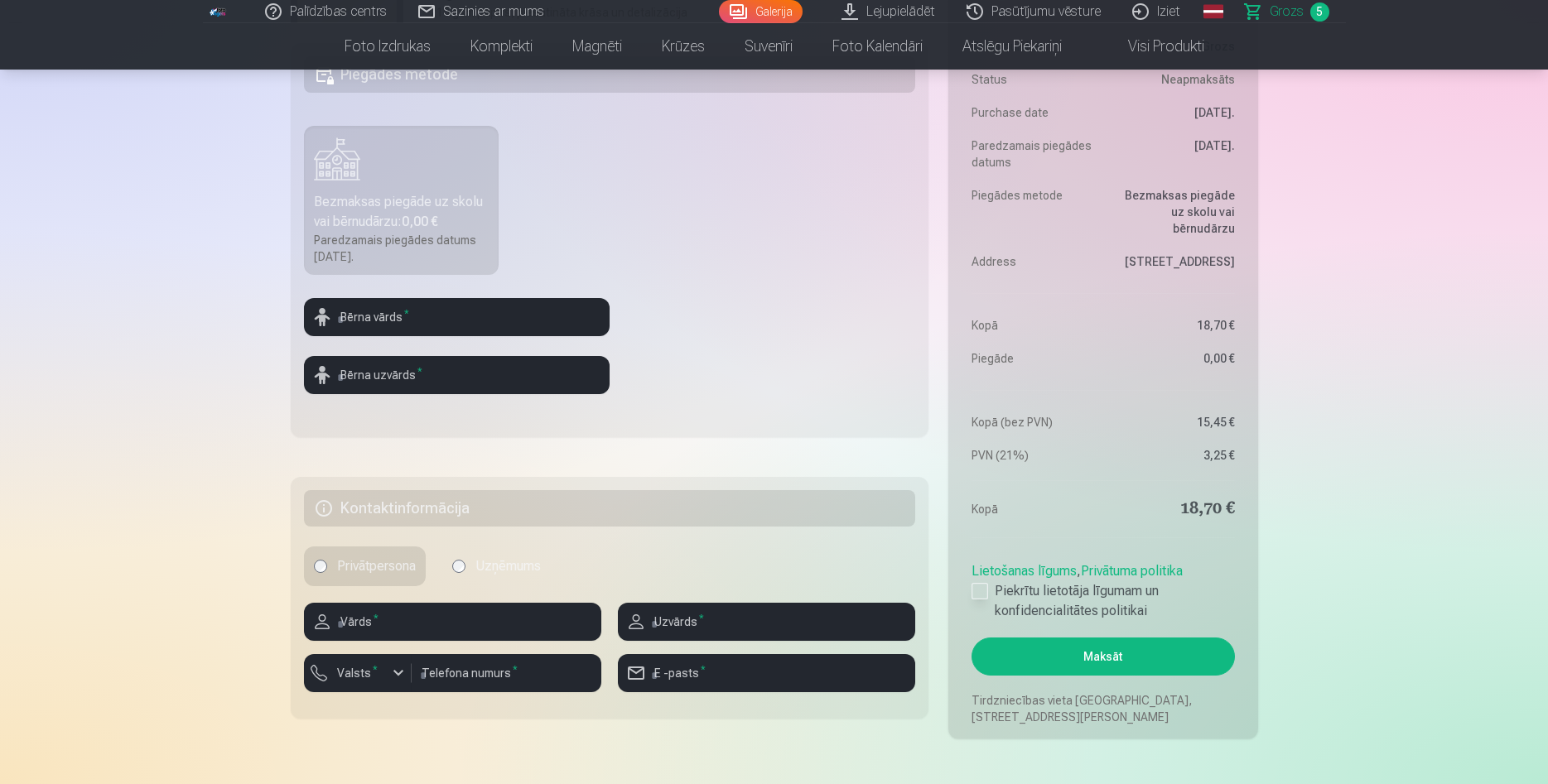
click at [983, 591] on div at bounding box center [980, 591] width 16 height 16
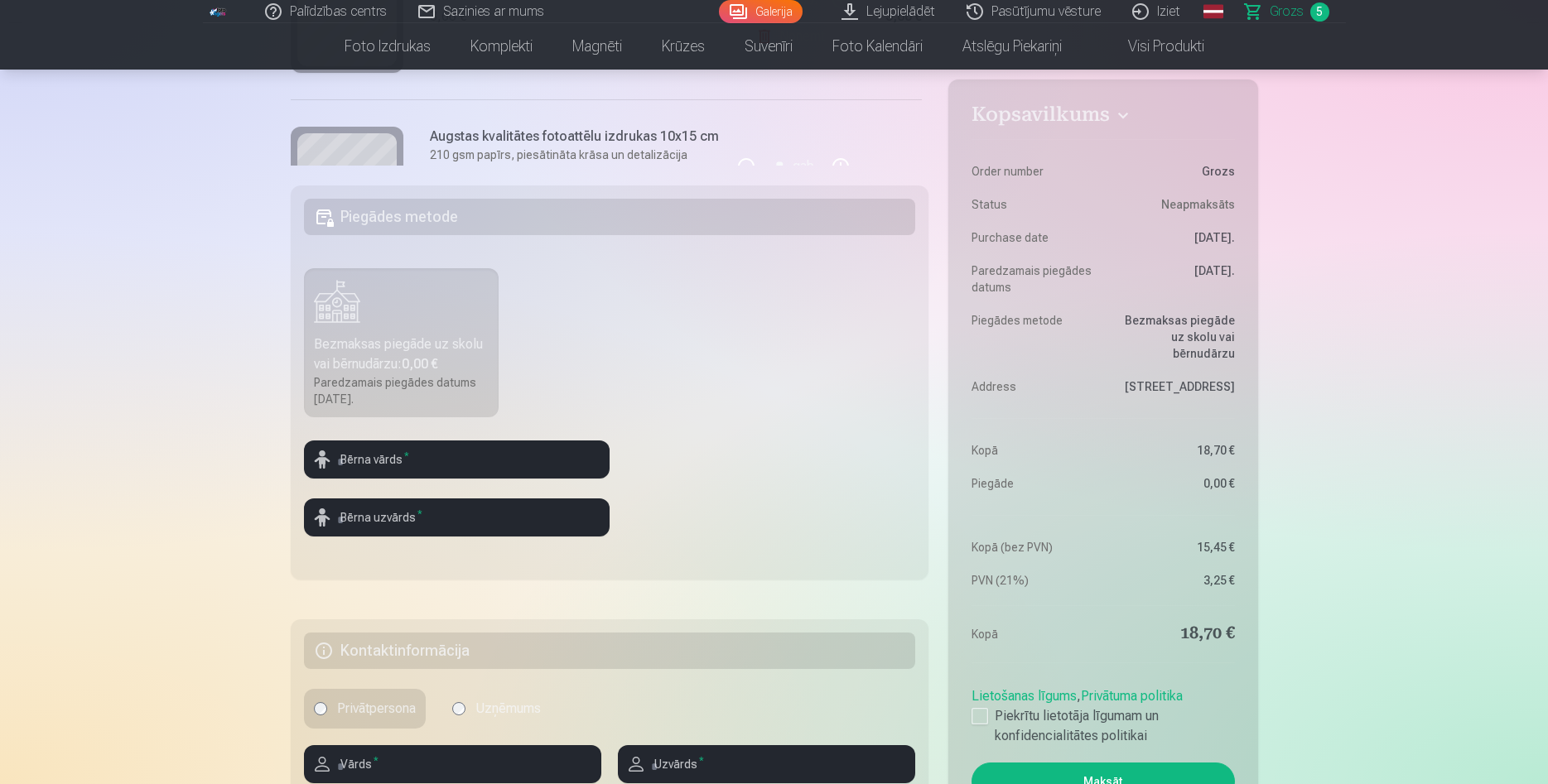
scroll to position [444, 0]
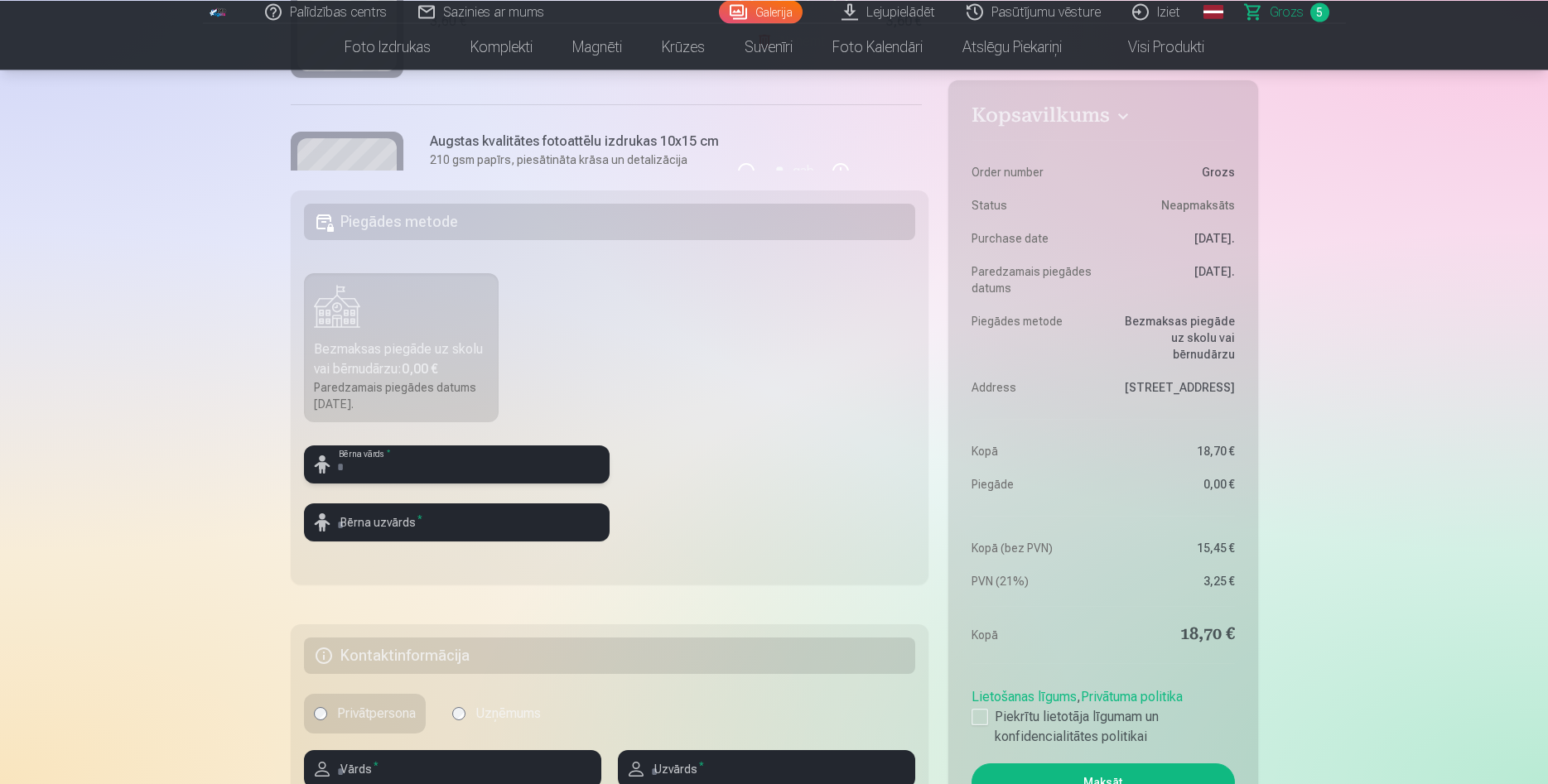
click at [475, 456] on input "text" at bounding box center [457, 465] width 306 height 38
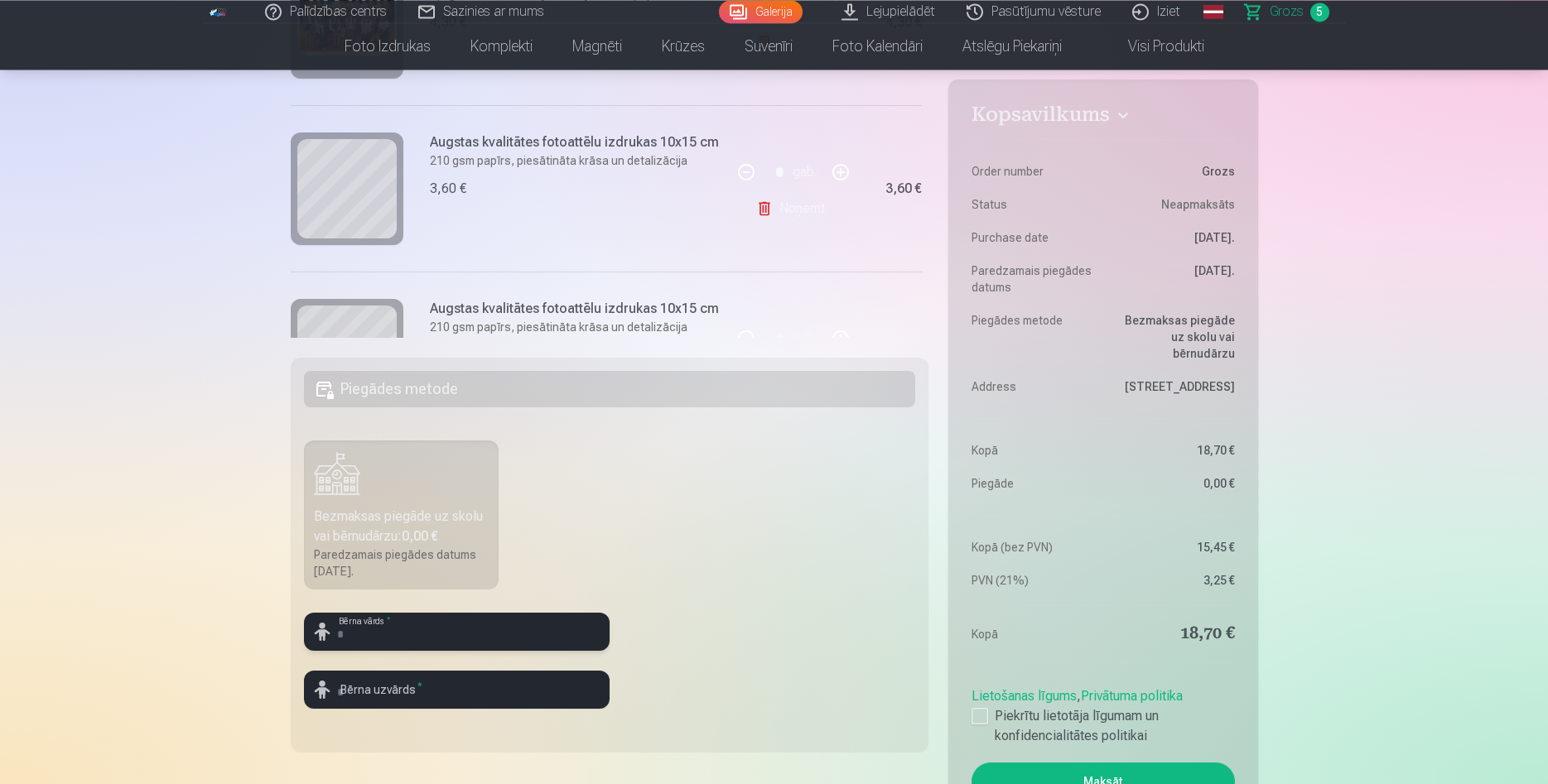
scroll to position [274, 0]
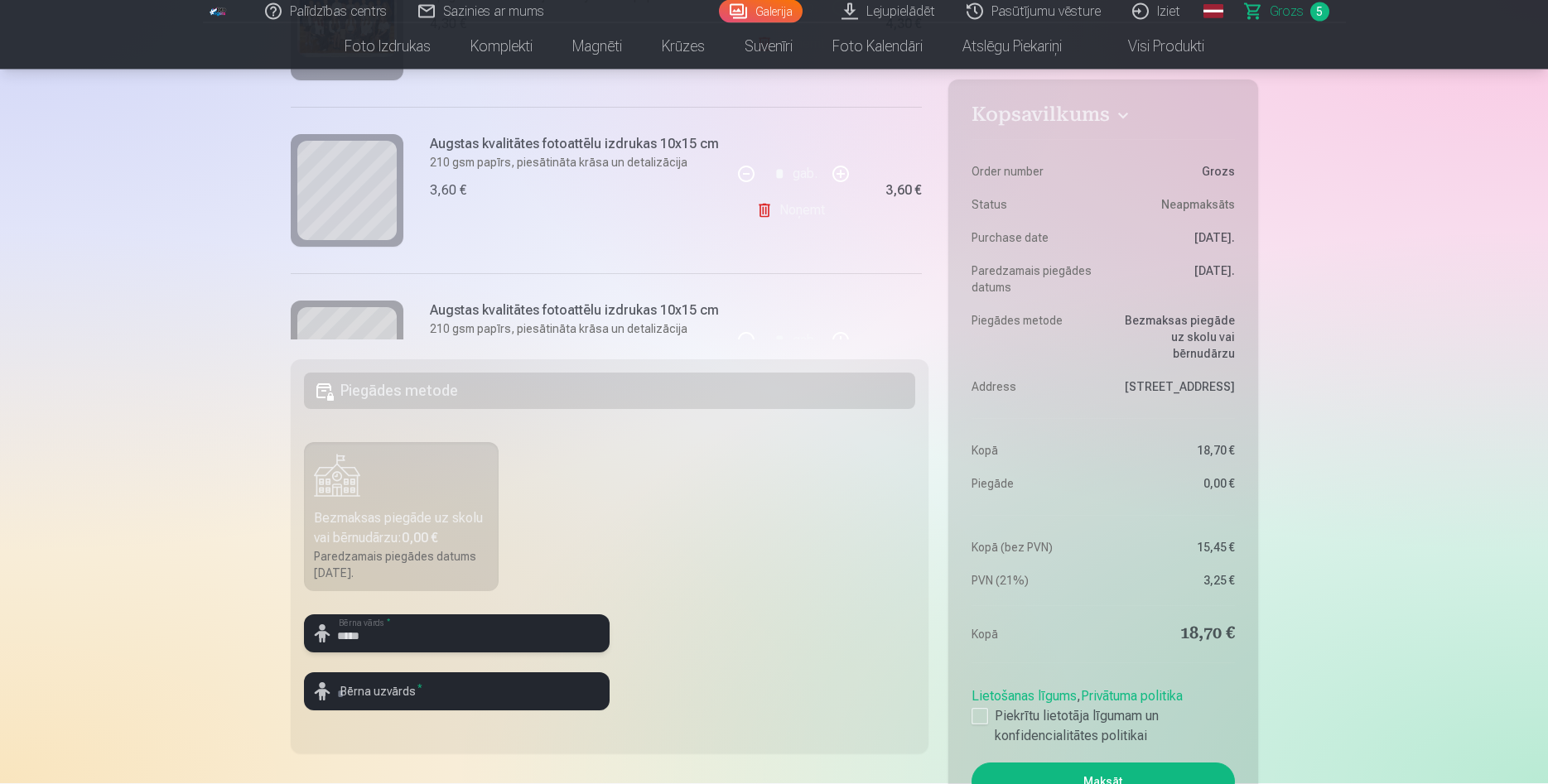
type input "*****"
click at [432, 692] on input "text" at bounding box center [457, 692] width 306 height 38
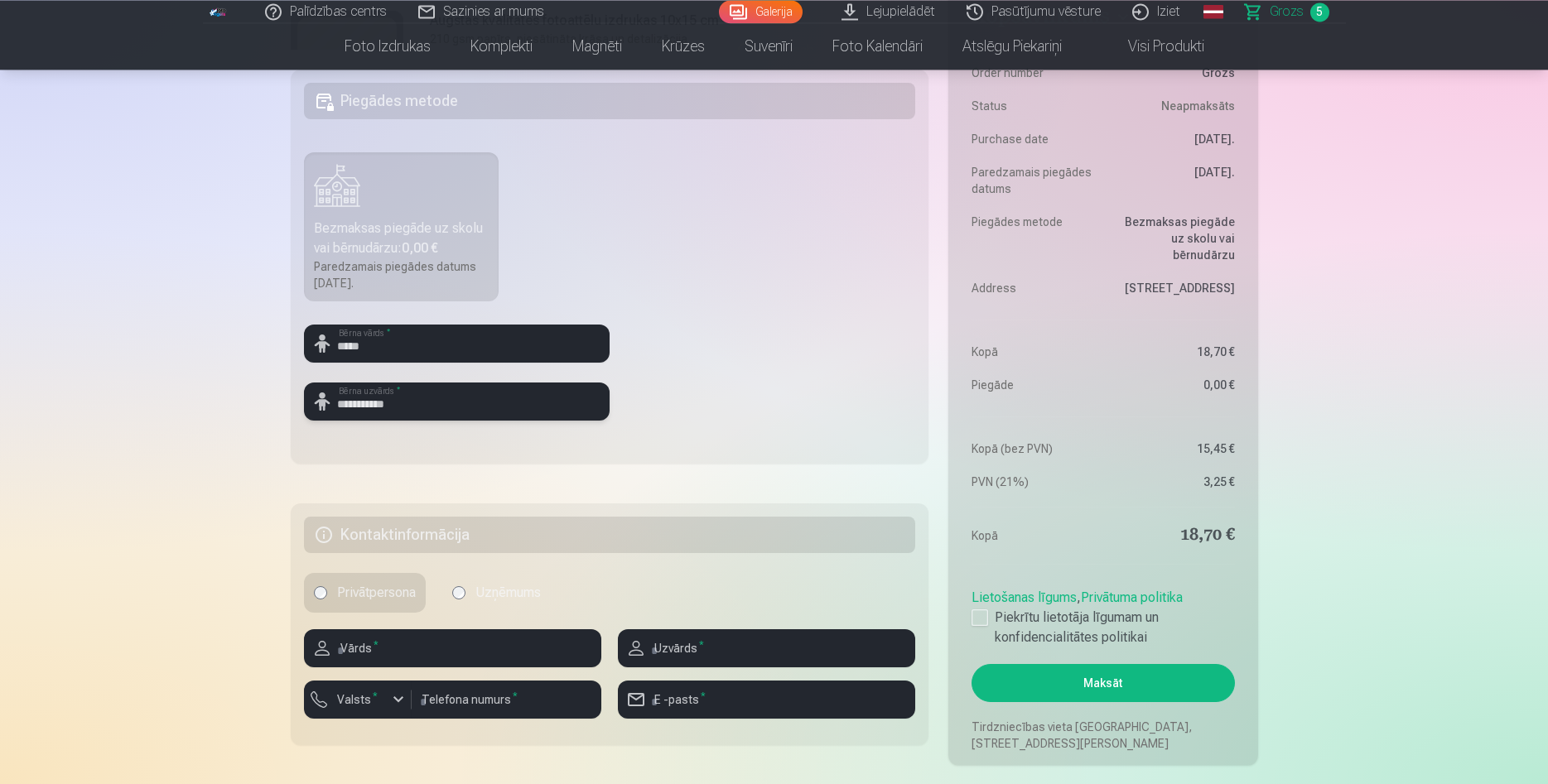
scroll to position [570, 0]
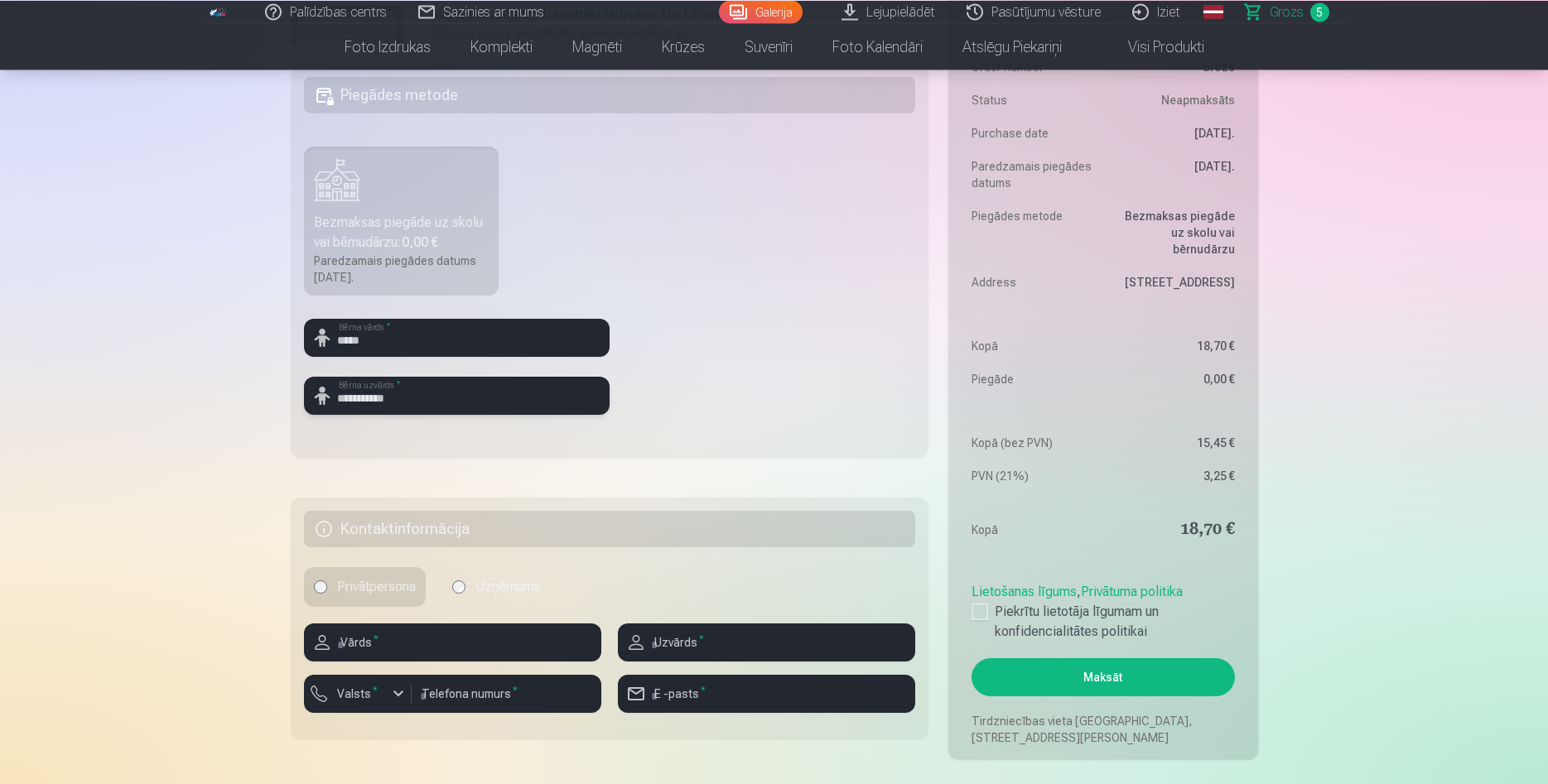
type input "**********"
click at [434, 645] on input "text" at bounding box center [452, 642] width 298 height 38
type input "******"
click at [735, 644] on input "text" at bounding box center [766, 642] width 298 height 38
type input "**********"
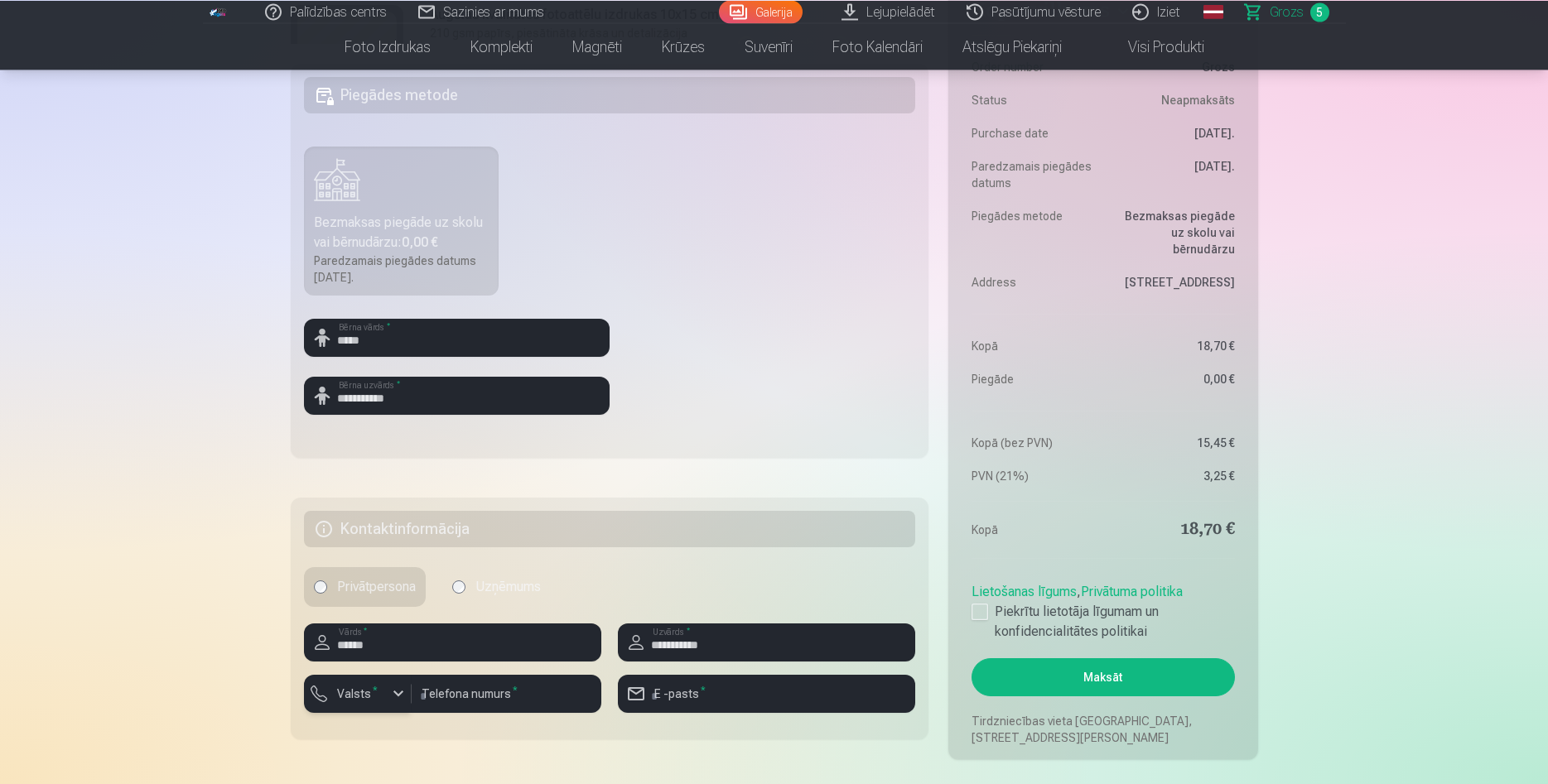
click at [403, 703] on div "button" at bounding box center [399, 694] width 20 height 20
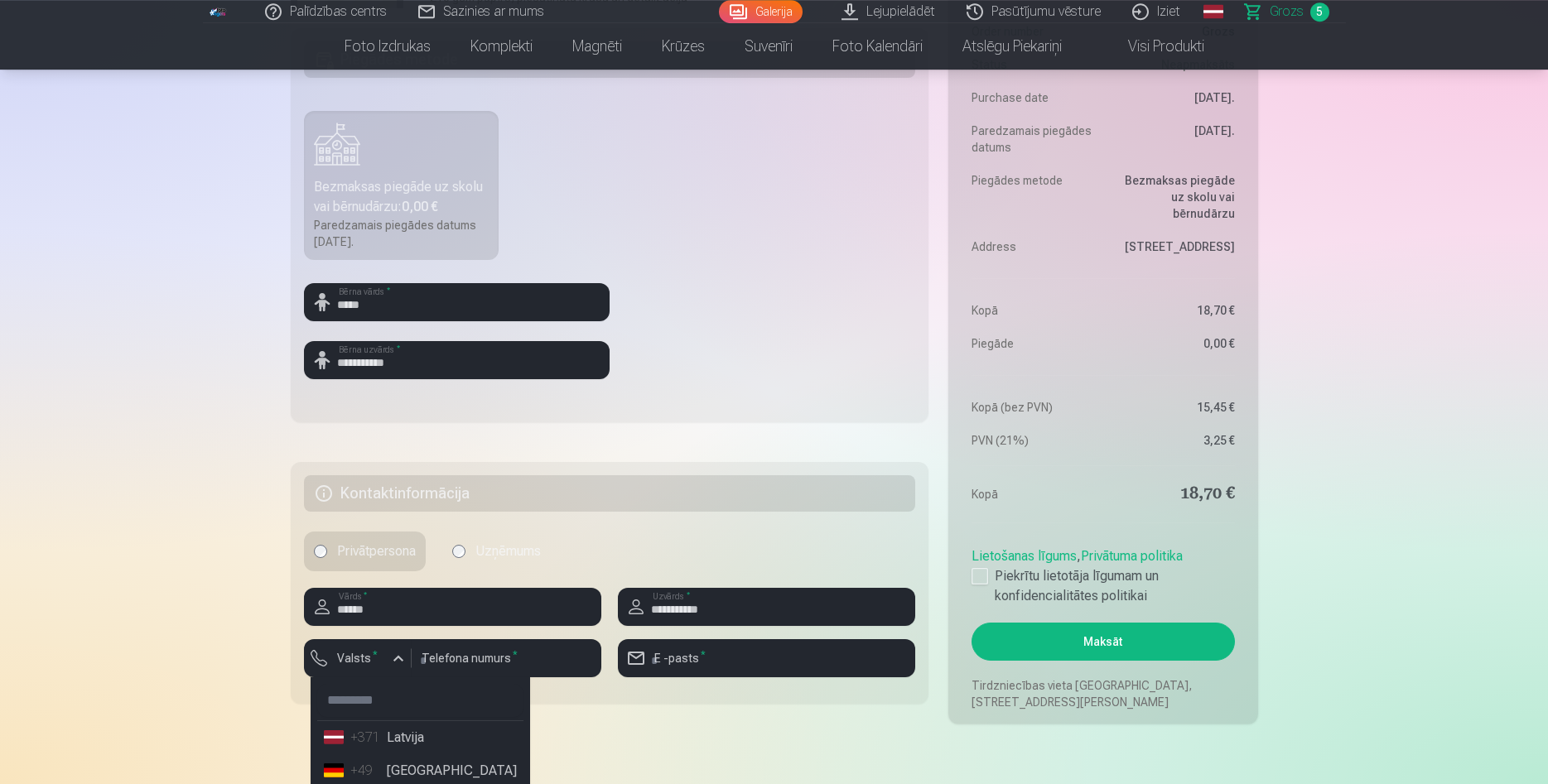
scroll to position [633, 0]
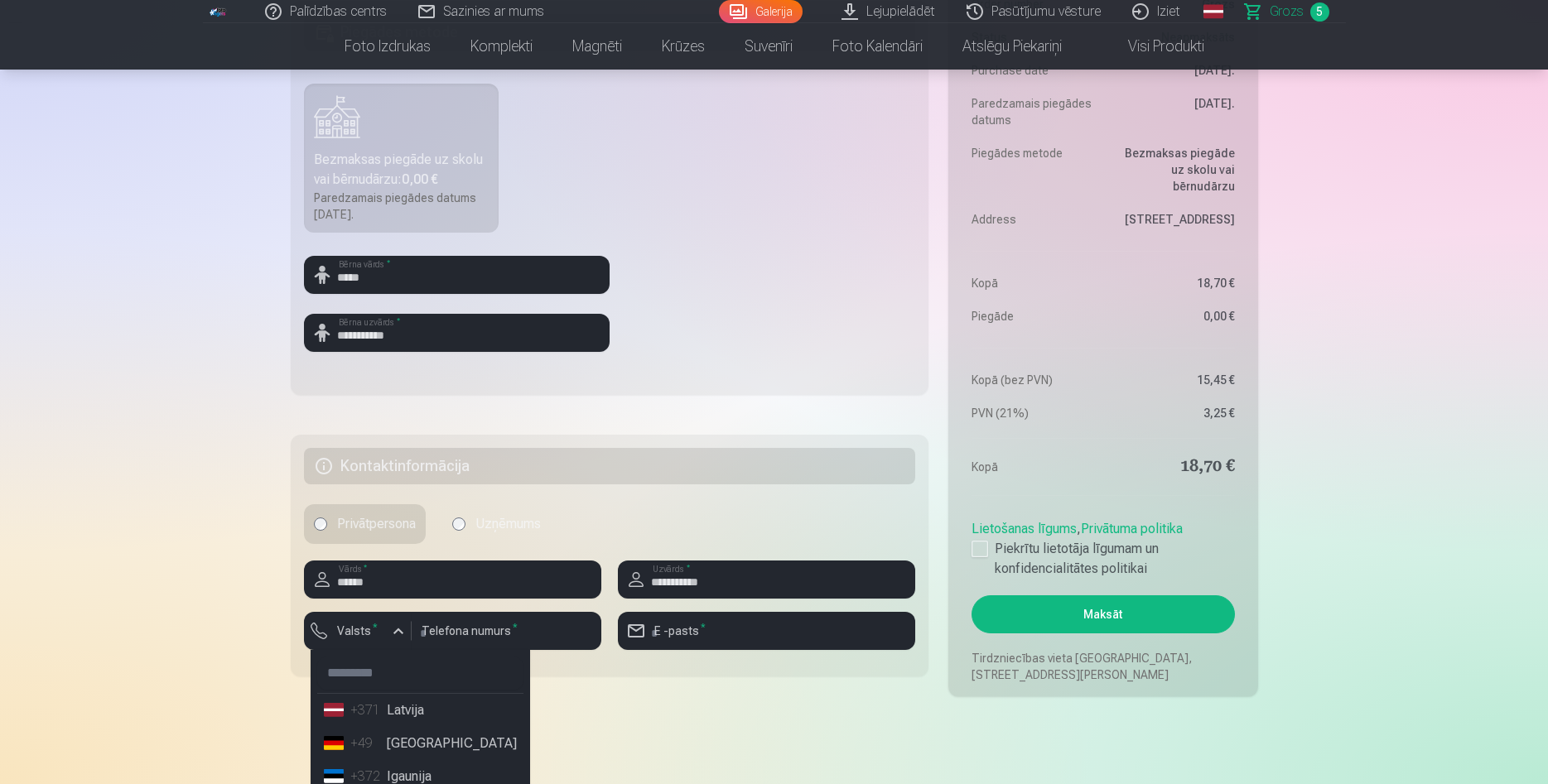
click at [423, 707] on li "+371 Latvija" at bounding box center [420, 710] width 207 height 33
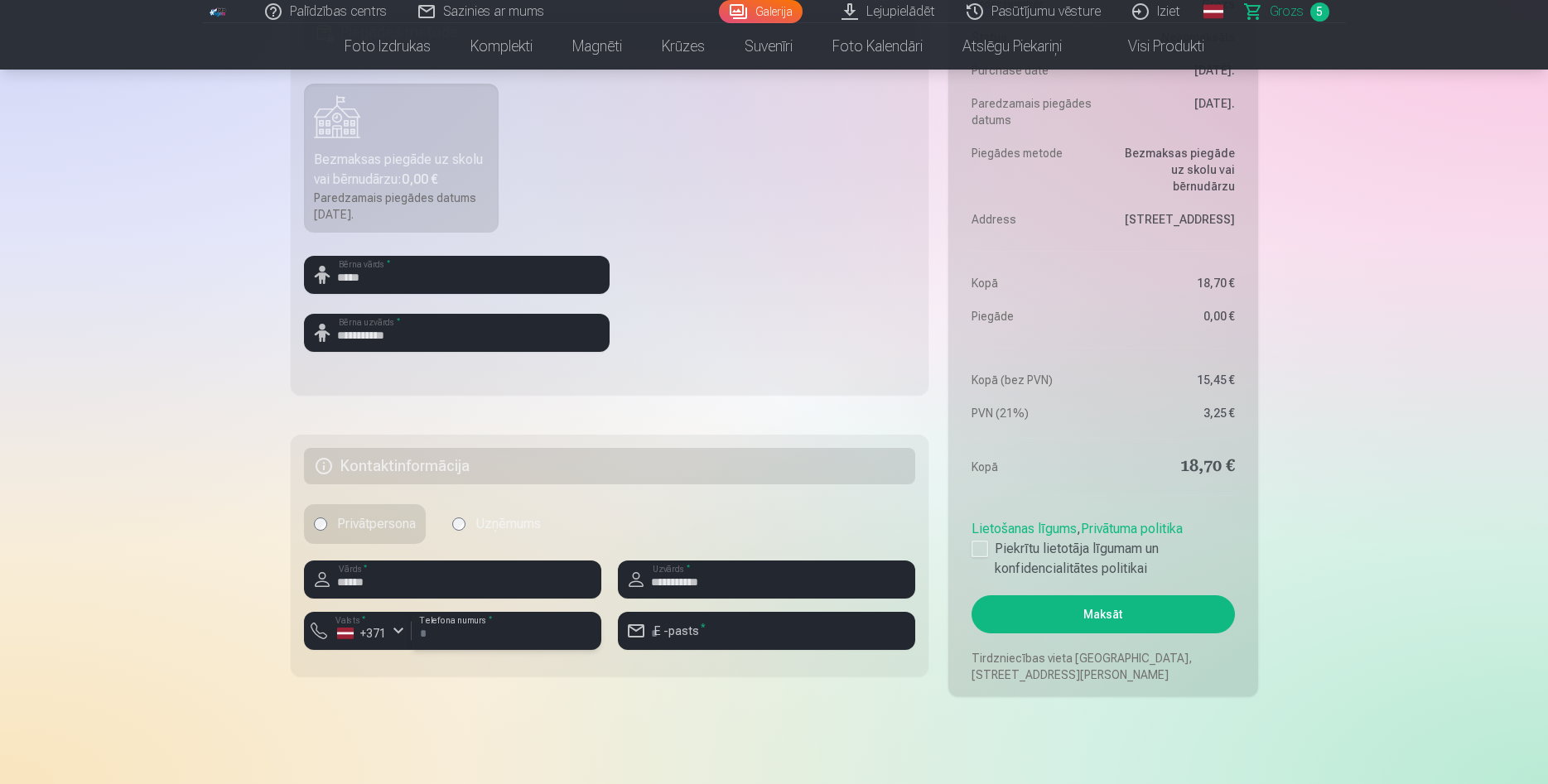
click at [524, 631] on input "number" at bounding box center [506, 631] width 189 height 38
type input "********"
click at [754, 640] on input "email" at bounding box center [766, 631] width 298 height 38
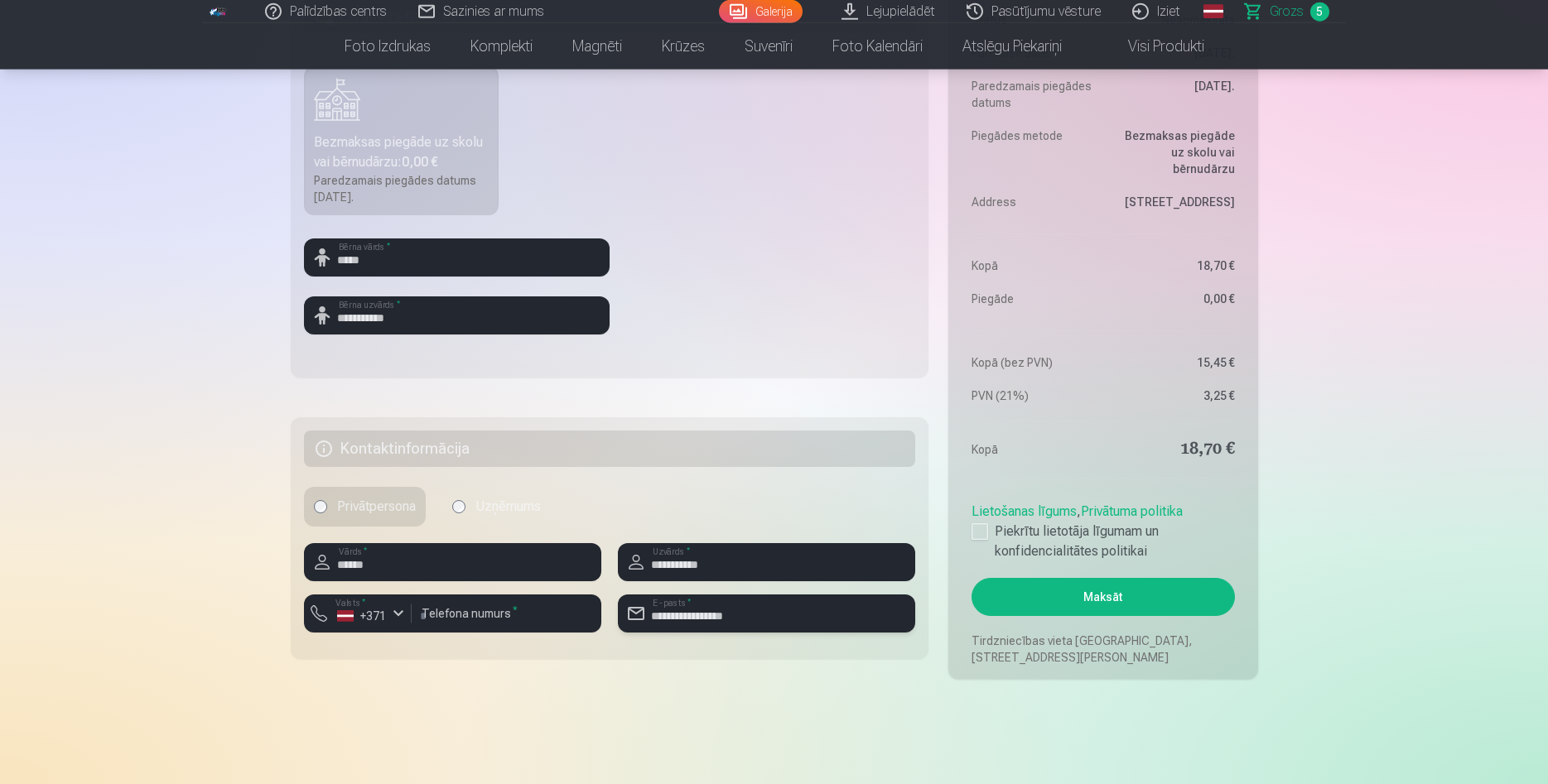
scroll to position [654, 0]
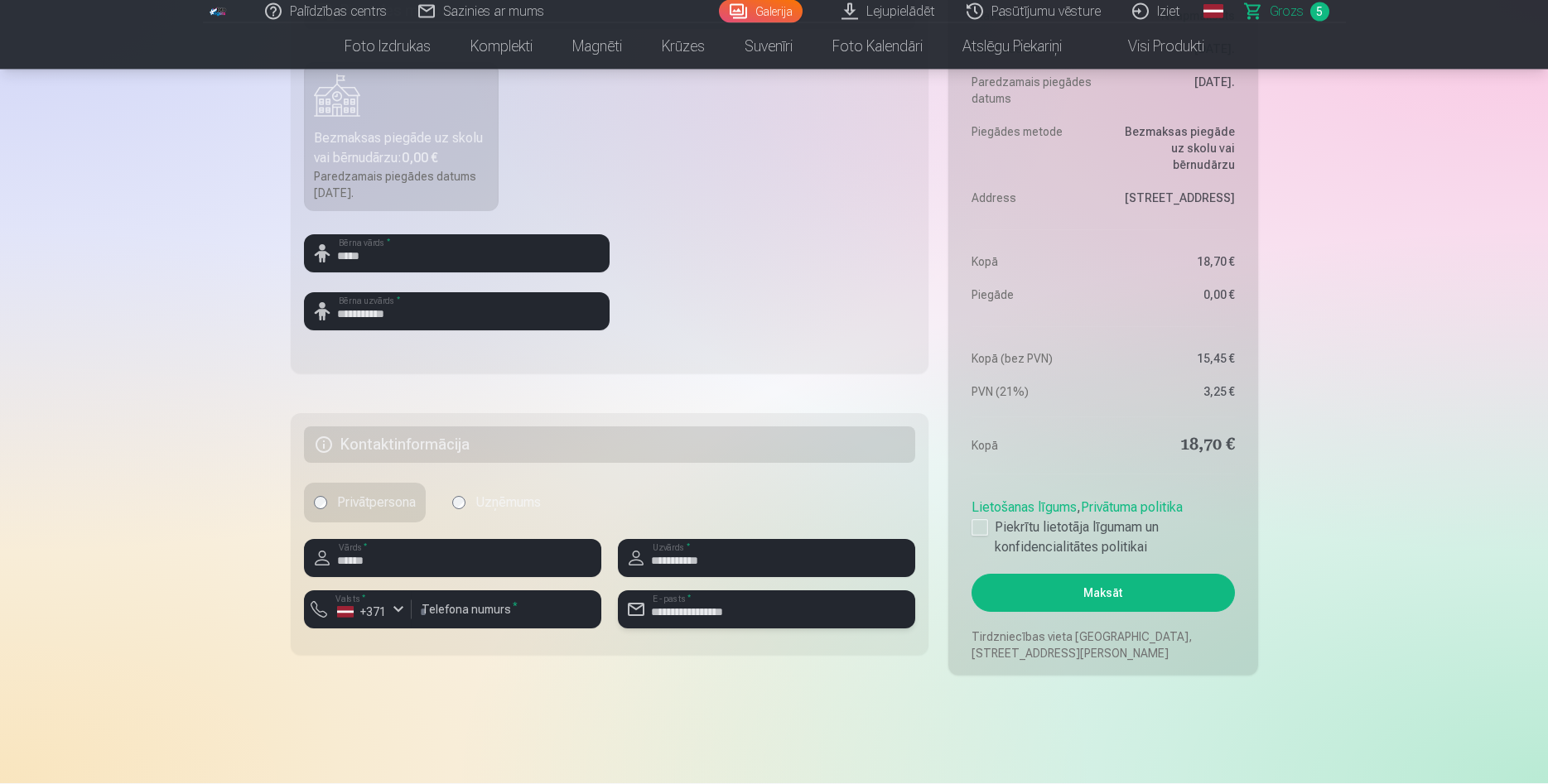
type input "**********"
click at [1116, 588] on button "Maksāt" at bounding box center [1103, 594] width 263 height 38
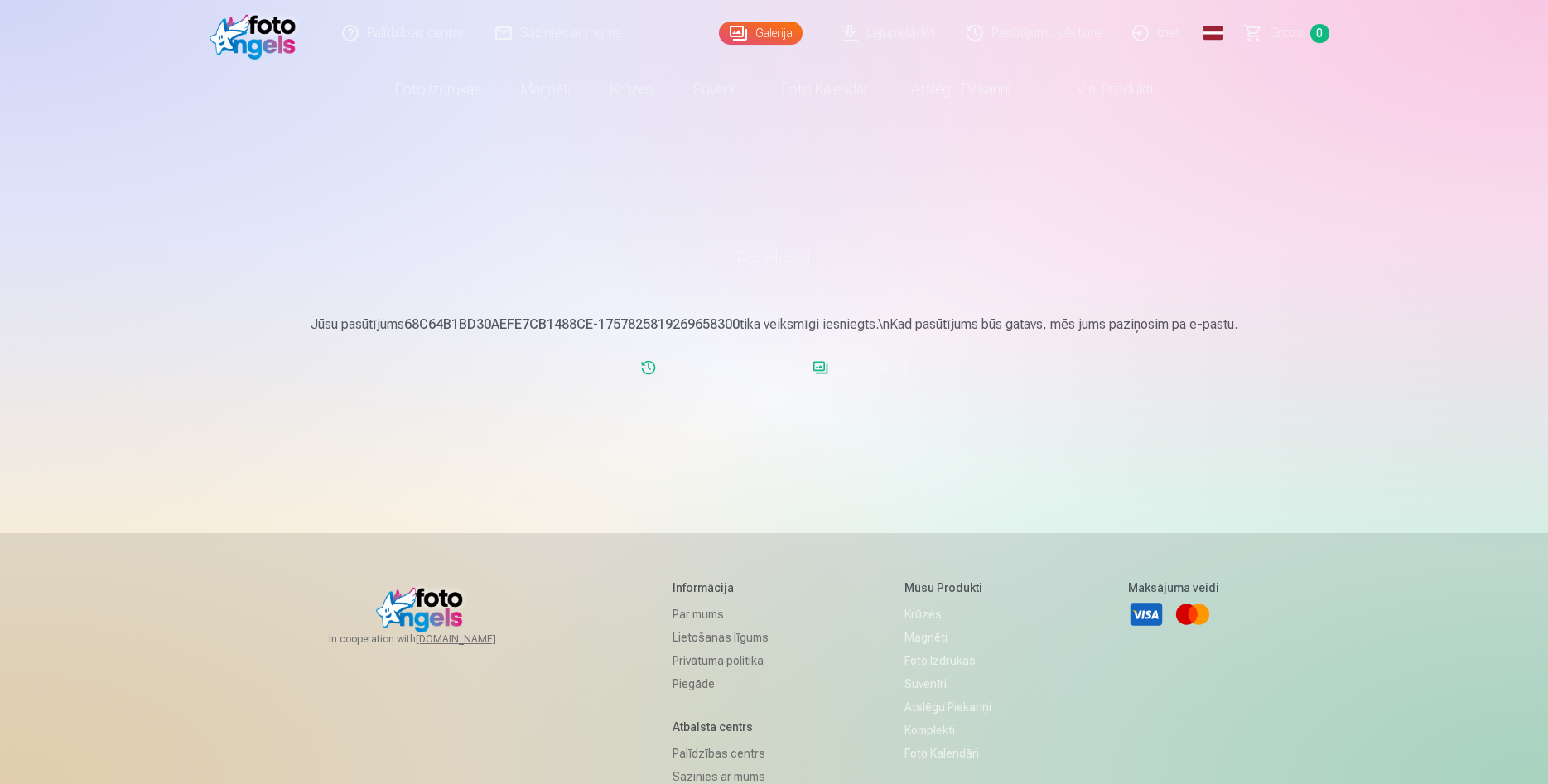
click at [855, 374] on link "Lejupielādēt" at bounding box center [860, 367] width 108 height 33
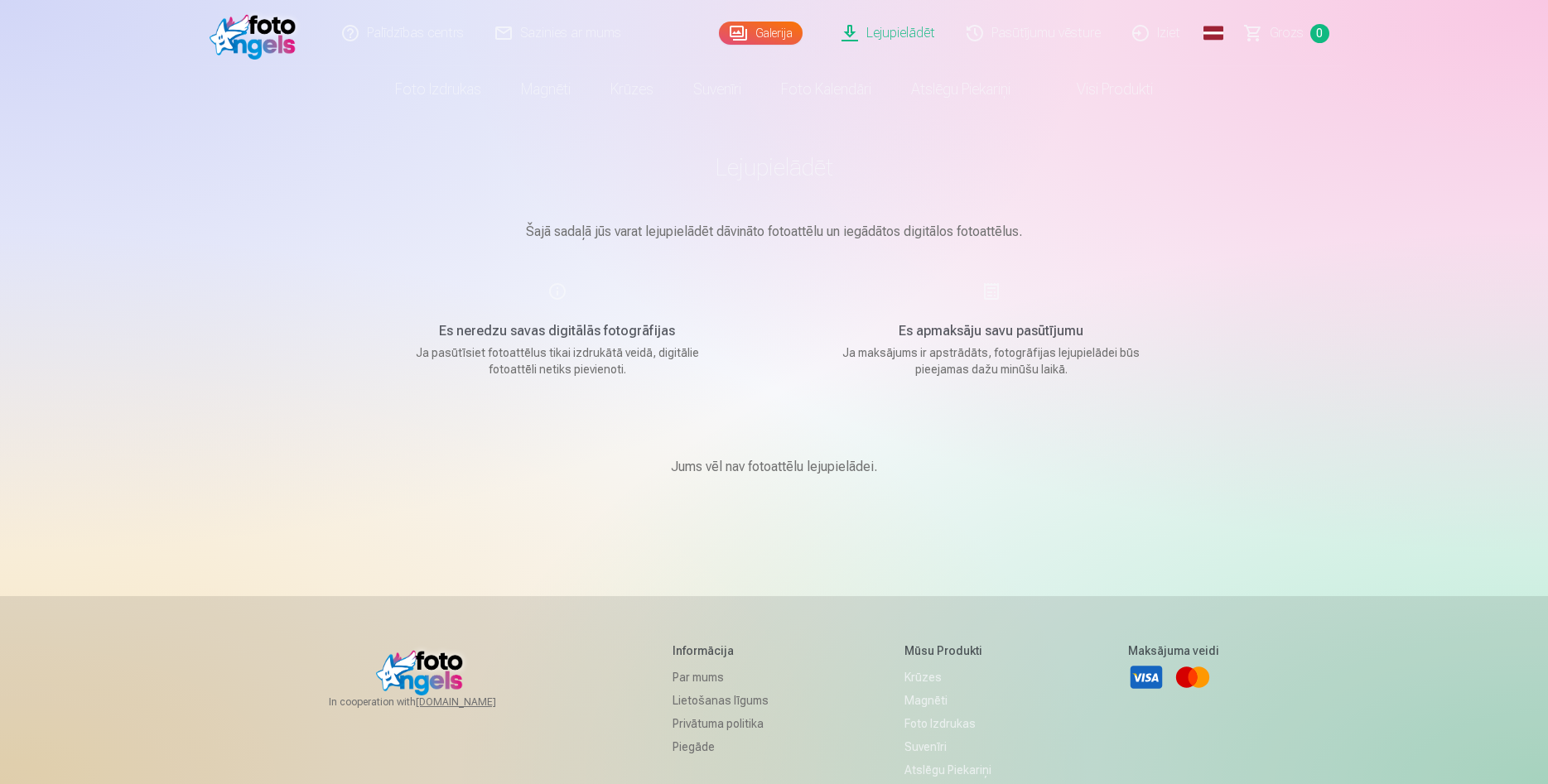
click at [895, 40] on link "Lejupielādēt" at bounding box center [888, 33] width 125 height 66
click at [853, 39] on link "Lejupielādēt" at bounding box center [888, 33] width 125 height 66
click at [889, 31] on link "Lejupielādēt" at bounding box center [888, 33] width 125 height 66
